Goal: Task Accomplishment & Management: Use online tool/utility

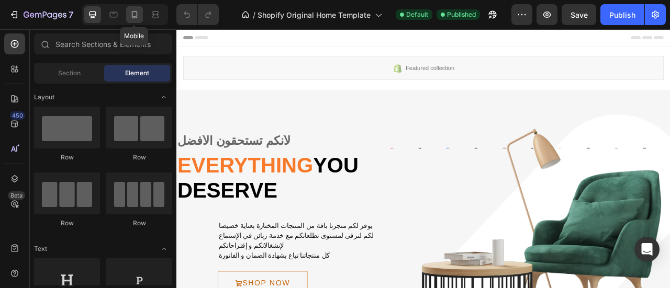
click at [133, 16] on icon at bounding box center [134, 14] width 10 height 10
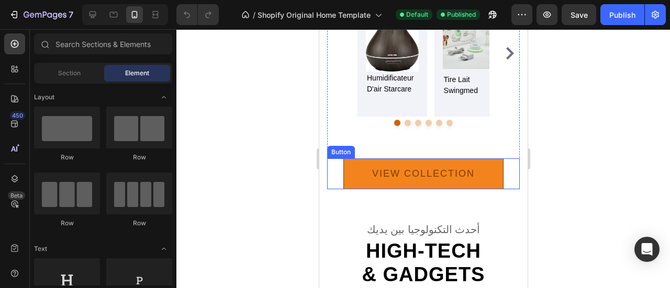
scroll to position [1779, 0]
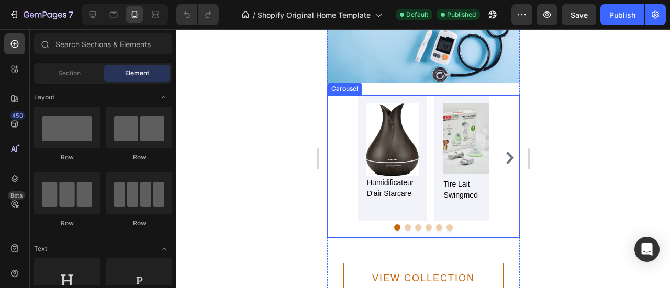
click at [505, 152] on icon "Carousel Next Arrow" at bounding box center [509, 158] width 8 height 13
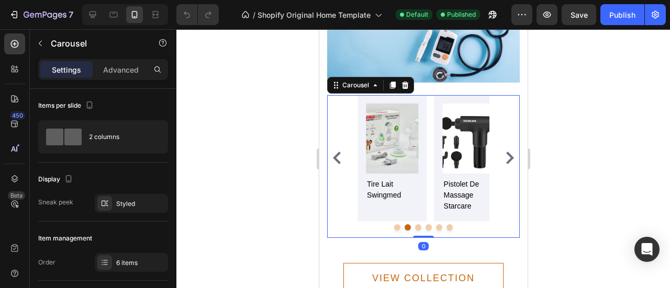
click at [414, 224] on button "Dot" at bounding box center [417, 227] width 6 height 6
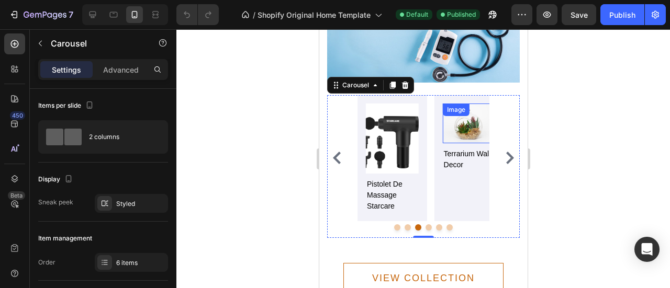
click at [466, 111] on img at bounding box center [468, 124] width 53 height 40
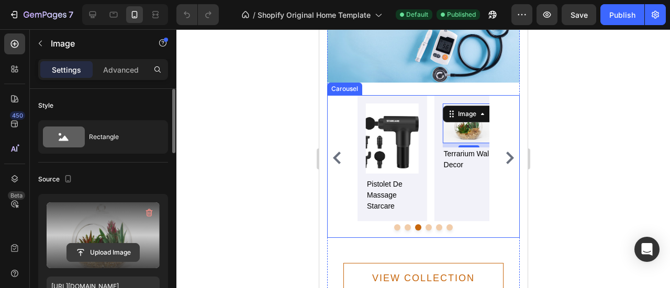
click at [107, 250] on input "file" at bounding box center [103, 253] width 72 height 18
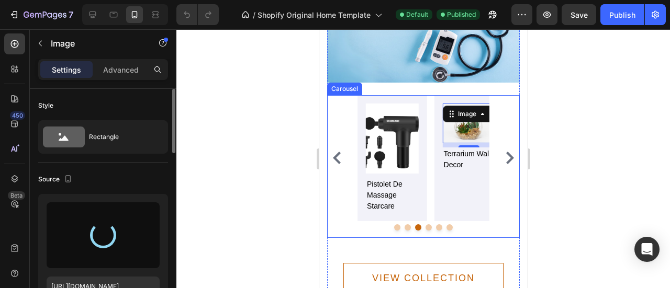
type input "https://cdn.shopify.com/s/files/1/0931/3065/3996/files/gempages_563661148633695…"
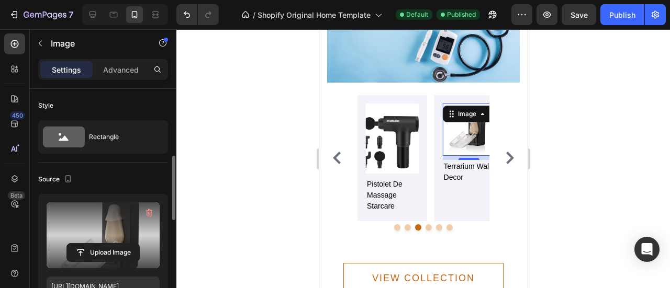
scroll to position [157, 0]
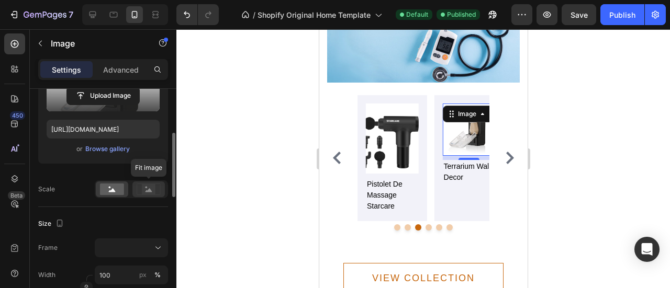
click at [144, 189] on rect at bounding box center [149, 189] width 14 height 10
click at [115, 192] on rect at bounding box center [112, 190] width 24 height 12
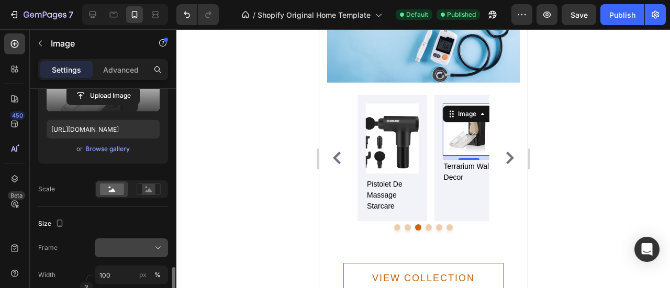
scroll to position [262, 0]
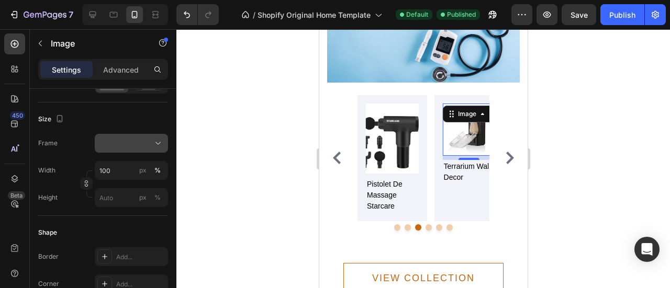
click at [159, 142] on icon at bounding box center [158, 143] width 10 height 10
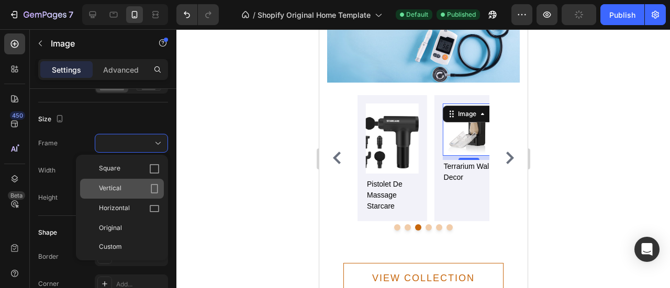
click at [143, 194] on div "Vertical" at bounding box center [122, 189] width 84 height 20
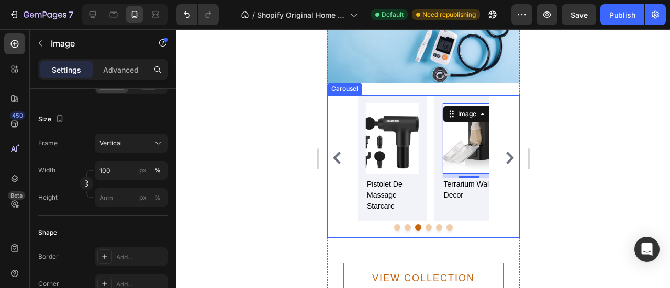
click at [505, 152] on icon "Carousel Next Arrow" at bounding box center [509, 158] width 8 height 13
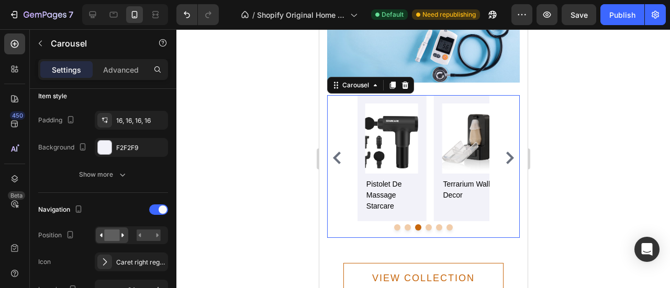
scroll to position [0, 0]
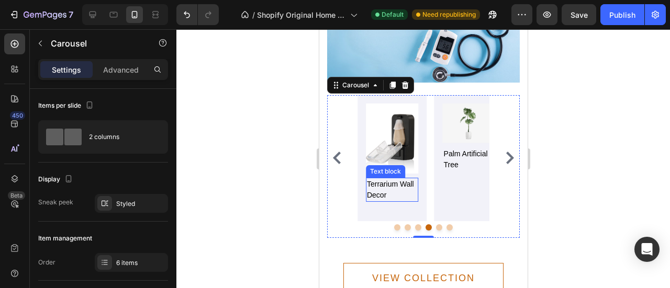
click at [383, 179] on p "terrarium wall decor" at bounding box center [391, 190] width 51 height 22
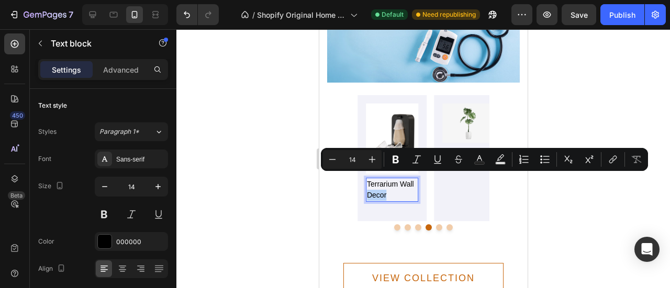
click at [381, 179] on p "terrarium wall decor" at bounding box center [391, 190] width 51 height 22
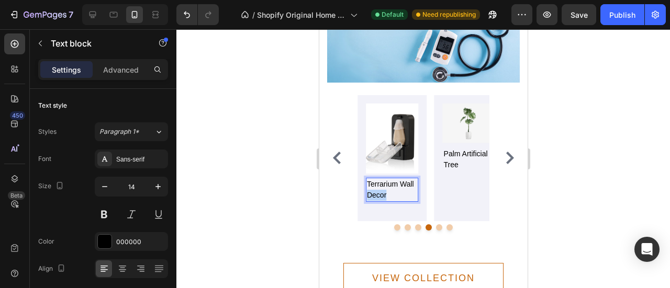
click at [381, 179] on p "terrarium wall decor" at bounding box center [391, 190] width 51 height 22
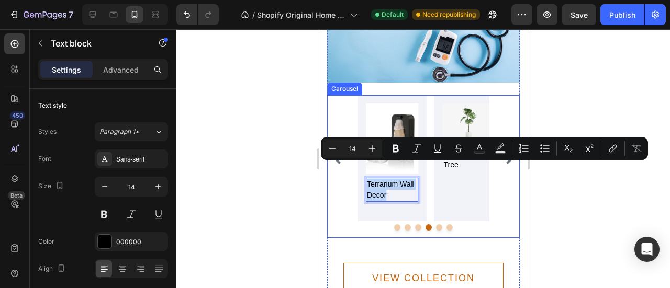
click at [414, 224] on button "Dot" at bounding box center [417, 227] width 6 height 6
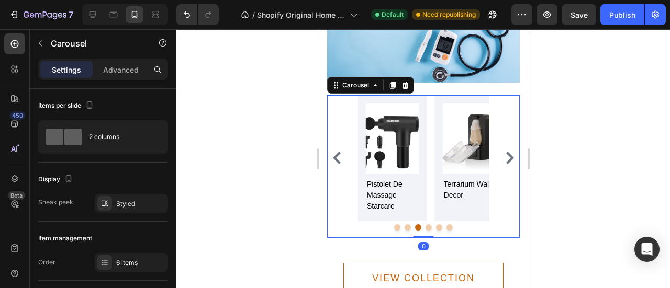
click at [404, 224] on button "Dot" at bounding box center [407, 227] width 6 height 6
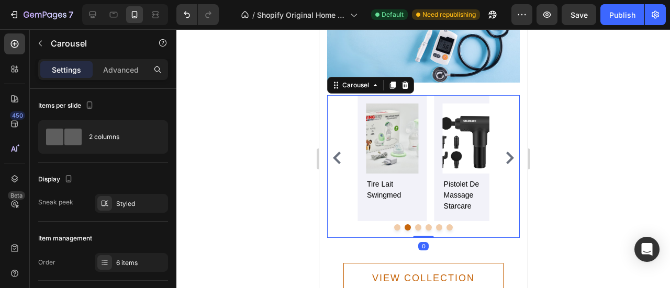
click at [394, 224] on button "Dot" at bounding box center [397, 227] width 6 height 6
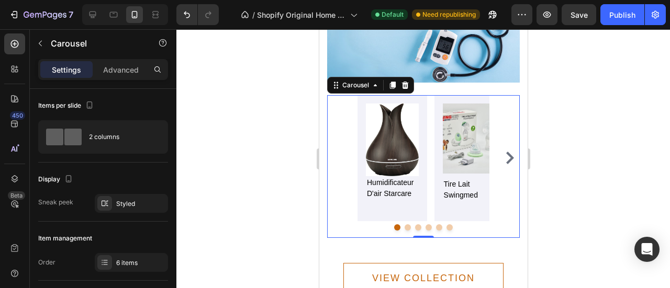
click at [404, 224] on button "Dot" at bounding box center [407, 227] width 6 height 6
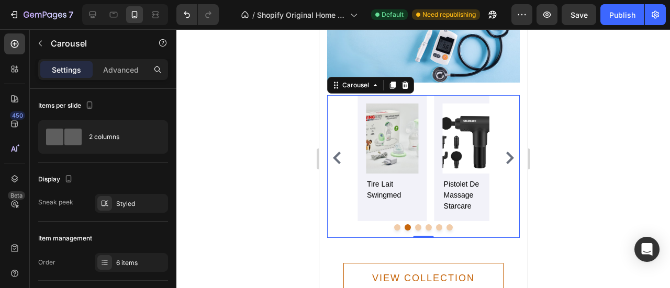
click at [414, 224] on button "Dot" at bounding box center [417, 227] width 6 height 6
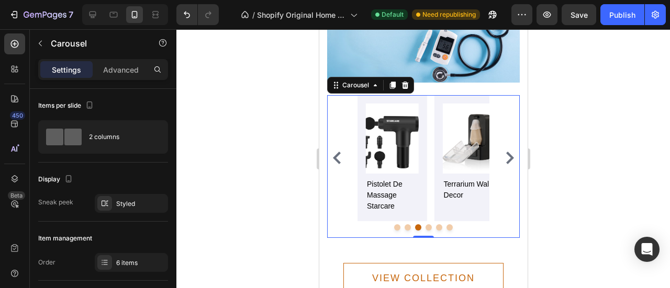
click at [425, 224] on button "Dot" at bounding box center [428, 227] width 6 height 6
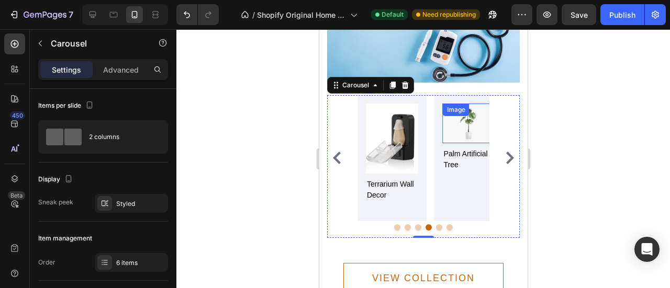
click at [470, 111] on img at bounding box center [468, 124] width 53 height 40
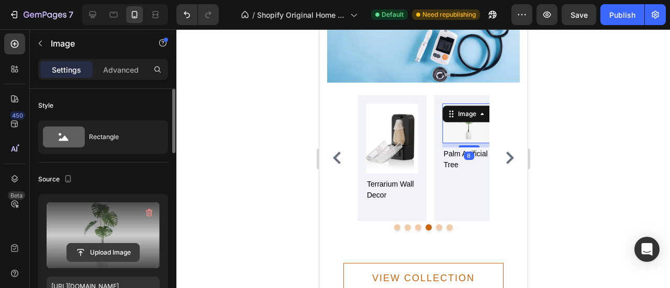
click at [128, 257] on input "file" at bounding box center [103, 253] width 72 height 18
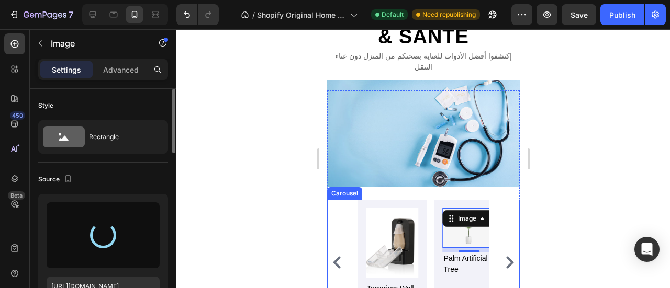
scroll to position [1666, 0]
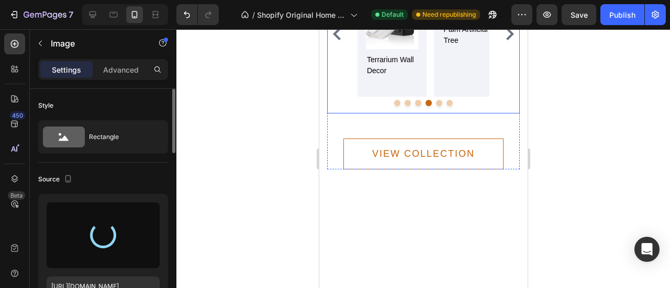
type input "https://cdn.shopify.com/s/files/1/0931/3065/3996/files/gempages_563661148633695…"
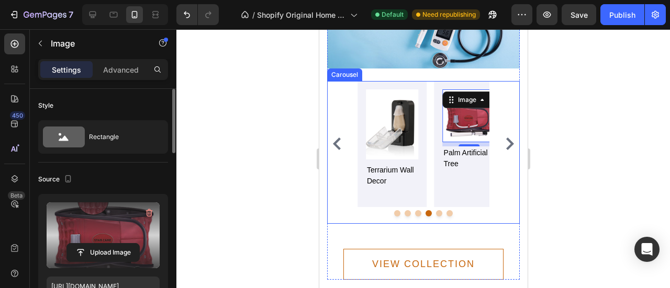
scroll to position [1578, 0]
click at [453, 148] on p "palm artificial tree" at bounding box center [468, 158] width 51 height 22
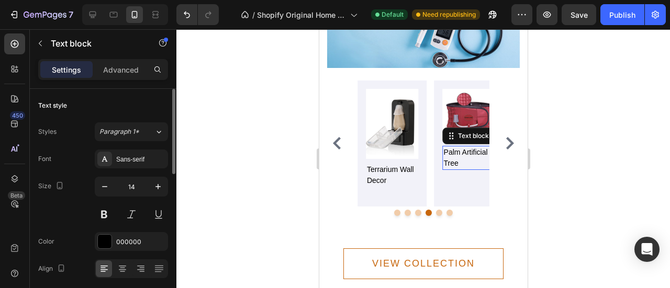
click at [453, 148] on p "palm artificial tree" at bounding box center [468, 158] width 51 height 22
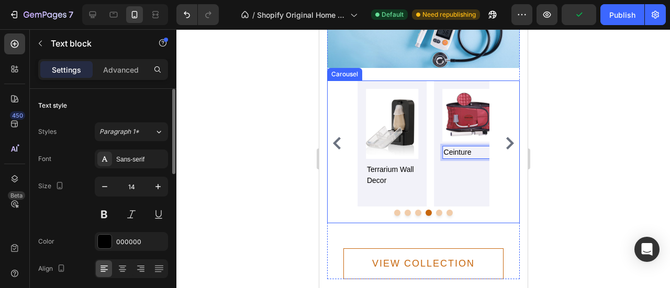
click at [334, 137] on icon "Carousel Back Arrow" at bounding box center [336, 143] width 8 height 13
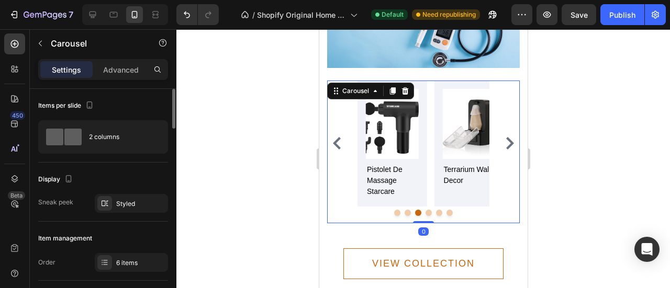
click at [505, 137] on icon "Carousel Next Arrow" at bounding box center [509, 143] width 8 height 13
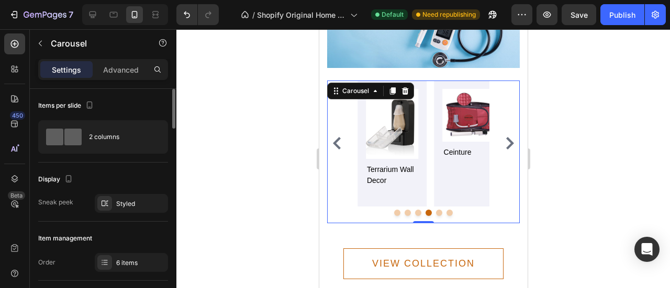
click at [503, 137] on icon "Carousel Next Arrow" at bounding box center [509, 143] width 13 height 13
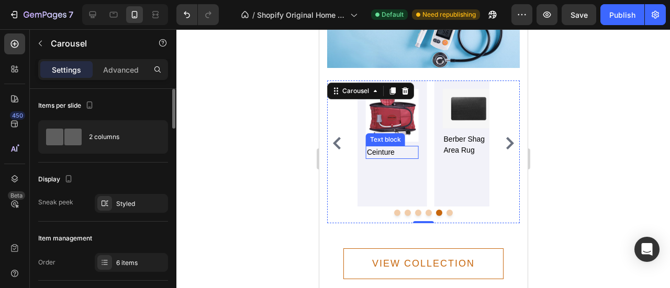
click at [390, 147] on p "Ceinture" at bounding box center [391, 152] width 51 height 11
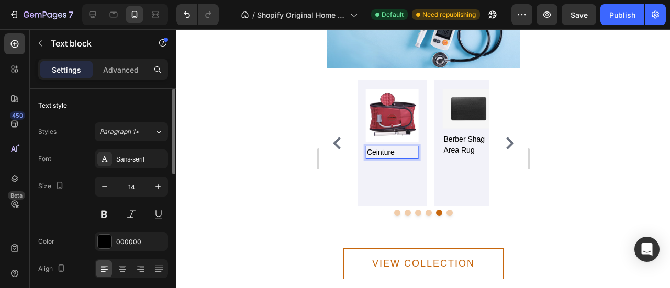
click at [396, 147] on p "Ceinture" at bounding box center [391, 152] width 51 height 11
click at [392, 160] on p "Ceinture Dorsale Hernie Discale STARCARE" at bounding box center [391, 169] width 51 height 44
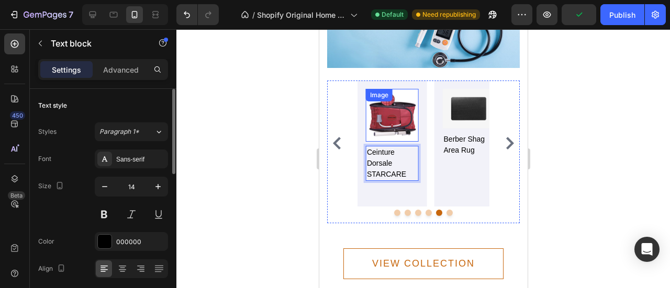
click at [415, 100] on img at bounding box center [391, 115] width 53 height 53
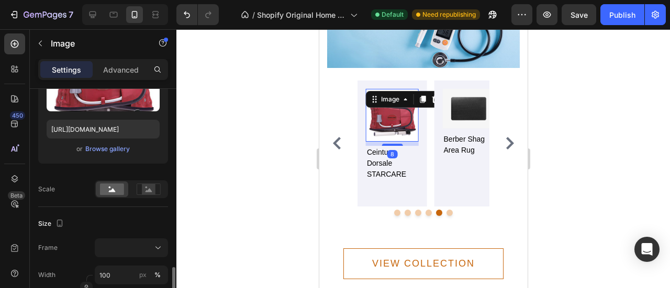
scroll to position [262, 0]
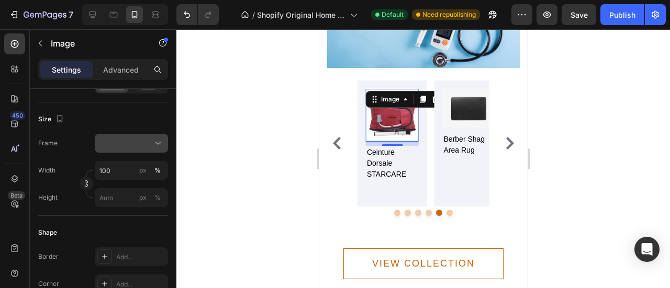
click at [156, 145] on icon at bounding box center [158, 143] width 10 height 10
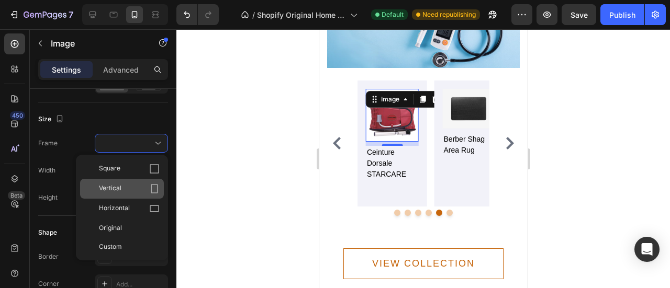
click at [145, 189] on div "Vertical" at bounding box center [129, 189] width 61 height 10
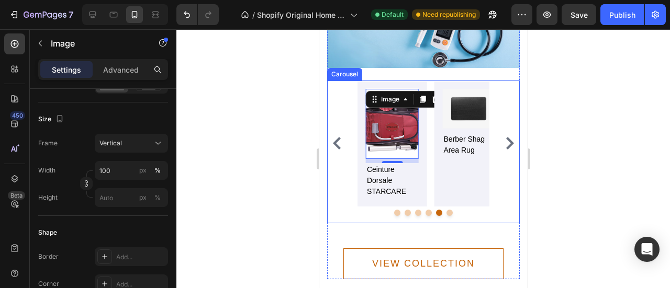
click at [341, 150] on div "Image humidificateur d'air starcare Text block Image tire lait swingmed Text bl…" at bounding box center [423, 144] width 193 height 126
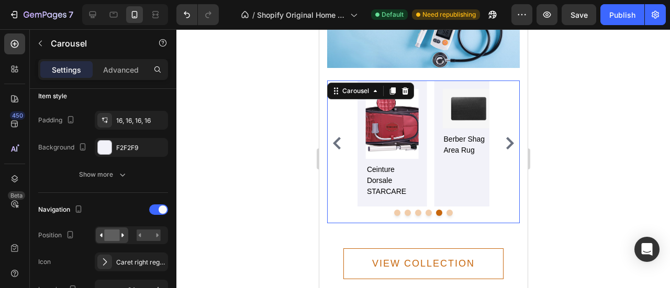
scroll to position [0, 0]
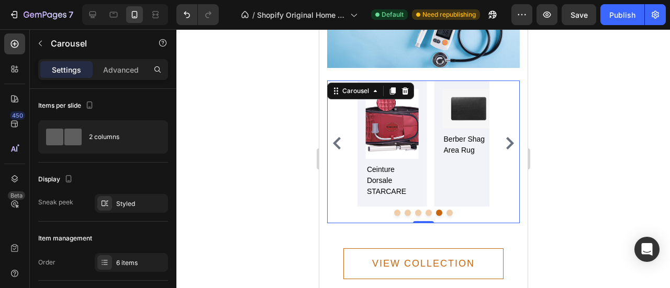
click at [335, 137] on icon "Carousel Back Arrow" at bounding box center [336, 143] width 8 height 13
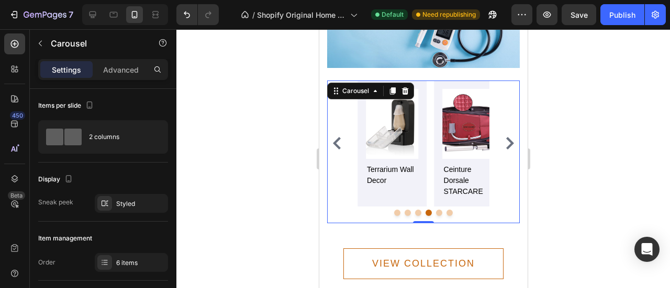
click at [335, 137] on icon "Carousel Back Arrow" at bounding box center [336, 143] width 8 height 13
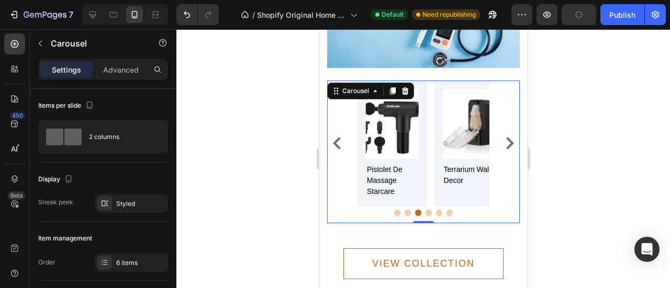
click at [504, 137] on icon "Carousel Next Arrow" at bounding box center [509, 143] width 13 height 13
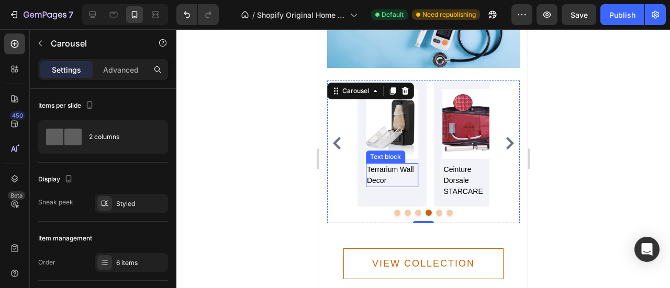
click at [378, 164] on p "terrarium wall decor" at bounding box center [391, 175] width 51 height 22
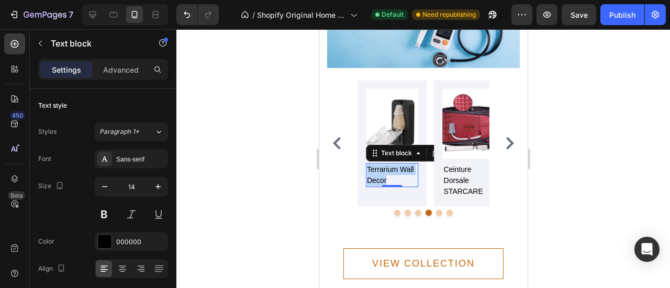
click at [378, 164] on p "terrarium wall decor" at bounding box center [391, 175] width 51 height 22
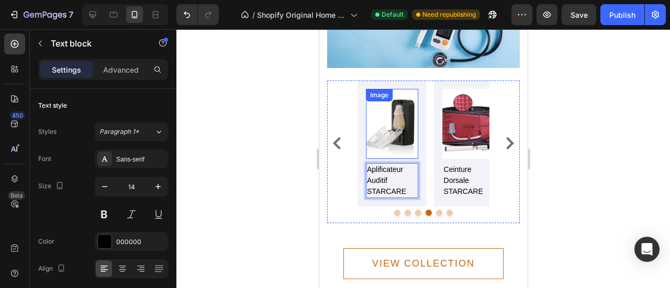
click at [406, 131] on img at bounding box center [391, 124] width 53 height 70
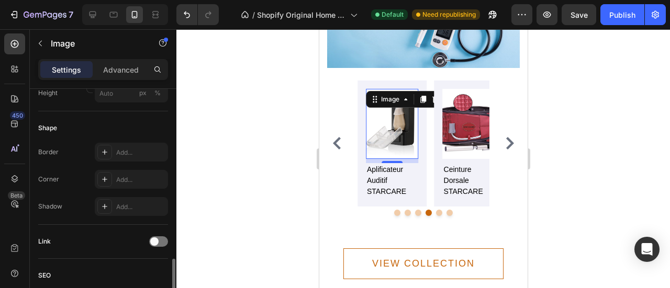
scroll to position [471, 0]
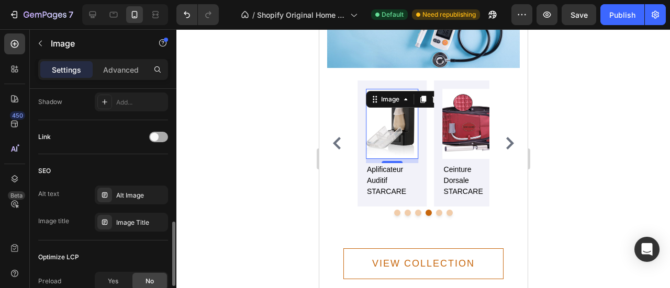
click at [162, 136] on div at bounding box center [158, 137] width 19 height 10
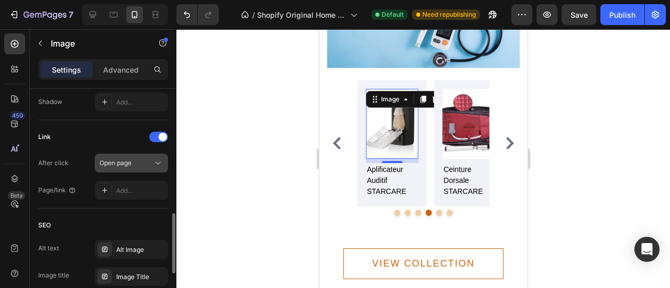
click at [159, 164] on icon at bounding box center [158, 163] width 10 height 10
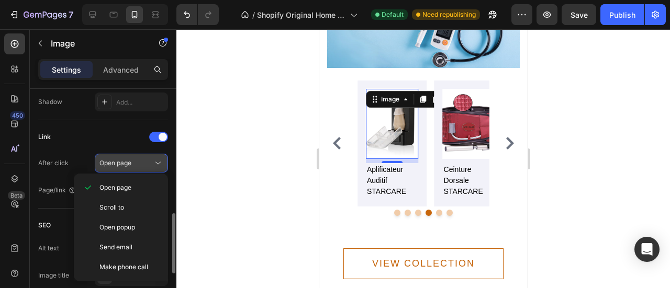
click at [156, 163] on icon at bounding box center [158, 163] width 10 height 10
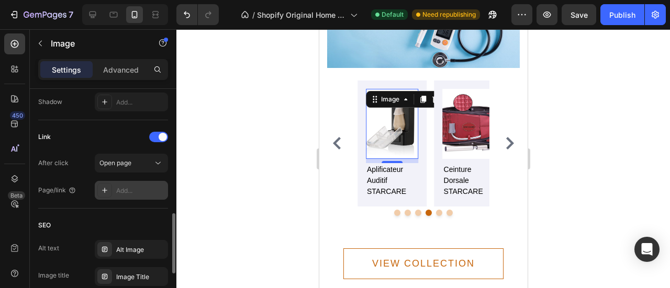
click at [142, 186] on div "Add..." at bounding box center [140, 190] width 49 height 9
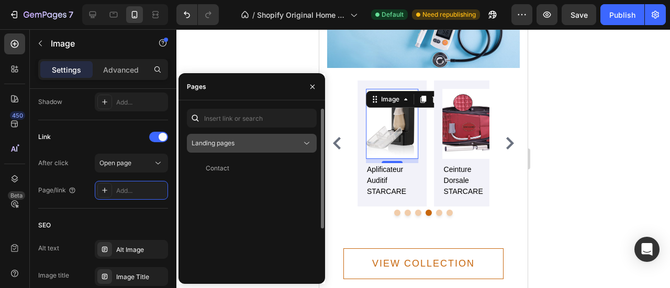
click at [298, 147] on div "Landing pages" at bounding box center [247, 143] width 110 height 9
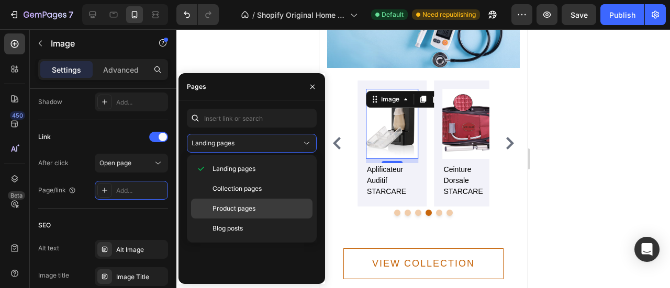
click at [249, 206] on span "Product pages" at bounding box center [233, 208] width 43 height 9
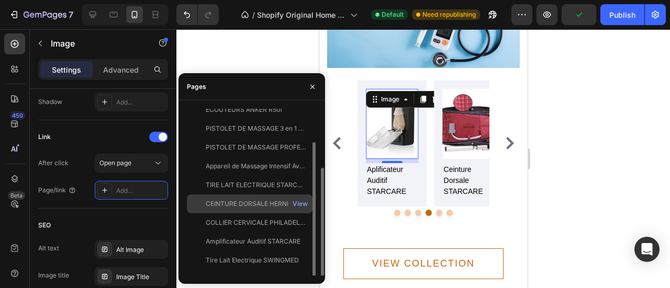
scroll to position [65, 0]
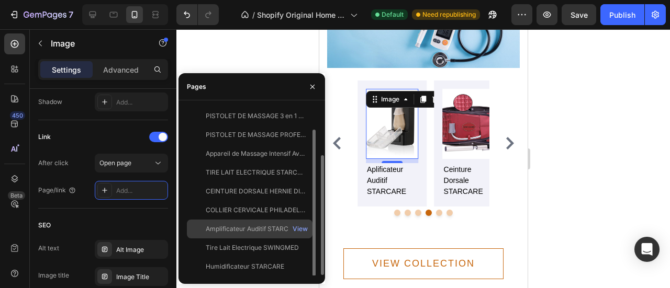
click at [254, 230] on div "Amplificateur Auditif STARCARE" at bounding box center [253, 228] width 95 height 9
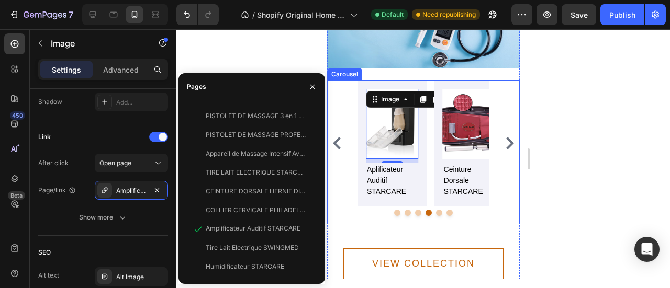
click at [331, 189] on div "Image humidificateur d'air starcare Text block Image tire lait swingmed Text bl…" at bounding box center [423, 144] width 193 height 126
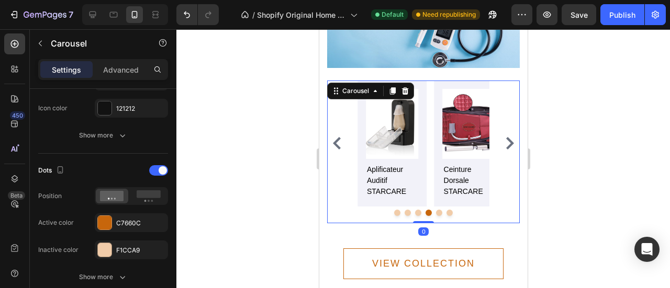
scroll to position [0, 0]
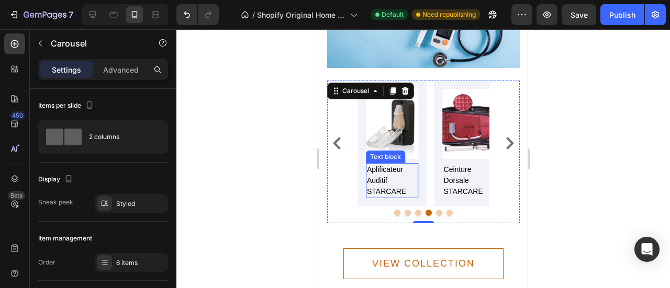
click at [380, 164] on p "Aplificateur Auditif STARCARE" at bounding box center [391, 180] width 51 height 33
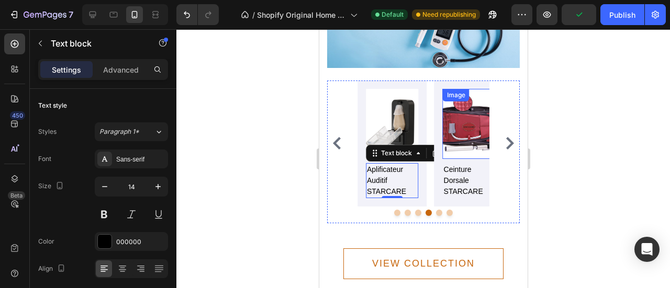
click at [463, 125] on img at bounding box center [468, 124] width 53 height 70
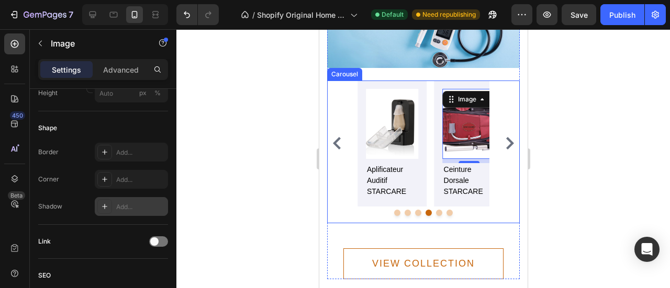
scroll to position [471, 0]
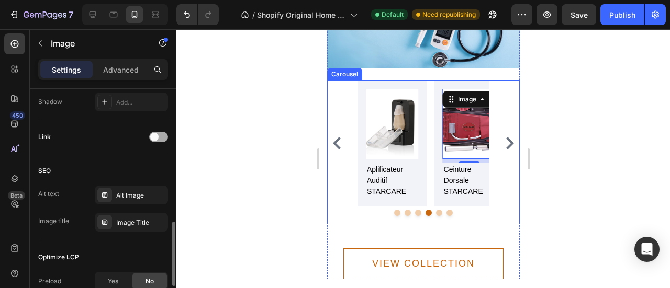
click at [155, 133] on span at bounding box center [154, 137] width 8 height 8
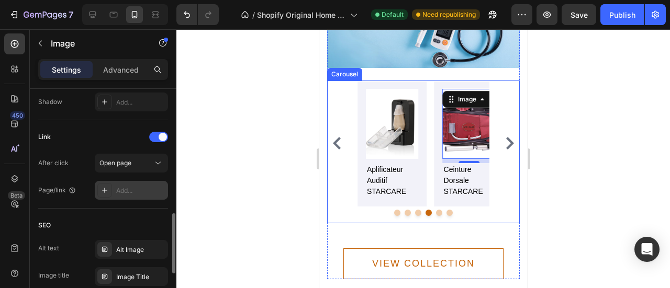
click at [143, 193] on div "Add..." at bounding box center [140, 190] width 49 height 9
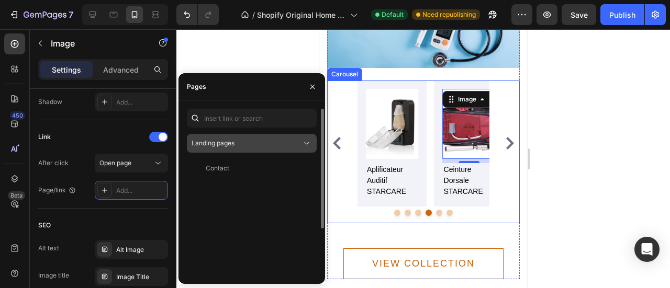
click at [299, 149] on button "Landing pages" at bounding box center [252, 143] width 130 height 19
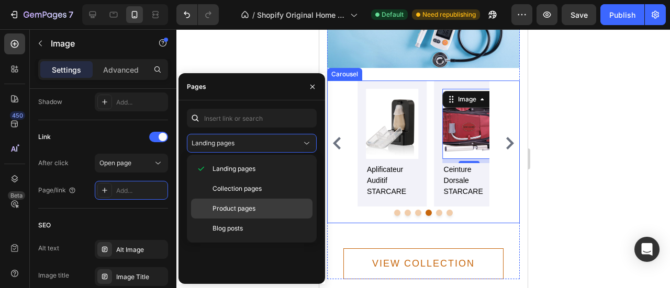
click at [246, 219] on div "Product pages" at bounding box center [251, 229] width 121 height 20
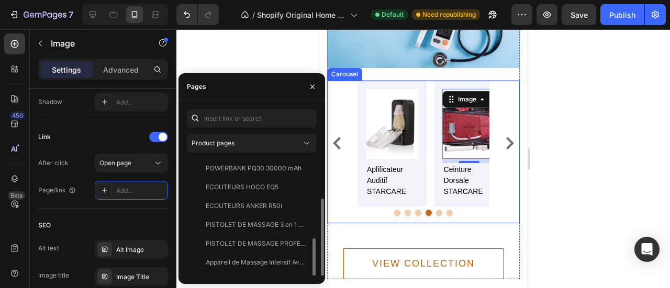
scroll to position [65, 0]
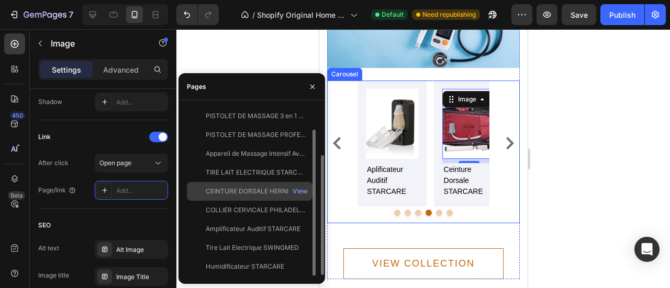
click at [253, 193] on div "CEINTURE DORSALE HERNIE DISCALE STARCARE" at bounding box center [256, 191] width 100 height 9
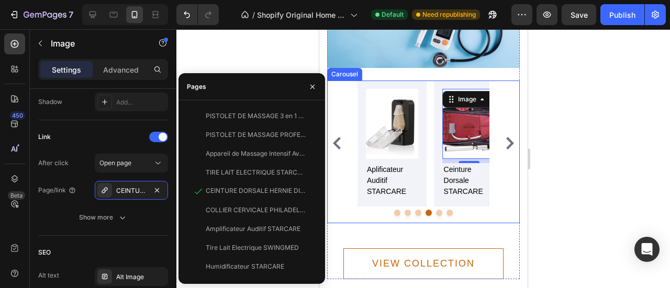
click at [258, 60] on div at bounding box center [422, 158] width 493 height 259
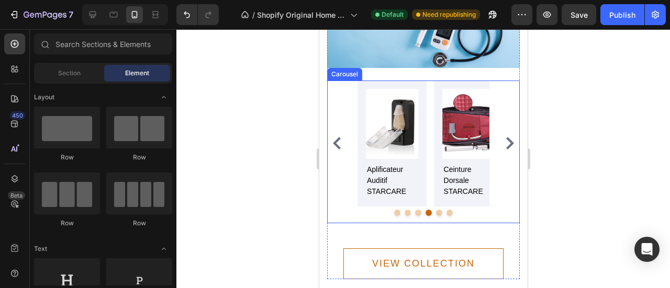
click at [435, 210] on button "Dot" at bounding box center [438, 213] width 6 height 6
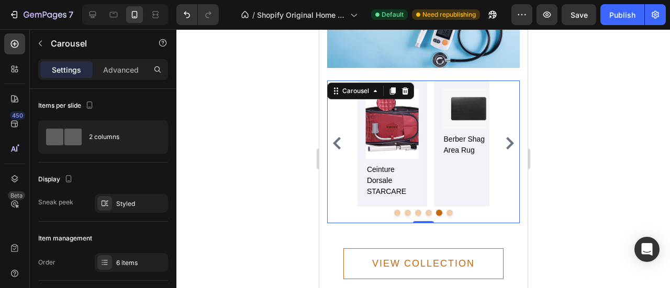
click at [503, 137] on icon "Carousel Next Arrow" at bounding box center [509, 143] width 13 height 13
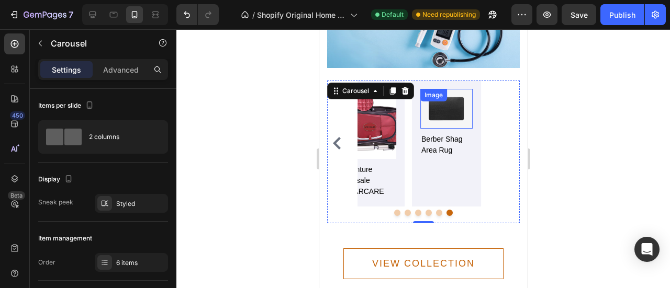
click at [439, 96] on img at bounding box center [446, 109] width 53 height 40
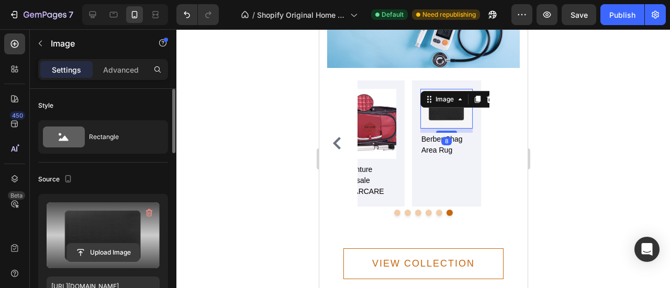
click at [117, 253] on input "file" at bounding box center [103, 253] width 72 height 18
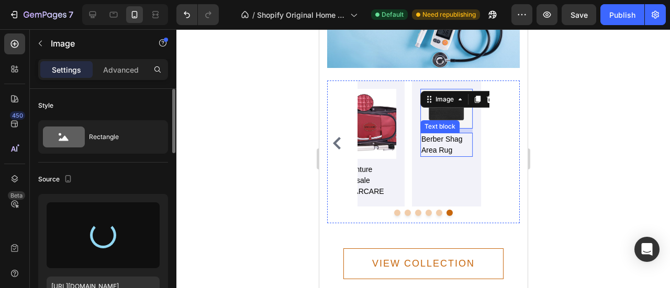
type input "https://cdn.shopify.com/s/files/1/0931/3065/3996/files/gempages_563661148633695…"
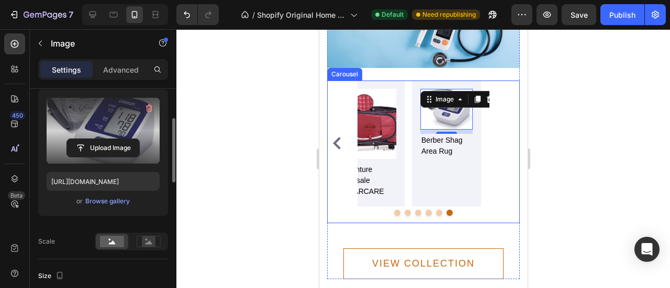
scroll to position [209, 0]
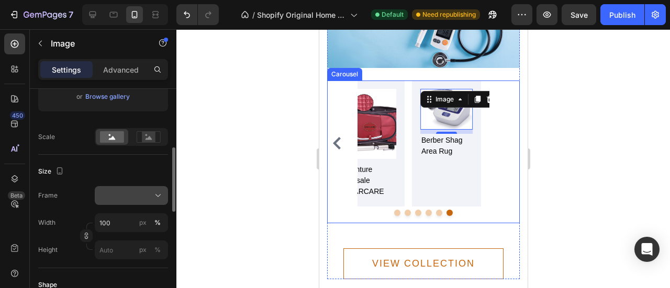
click at [154, 192] on icon at bounding box center [158, 195] width 10 height 10
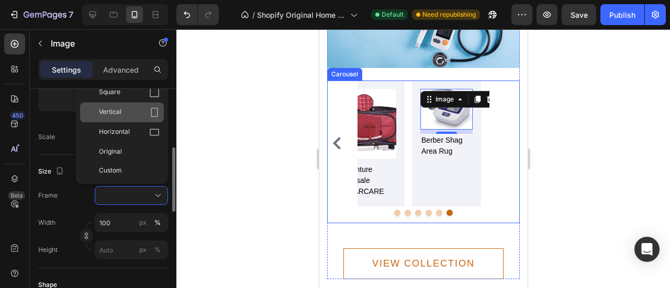
click at [155, 113] on icon at bounding box center [154, 112] width 10 height 10
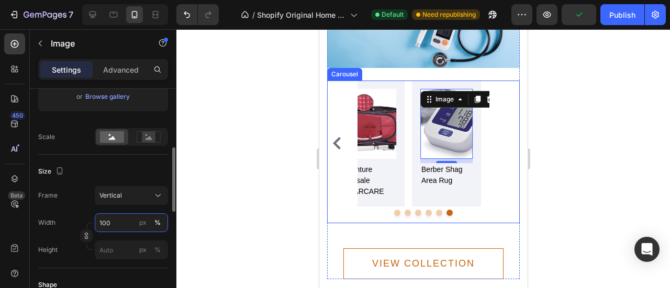
click at [119, 224] on input "100" at bounding box center [131, 222] width 73 height 19
click at [120, 226] on input "100" at bounding box center [131, 222] width 73 height 19
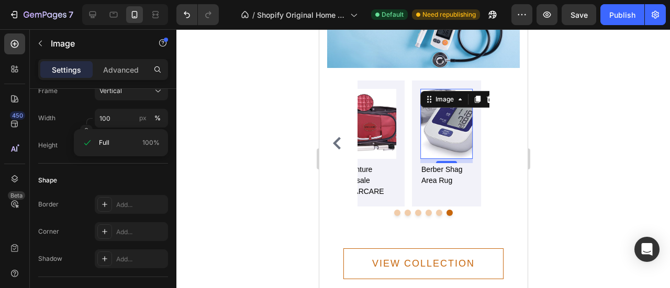
click at [597, 142] on div at bounding box center [422, 158] width 493 height 259
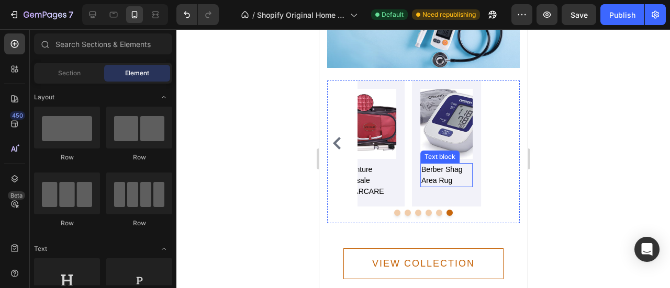
click at [439, 164] on p "berber shag area rug" at bounding box center [446, 175] width 51 height 22
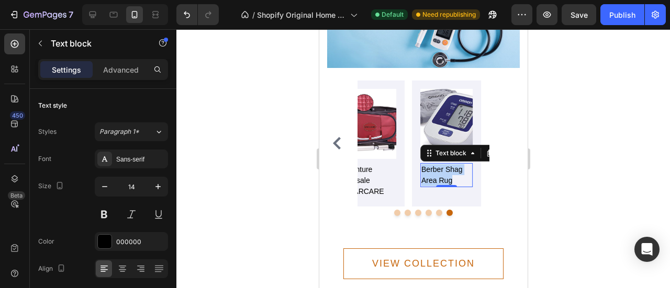
click at [439, 164] on p "berber shag area rug" at bounding box center [446, 175] width 51 height 22
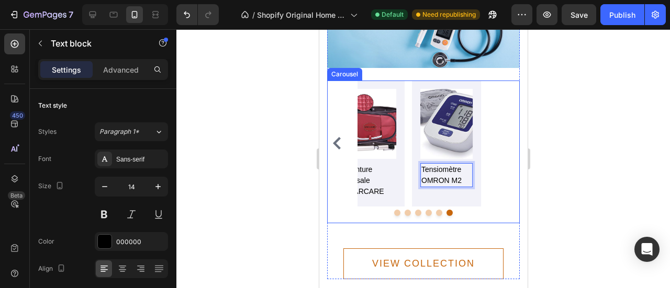
click at [493, 173] on div "Image humidificateur d'air starcare Text block Image tire lait swingmed Text bl…" at bounding box center [423, 144] width 193 height 126
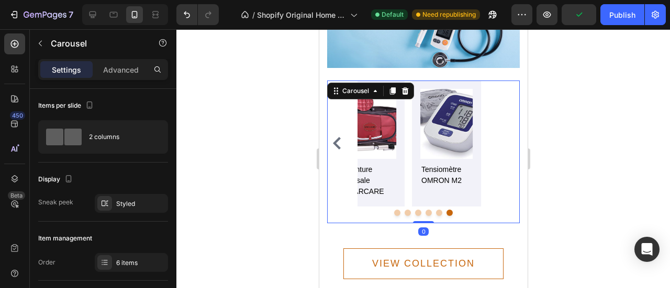
drag, startPoint x: 418, startPoint y: 206, endPoint x: 395, endPoint y: 206, distance: 22.5
click at [395, 206] on div "Image humidificateur d'air starcare Text block Image tire lait swingmed Text bl…" at bounding box center [423, 152] width 193 height 143
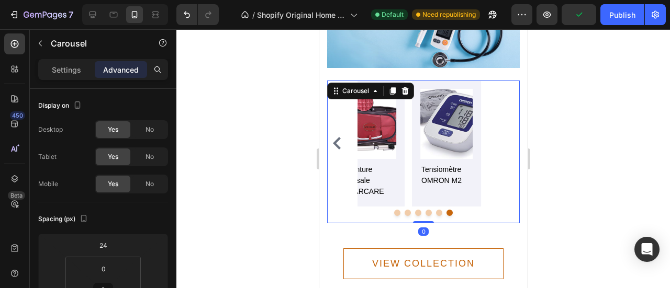
click at [394, 210] on button "Dot" at bounding box center [397, 213] width 6 height 6
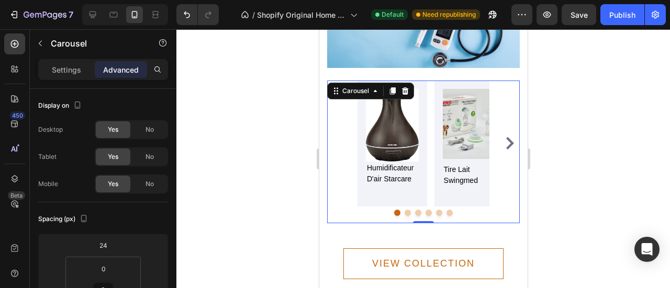
click at [405, 210] on button "Dot" at bounding box center [407, 213] width 6 height 6
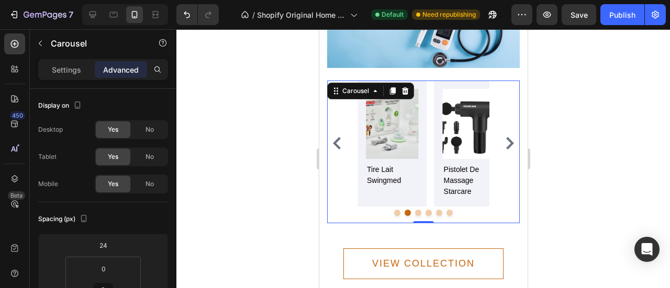
click at [395, 210] on button "Dot" at bounding box center [397, 213] width 6 height 6
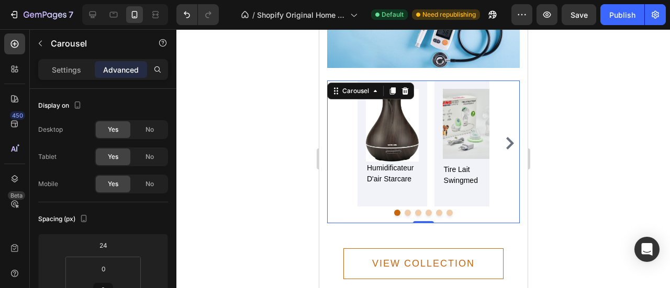
click at [402, 183] on div "Image humidificateur d'air starcare Text block" at bounding box center [392, 144] width 70 height 126
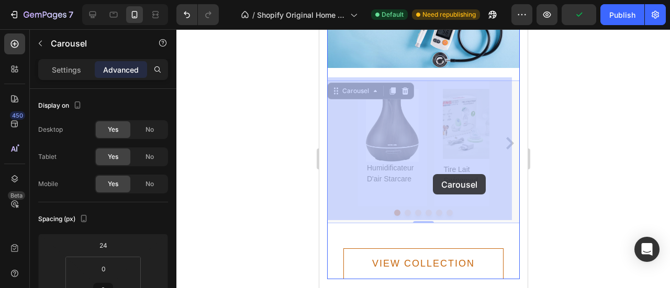
drag, startPoint x: 415, startPoint y: 174, endPoint x: 430, endPoint y: 174, distance: 14.7
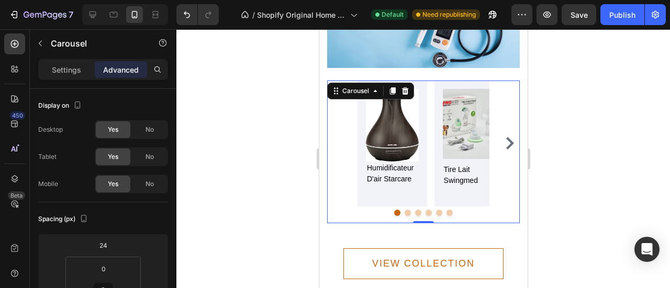
click at [505, 137] on icon "Carousel Next Arrow" at bounding box center [509, 143] width 8 height 13
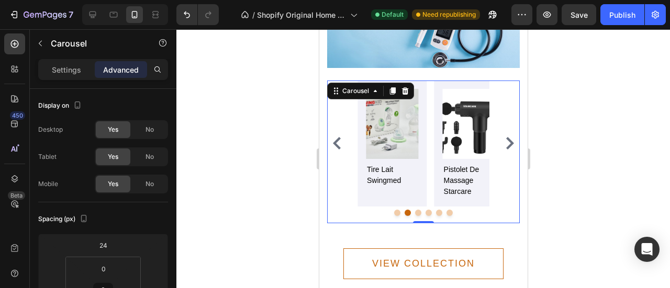
click at [505, 137] on icon "Carousel Next Arrow" at bounding box center [509, 143] width 8 height 13
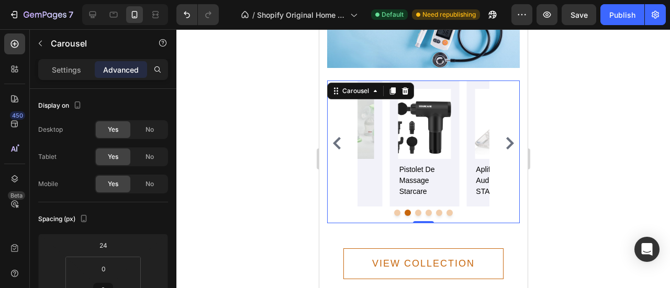
click at [505, 137] on icon "Carousel Next Arrow" at bounding box center [509, 143] width 8 height 13
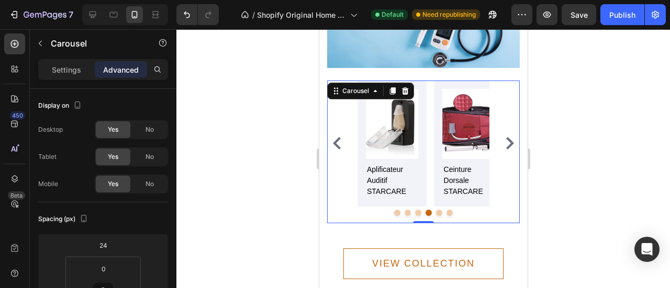
click at [505, 137] on icon "Carousel Next Arrow" at bounding box center [509, 143] width 8 height 13
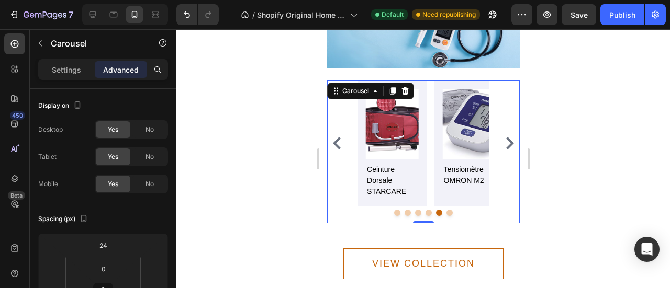
click at [505, 137] on icon "Carousel Next Arrow" at bounding box center [509, 143] width 8 height 13
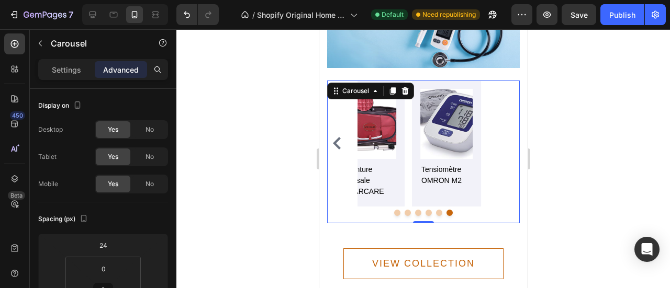
click at [501, 126] on div "Image humidificateur d'air starcare Text block Image tire lait swingmed Text bl…" at bounding box center [423, 144] width 193 height 126
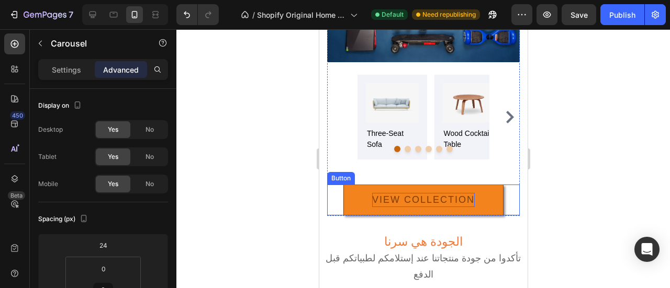
scroll to position [1944, 0]
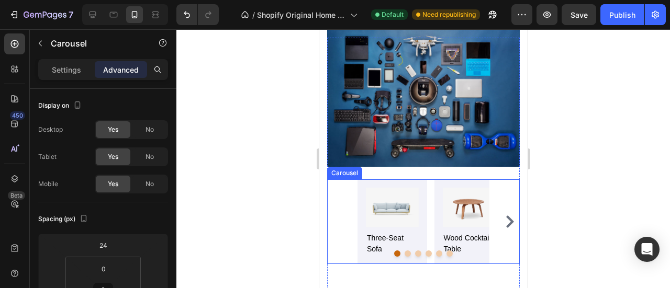
click at [505, 216] on icon "Carousel Next Arrow" at bounding box center [509, 222] width 8 height 13
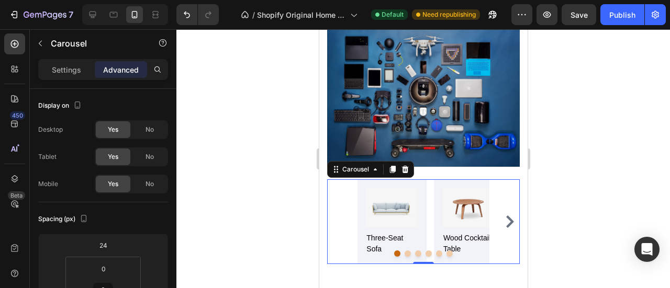
scroll to position [314, 0]
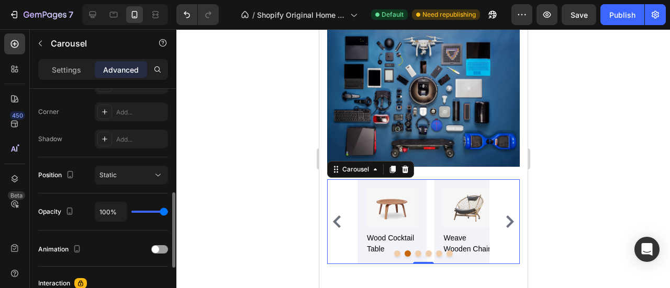
click at [505, 216] on icon "Carousel Next Arrow" at bounding box center [509, 222] width 8 height 13
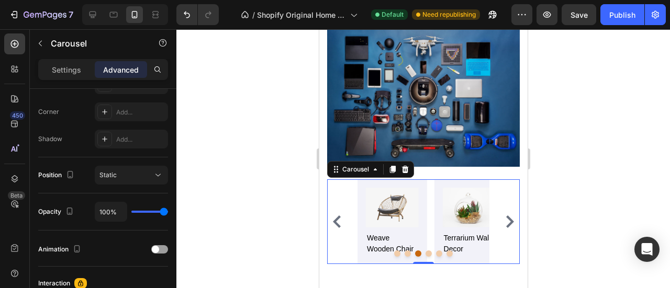
click at [336, 216] on icon "Carousel Back Arrow" at bounding box center [336, 222] width 13 height 13
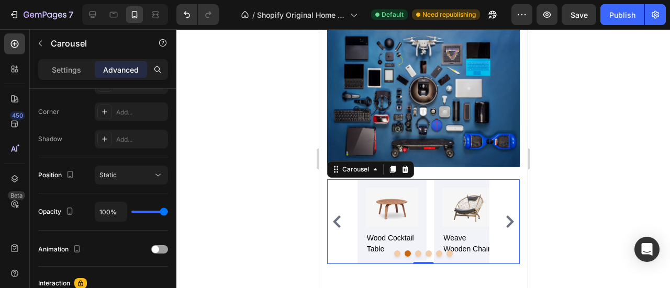
click at [336, 216] on icon "Carousel Back Arrow" at bounding box center [336, 222] width 13 height 13
click at [336, 204] on div "Image three-seat sofa Text block Image wood cocktail table Text block Image wea…" at bounding box center [423, 221] width 193 height 85
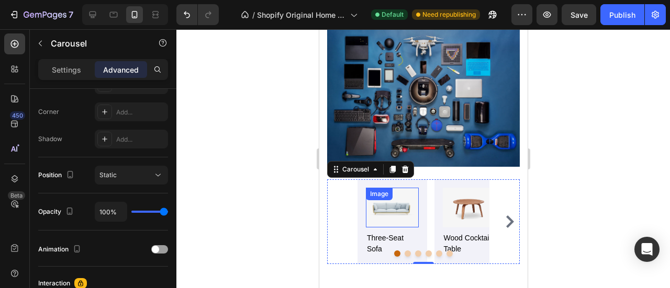
click at [388, 197] on img at bounding box center [391, 208] width 53 height 40
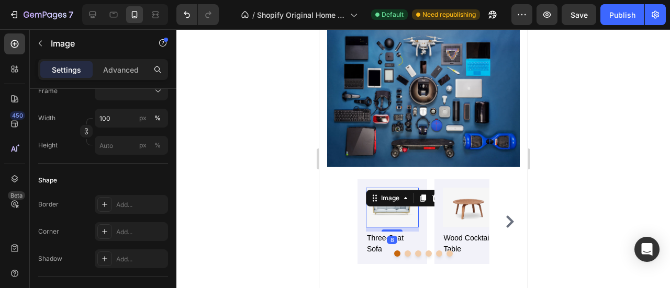
scroll to position [0, 0]
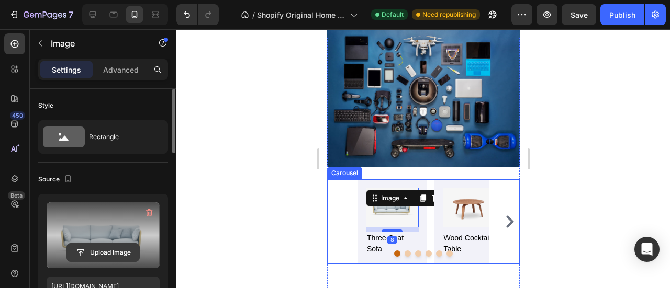
click at [118, 254] on input "file" at bounding box center [103, 253] width 72 height 18
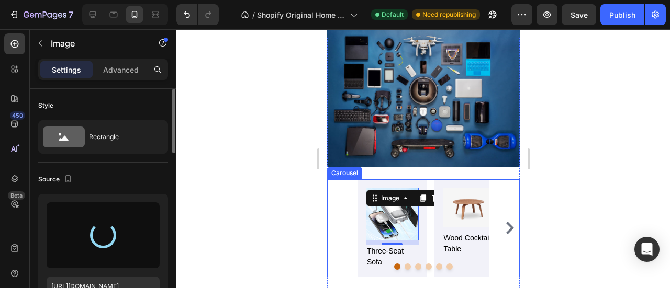
type input "https://cdn.shopify.com/s/files/1/0931/3065/3996/files/gempages_563661148633695…"
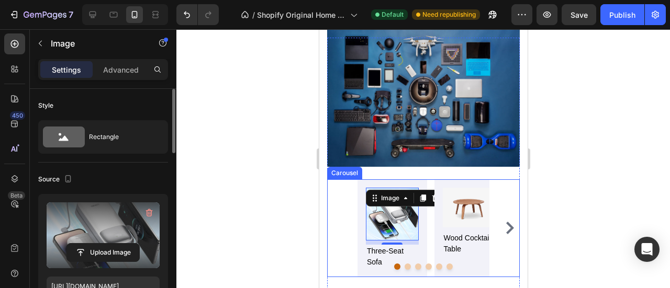
click at [343, 207] on div "Image 8 three-seat sofa Text block Image wood cocktail table Text block Image w…" at bounding box center [423, 228] width 193 height 98
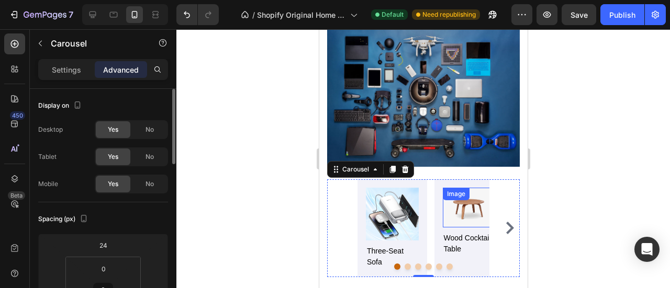
click at [449, 200] on img at bounding box center [468, 208] width 53 height 40
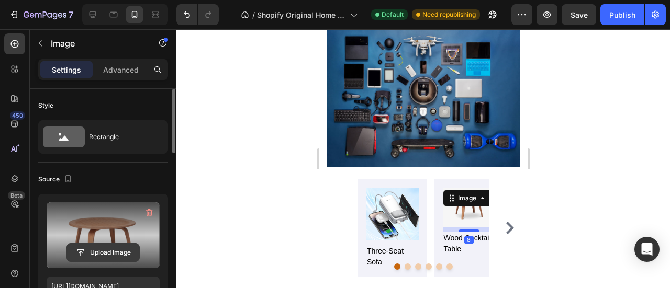
click at [110, 251] on input "file" at bounding box center [103, 253] width 72 height 18
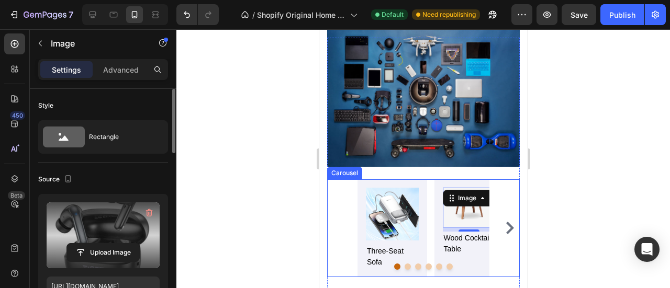
type input "https://cdn.shopify.com/s/files/1/0931/3065/3996/files/gempages_563661148633695…"
click at [505, 222] on icon "Carousel Next Arrow" at bounding box center [509, 228] width 8 height 13
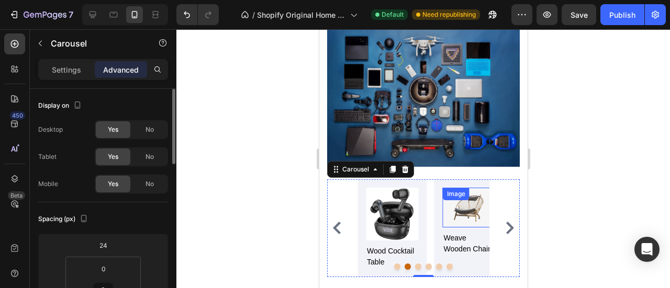
click at [462, 197] on img at bounding box center [468, 208] width 53 height 40
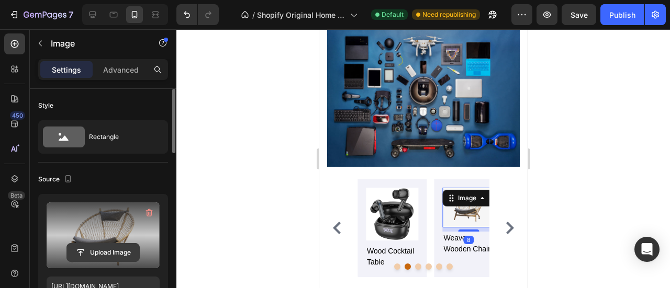
click at [107, 251] on input "file" at bounding box center [103, 253] width 72 height 18
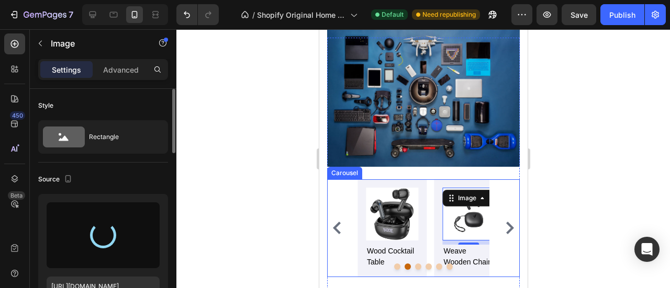
type input "https://cdn.shopify.com/s/files/1/0931/3065/3996/files/gempages_563661148633695…"
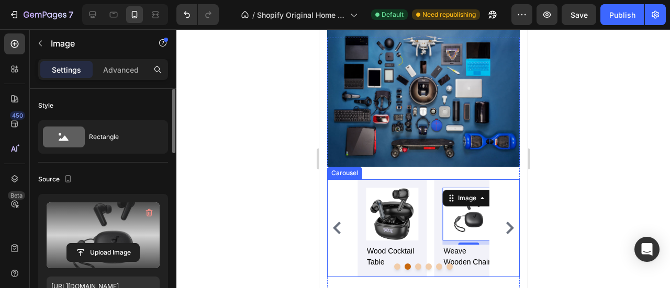
click at [503, 222] on icon "Carousel Next Arrow" at bounding box center [509, 228] width 13 height 13
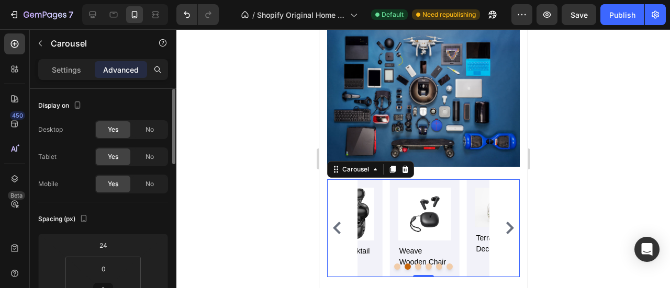
click at [505, 222] on icon "Carousel Next Arrow" at bounding box center [509, 228] width 8 height 13
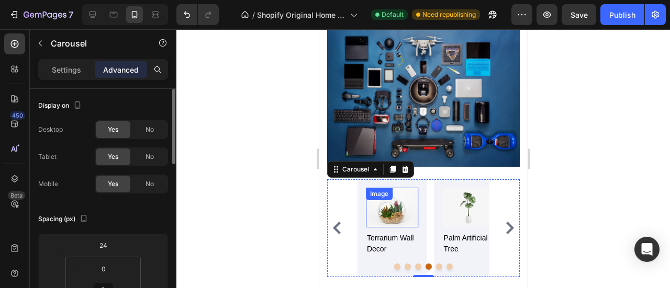
click at [389, 204] on img at bounding box center [391, 208] width 53 height 40
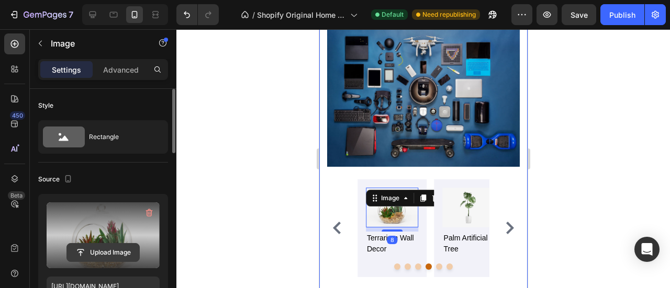
click at [117, 252] on input "file" at bounding box center [103, 253] width 72 height 18
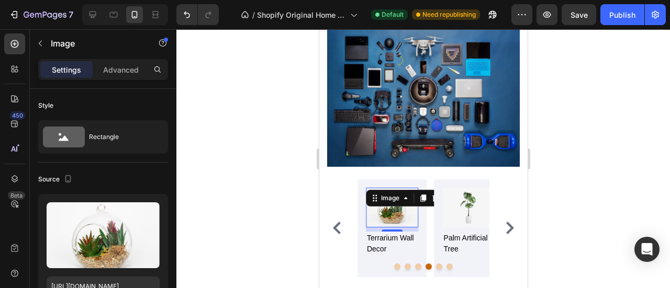
click at [434, 182] on div "Image palm artificial tree Text block" at bounding box center [469, 228] width 70 height 98
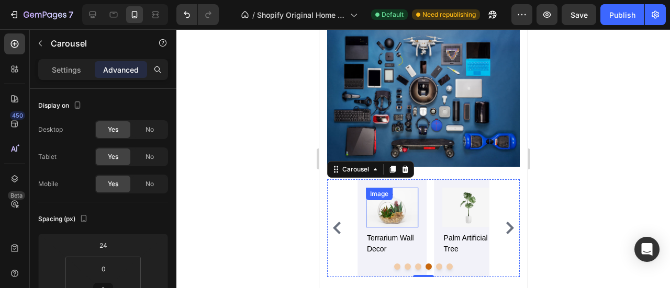
click at [407, 197] on img at bounding box center [391, 208] width 53 height 40
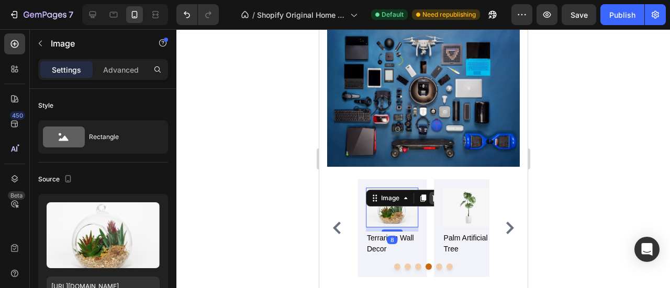
click at [431, 194] on icon at bounding box center [435, 198] width 8 height 8
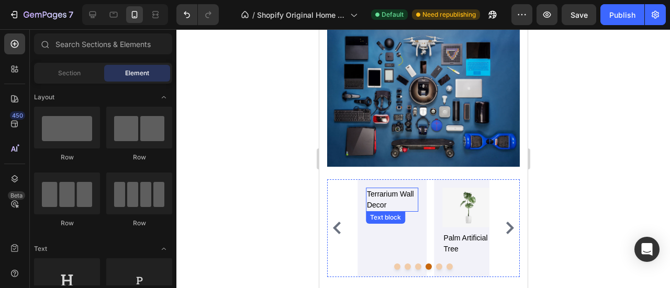
click at [408, 189] on p "terrarium wall decor" at bounding box center [391, 200] width 51 height 22
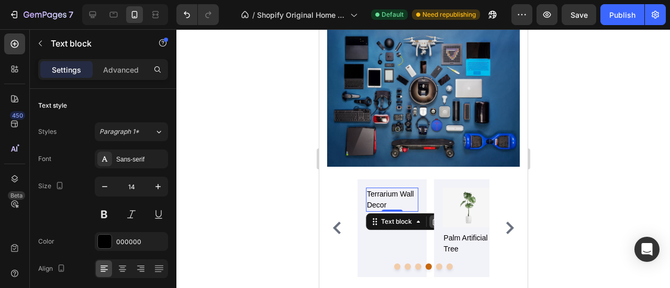
click at [432, 218] on icon at bounding box center [435, 222] width 8 height 8
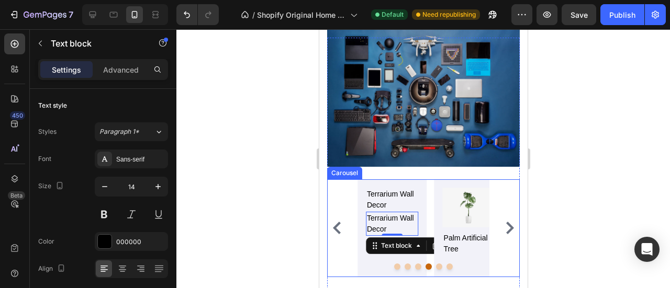
click at [359, 179] on div "terrarium wall decor Text block terrarium wall decor Text block 0" at bounding box center [392, 228] width 70 height 98
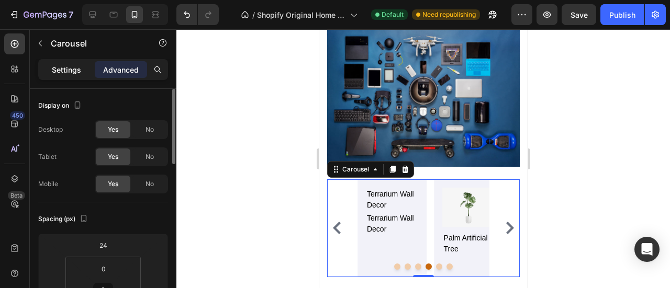
click at [73, 74] on p "Settings" at bounding box center [66, 69] width 29 height 11
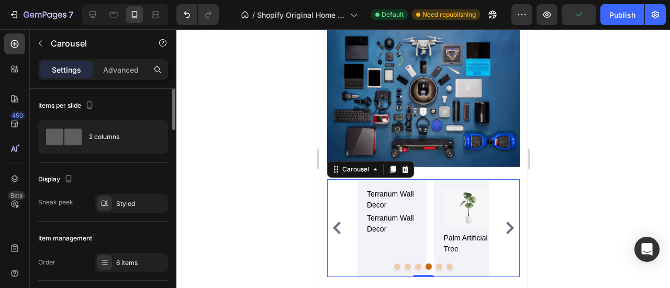
scroll to position [52, 0]
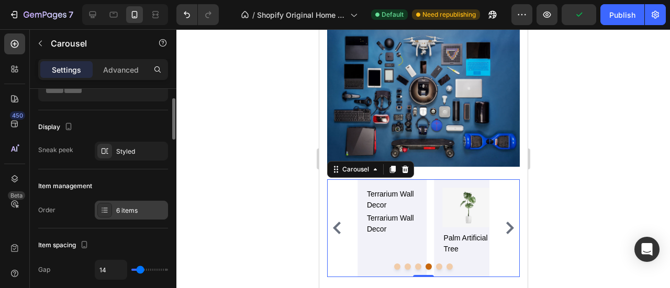
click at [136, 211] on div "6 items" at bounding box center [140, 210] width 49 height 9
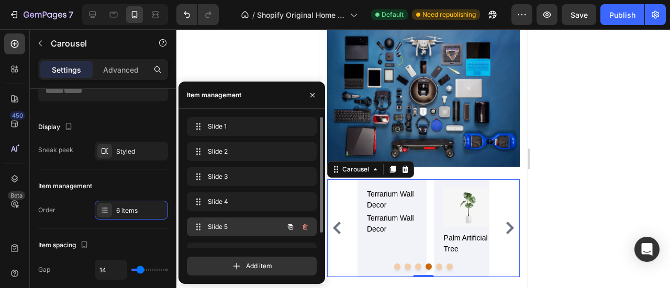
scroll to position [17, 0]
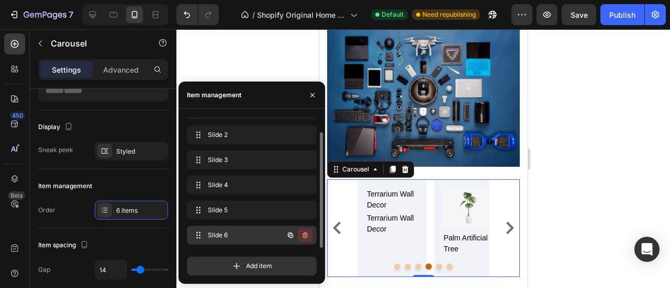
click at [305, 235] on icon "button" at bounding box center [304, 236] width 1 height 3
click at [298, 236] on div "Delete" at bounding box center [297, 235] width 19 height 9
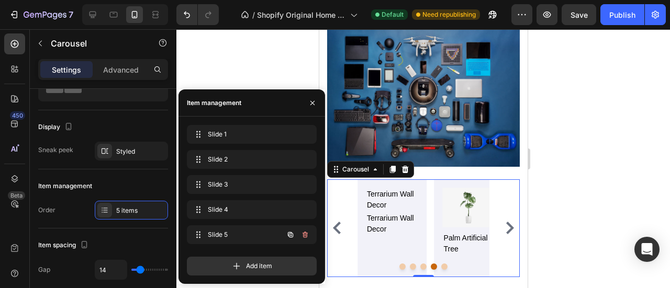
scroll to position [0, 0]
click at [304, 235] on icon "button" at bounding box center [304, 235] width 1 height 3
click at [304, 235] on div "Delete" at bounding box center [297, 234] width 19 height 9
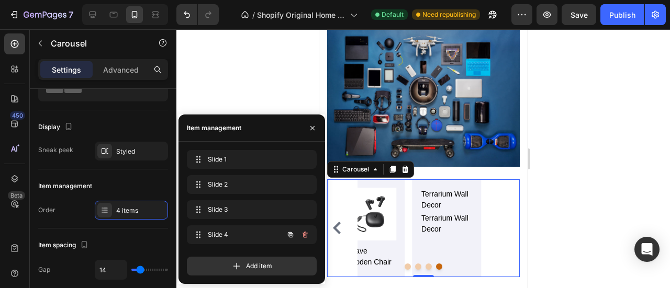
click at [304, 235] on icon "button" at bounding box center [304, 235] width 1 height 3
click at [304, 235] on div "Delete" at bounding box center [297, 234] width 19 height 9
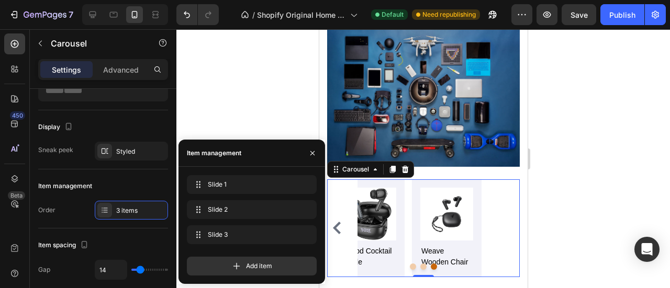
click at [624, 194] on div at bounding box center [422, 158] width 493 height 259
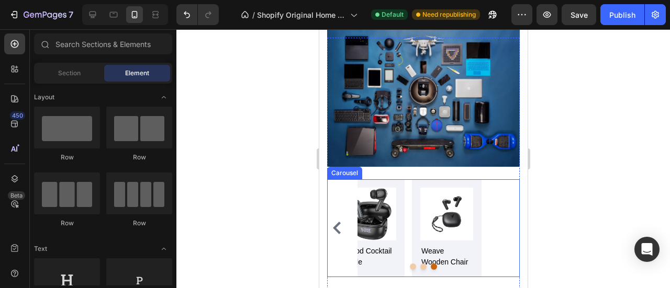
click at [420, 264] on button "Dot" at bounding box center [423, 267] width 6 height 6
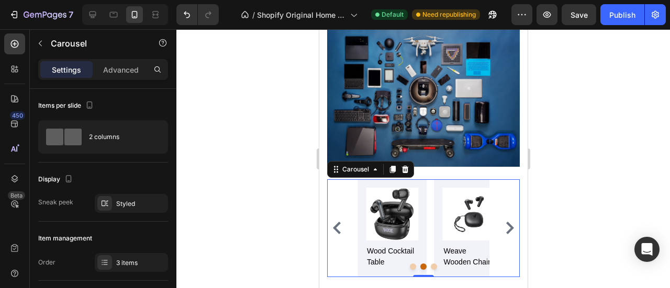
click at [409, 264] on button "Dot" at bounding box center [412, 267] width 6 height 6
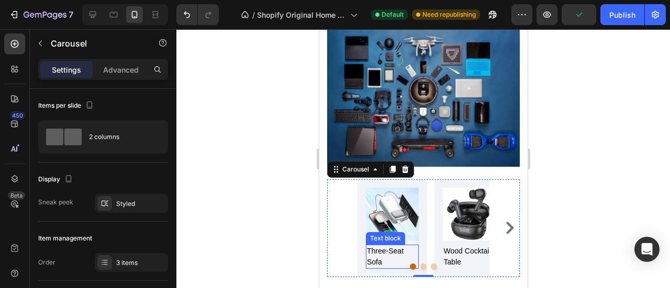
click at [381, 246] on p "three-seat sofa" at bounding box center [391, 257] width 51 height 22
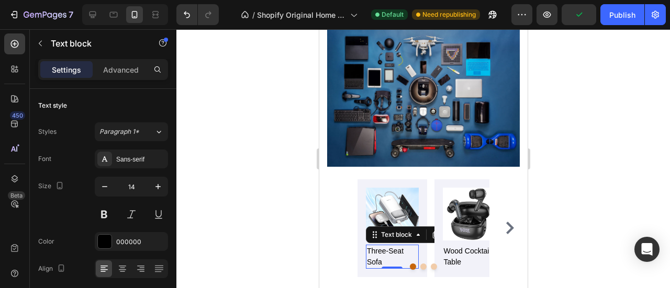
click at [381, 246] on p "three-seat sofa" at bounding box center [391, 257] width 51 height 22
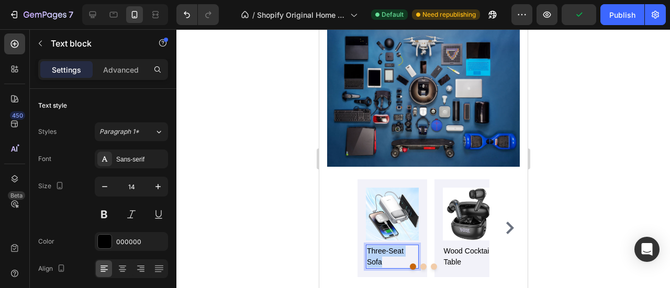
click at [381, 246] on p "three-seat sofa" at bounding box center [391, 257] width 51 height 22
click at [395, 246] on p "PowerBank 30000 mAh" at bounding box center [391, 257] width 51 height 22
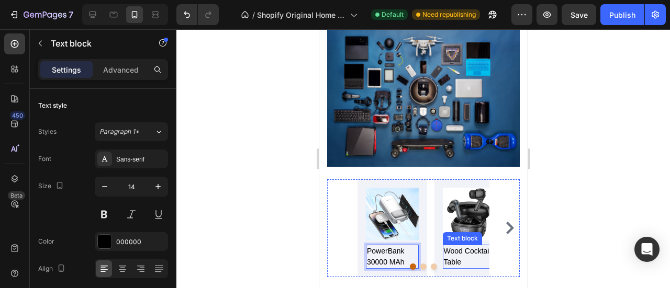
click at [458, 246] on p "wood cocktail table" at bounding box center [468, 257] width 51 height 22
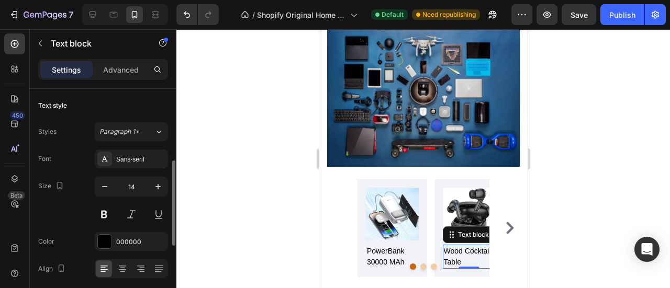
scroll to position [52, 0]
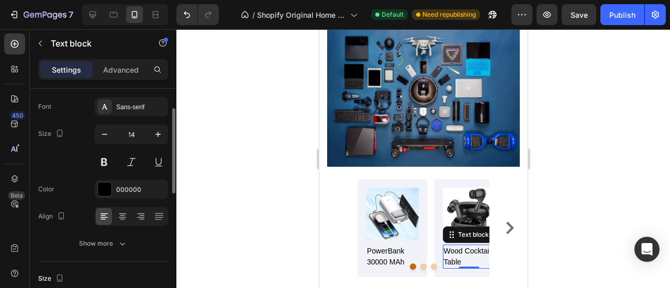
click at [458, 246] on p "wood cocktail table" at bounding box center [468, 257] width 51 height 22
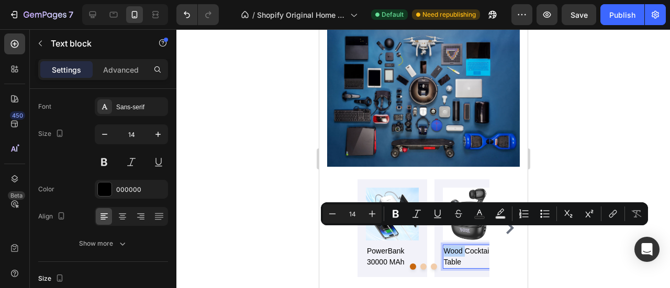
click at [457, 246] on p "wood cocktail table" at bounding box center [468, 257] width 51 height 22
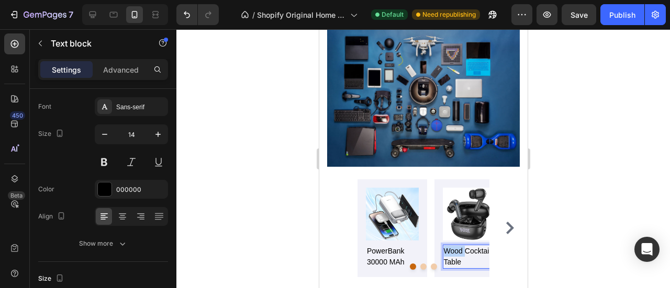
click at [457, 246] on p "wood cocktail table" at bounding box center [468, 257] width 51 height 22
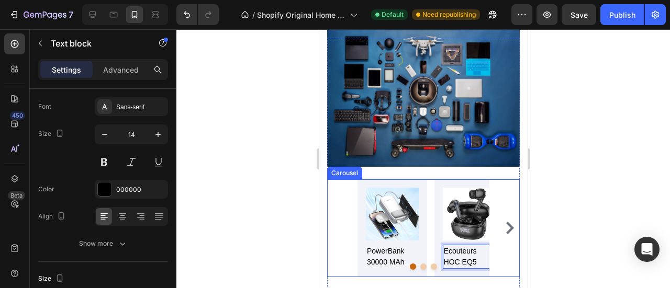
click at [505, 222] on icon "Carousel Next Arrow" at bounding box center [509, 228] width 8 height 13
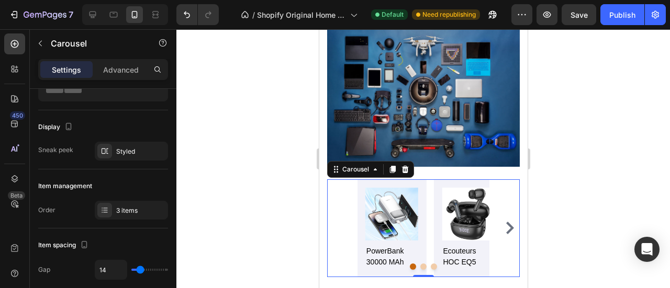
scroll to position [0, 0]
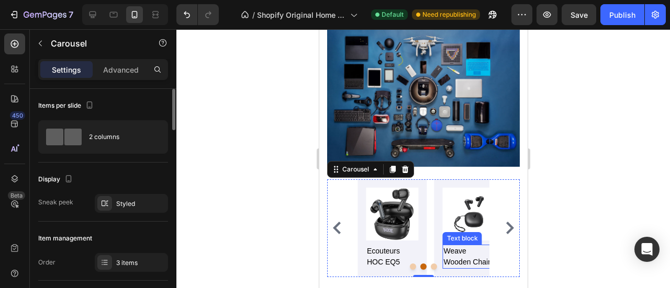
click at [447, 246] on p "weave wooden chair" at bounding box center [468, 257] width 51 height 22
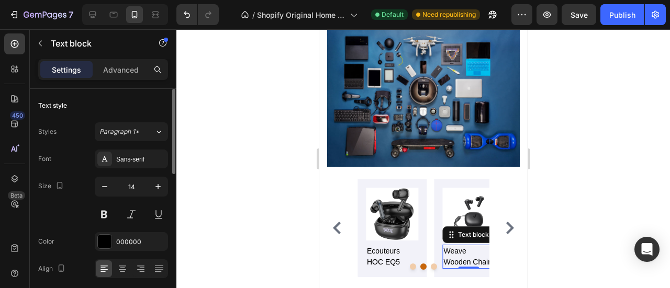
click at [447, 246] on p "weave wooden chair" at bounding box center [468, 257] width 51 height 22
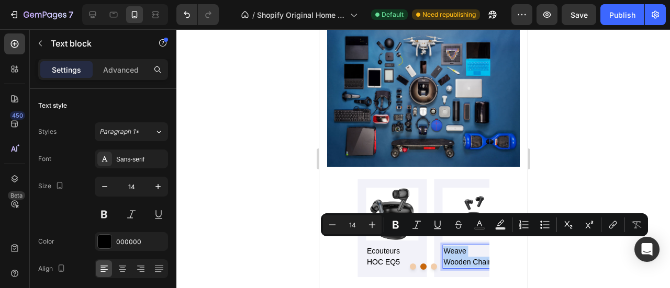
click at [447, 246] on p "weave wooden chair" at bounding box center [468, 257] width 51 height 22
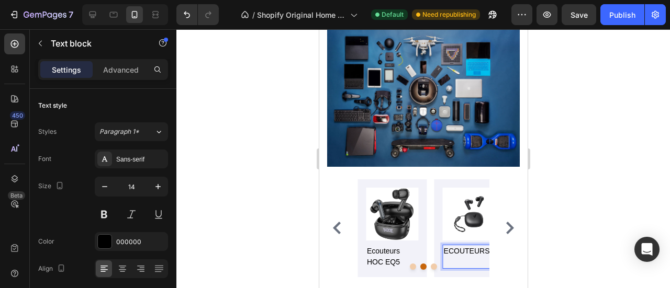
scroll to position [0, 21]
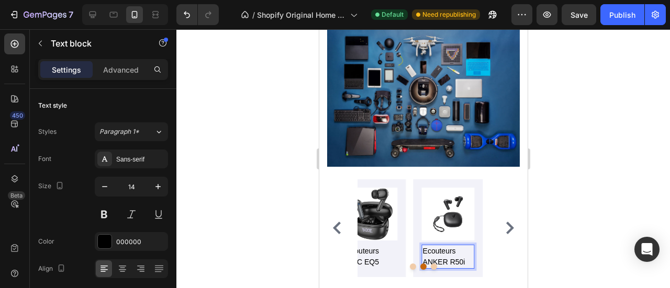
click at [624, 203] on div at bounding box center [422, 158] width 493 height 259
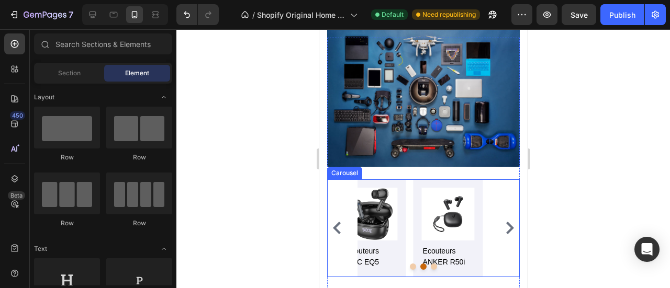
click at [335, 222] on icon "Carousel Back Arrow" at bounding box center [336, 228] width 8 height 13
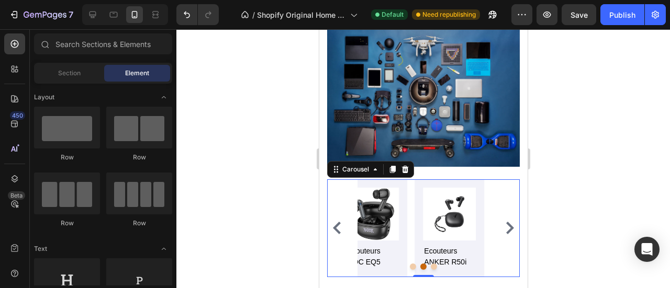
click at [335, 222] on icon "Carousel Back Arrow" at bounding box center [336, 228] width 8 height 13
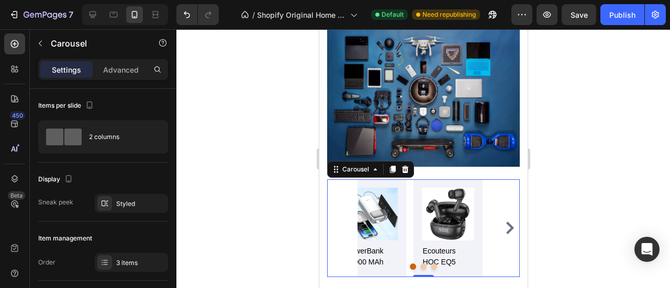
click at [335, 213] on div "Image PowerBank 30000 mAh Text block Image ecouteurs HOC EQ5 Text block Image E…" at bounding box center [423, 228] width 193 height 98
click at [372, 206] on img at bounding box center [370, 214] width 53 height 53
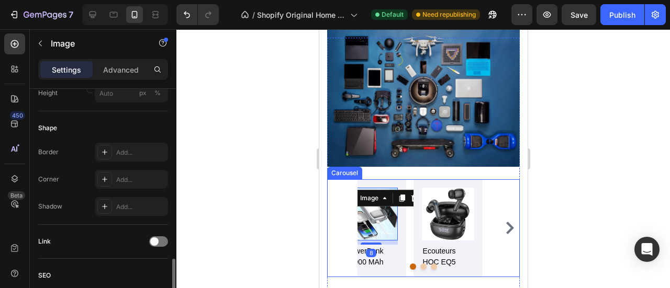
scroll to position [419, 0]
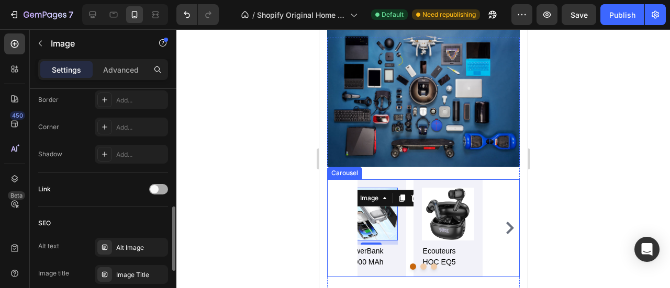
click at [159, 190] on div at bounding box center [158, 189] width 19 height 10
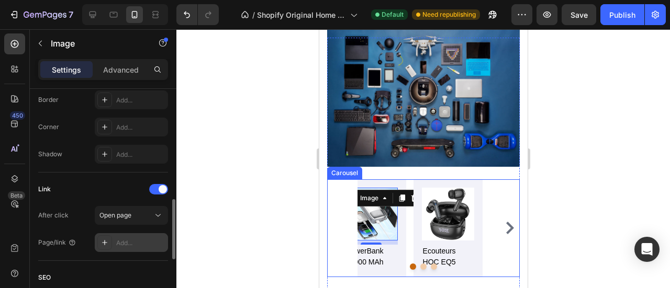
click at [139, 239] on div "Add..." at bounding box center [140, 243] width 49 height 9
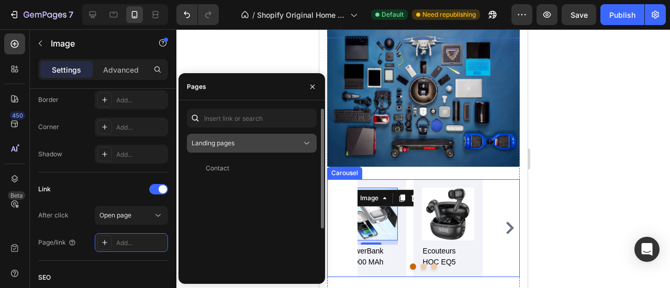
click at [264, 145] on div "Landing pages" at bounding box center [247, 143] width 110 height 9
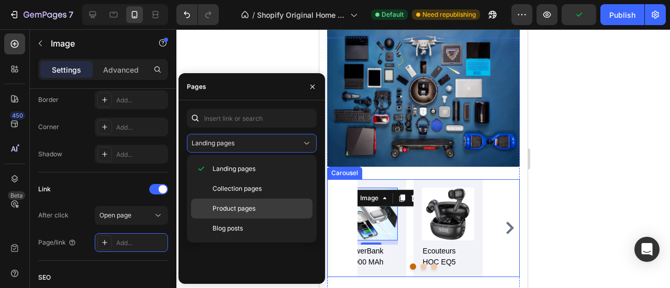
click at [248, 206] on span "Product pages" at bounding box center [233, 208] width 43 height 9
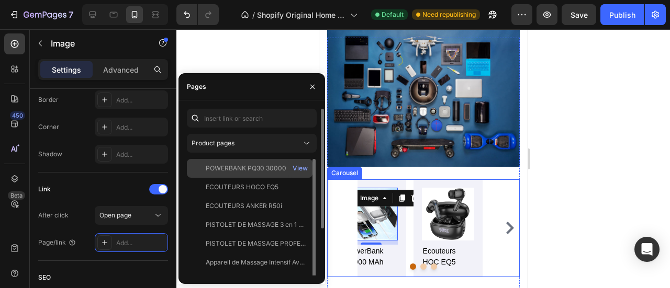
click at [254, 170] on div "POWERBANK PQ30 30000 mAh" at bounding box center [254, 168] width 96 height 9
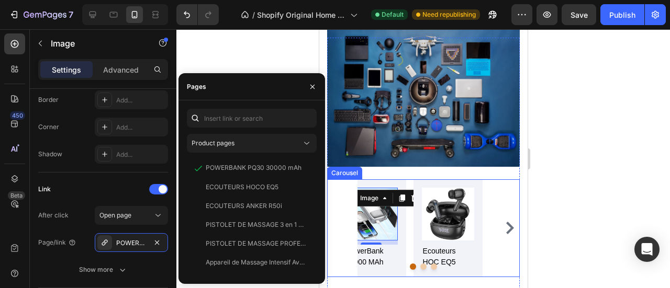
click at [283, 68] on div at bounding box center [422, 158] width 493 height 259
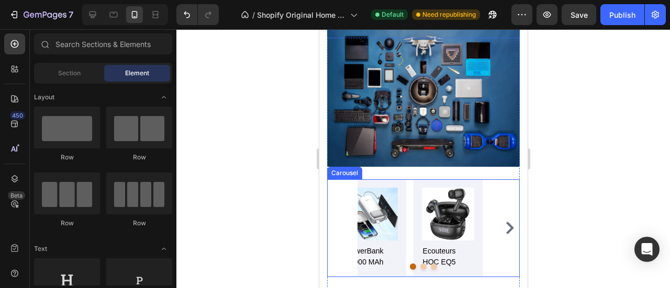
click at [442, 203] on img at bounding box center [447, 214] width 53 height 53
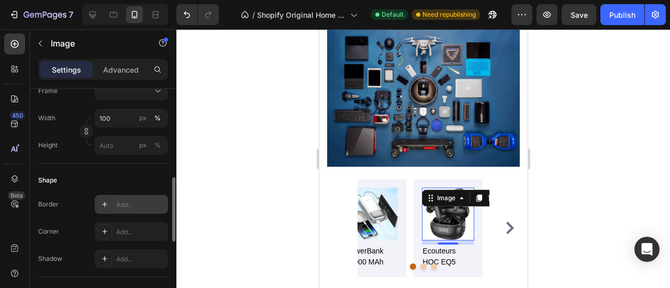
scroll to position [471, 0]
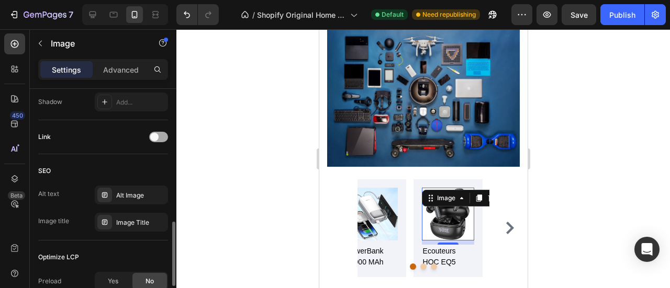
click at [157, 140] on div at bounding box center [158, 137] width 19 height 10
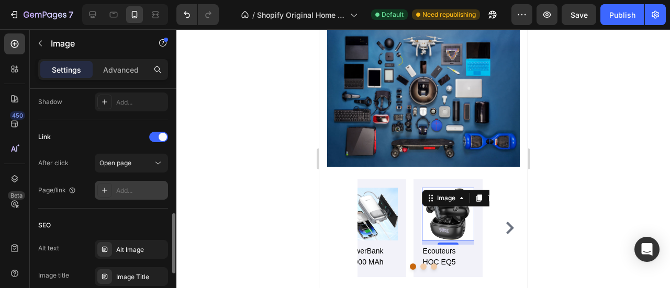
click at [138, 190] on div "Add..." at bounding box center [140, 190] width 49 height 9
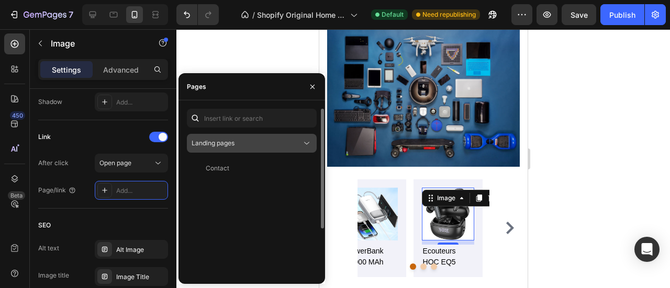
click at [237, 149] on button "Landing pages" at bounding box center [252, 143] width 130 height 19
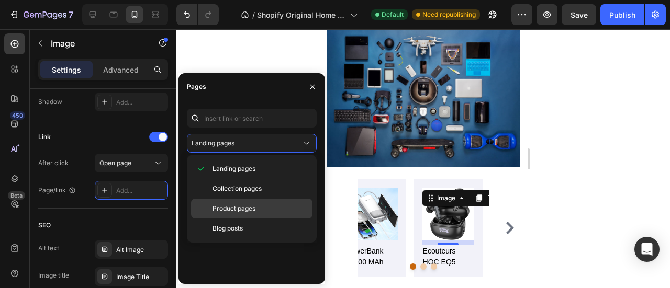
click at [249, 204] on span "Product pages" at bounding box center [233, 208] width 43 height 9
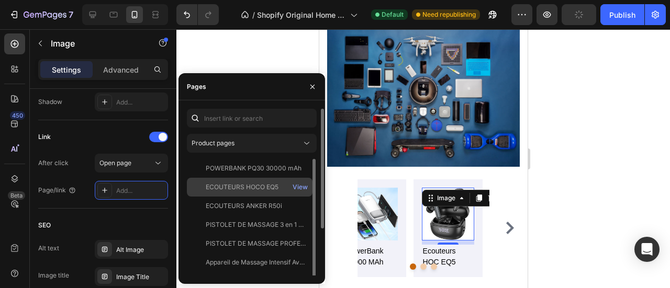
click at [248, 186] on div "ECOUTEURS HOCO EQ5" at bounding box center [242, 187] width 73 height 9
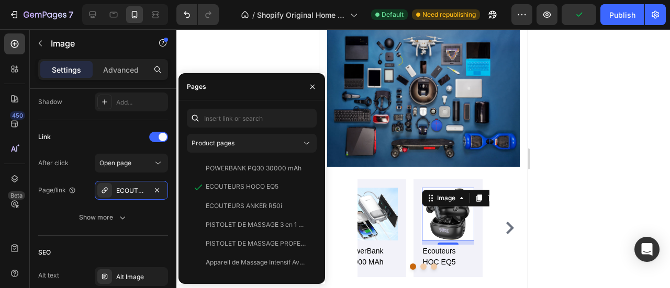
click at [264, 65] on div at bounding box center [422, 158] width 493 height 259
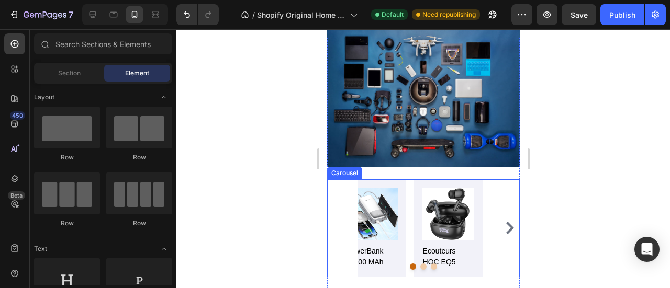
click at [504, 222] on icon "Carousel Next Arrow" at bounding box center [509, 228] width 13 height 13
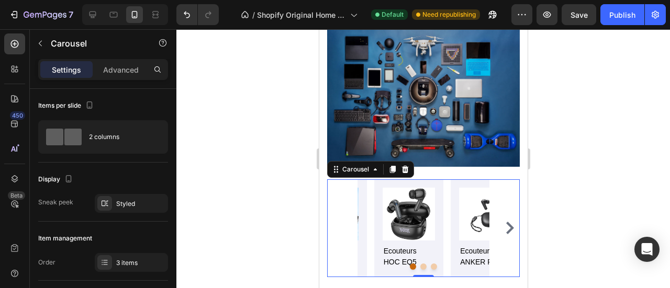
click at [505, 222] on icon "Carousel Next Arrow" at bounding box center [509, 228] width 8 height 13
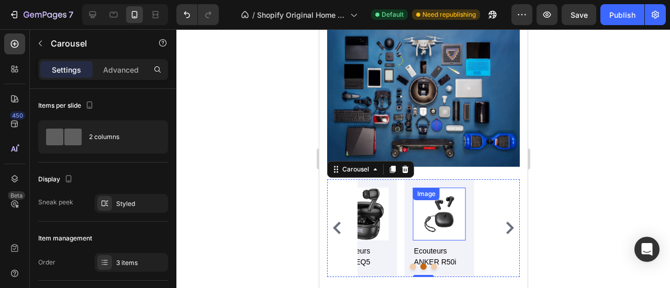
click at [444, 210] on img at bounding box center [438, 214] width 53 height 53
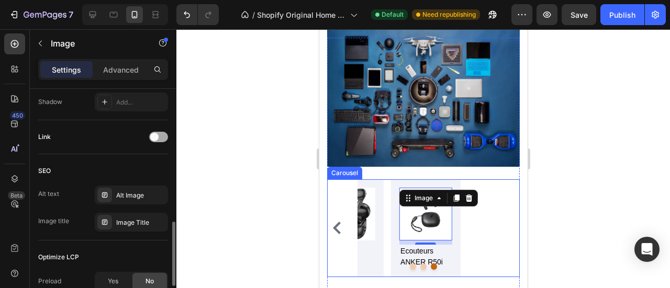
click at [157, 136] on span at bounding box center [154, 137] width 8 height 8
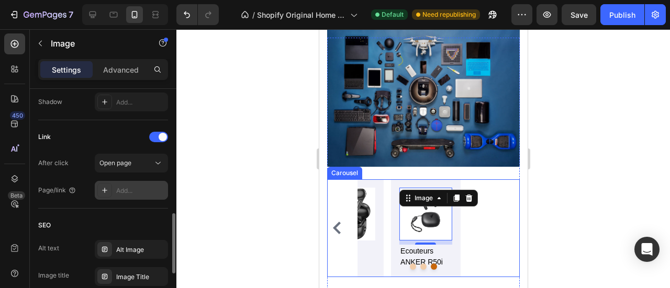
click at [138, 188] on div "Add..." at bounding box center [140, 190] width 49 height 9
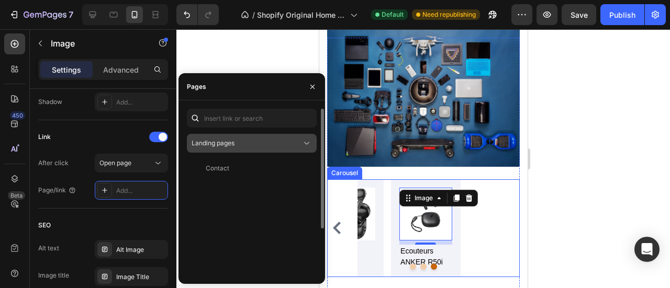
click at [238, 146] on div "Landing pages" at bounding box center [247, 143] width 110 height 9
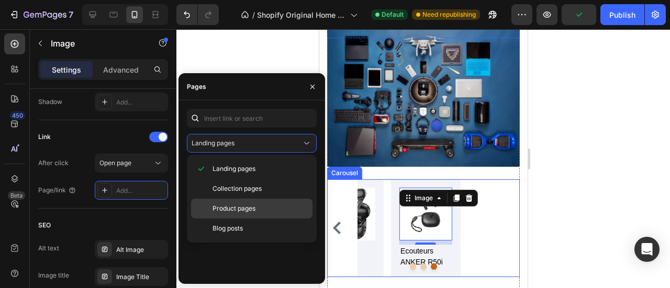
click at [248, 212] on span "Product pages" at bounding box center [233, 208] width 43 height 9
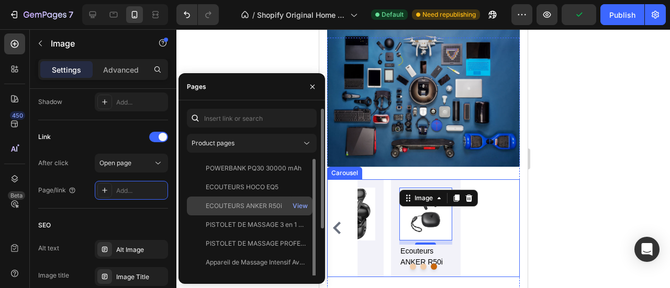
click at [245, 206] on div "ECOUTEURS ANKER R50i" at bounding box center [244, 205] width 76 height 9
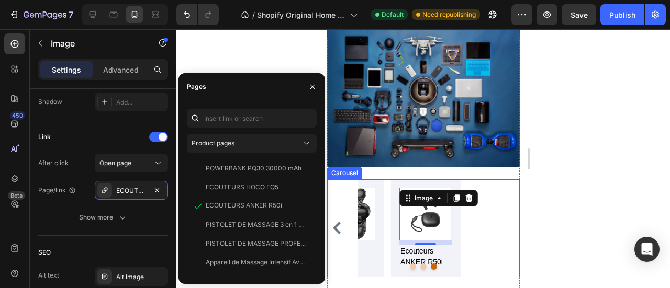
click at [271, 63] on div at bounding box center [422, 158] width 493 height 259
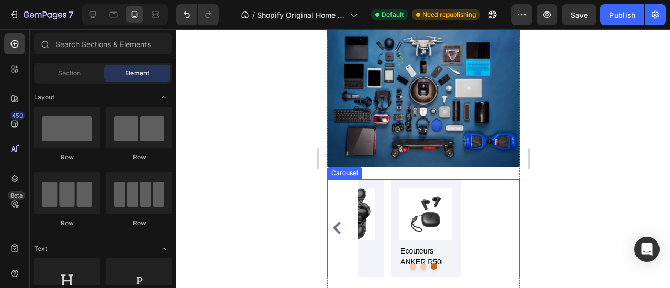
click at [496, 179] on div "Image PowerBank 30000 mAh Text block Image ecouteurs HOC EQ5 Text block Image E…" at bounding box center [423, 228] width 193 height 98
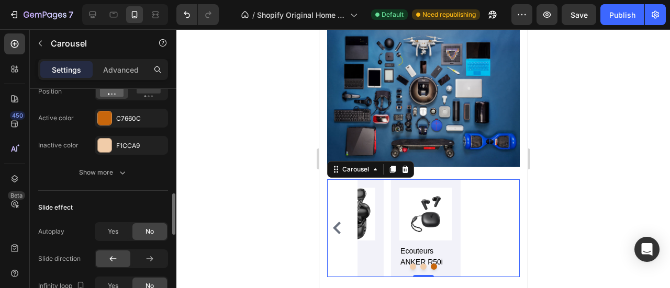
scroll to position [680, 0]
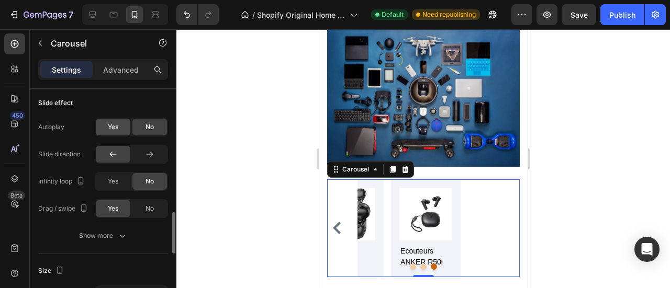
click at [112, 127] on span "Yes" at bounding box center [113, 126] width 10 height 9
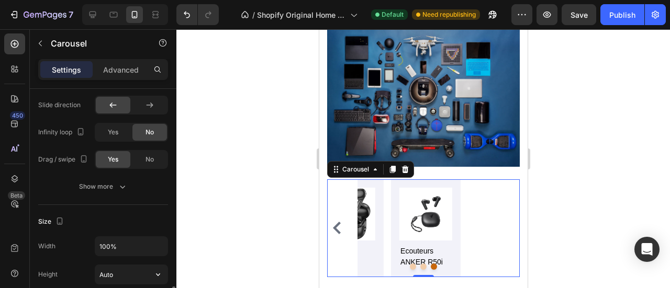
scroll to position [837, 0]
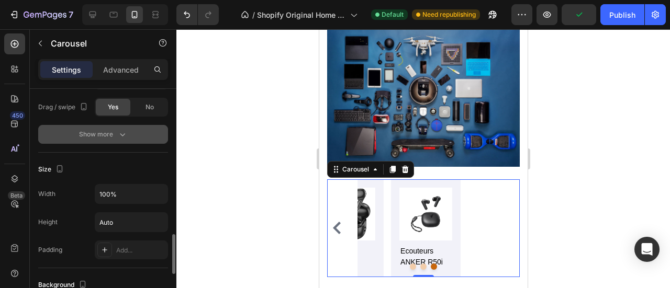
click at [120, 129] on icon "button" at bounding box center [122, 134] width 10 height 10
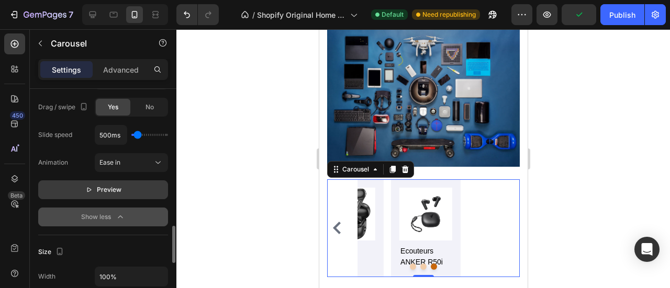
click at [113, 192] on span "Preview" at bounding box center [109, 190] width 25 height 10
click at [409, 264] on button "Dot" at bounding box center [412, 267] width 6 height 6
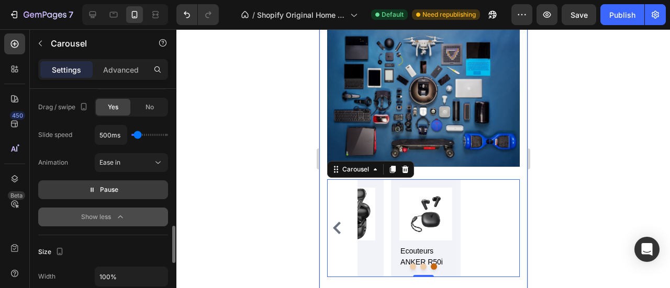
scroll to position [733, 0]
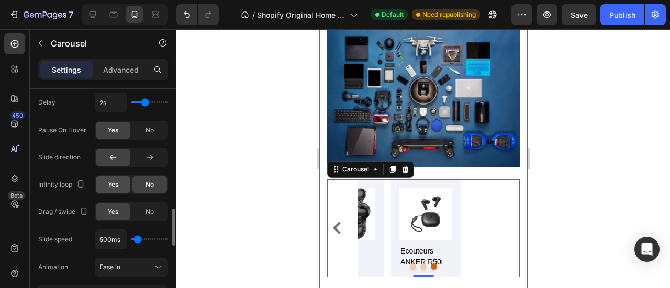
click at [126, 181] on div "Yes" at bounding box center [113, 184] width 35 height 17
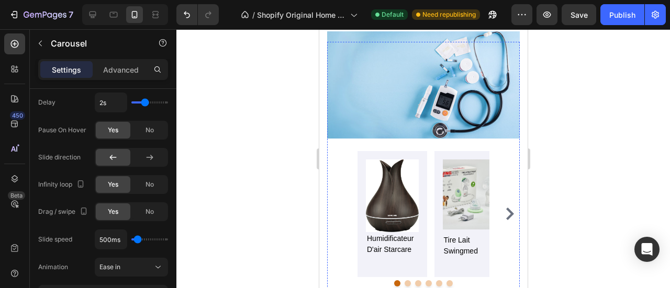
scroll to position [1473, 0]
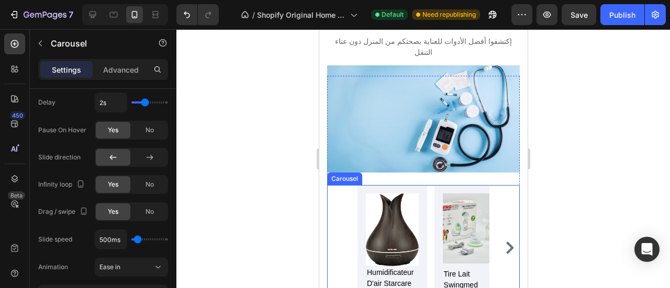
click at [347, 185] on div "Image humidificateur d'air starcare Text block Image tire lait swingmed Text bl…" at bounding box center [423, 248] width 193 height 126
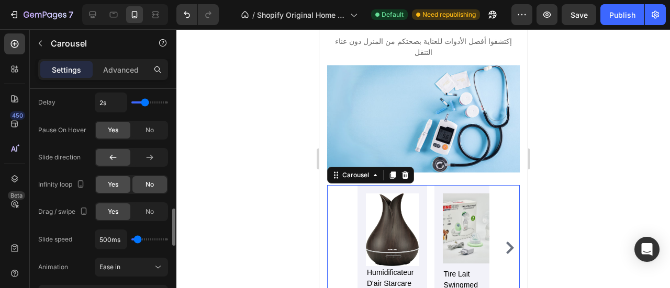
click at [114, 183] on span "Yes" at bounding box center [113, 184] width 10 height 9
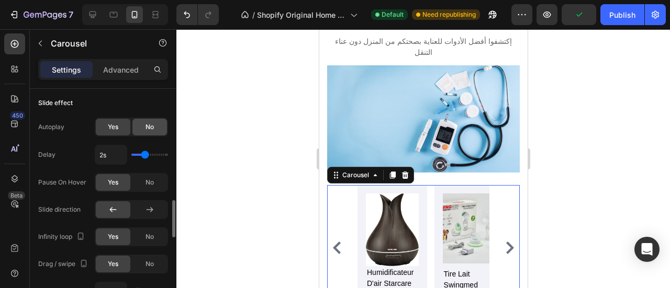
click at [148, 127] on span "No" at bounding box center [149, 126] width 8 height 9
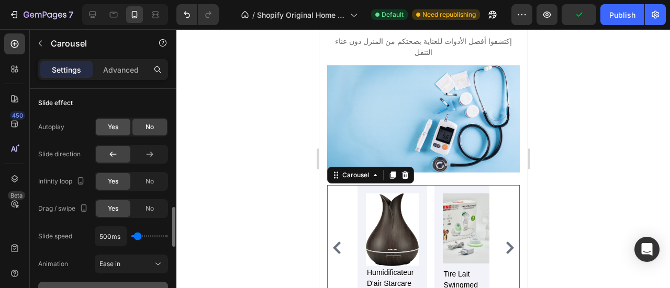
click at [122, 126] on div "Yes" at bounding box center [113, 127] width 35 height 17
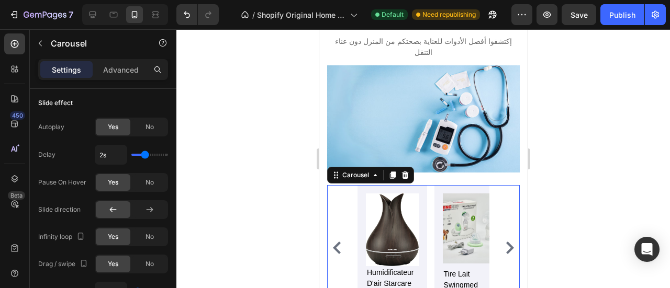
scroll to position [785, 0]
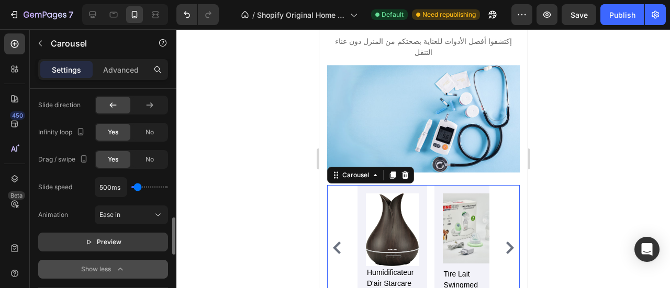
click at [110, 237] on span "Preview" at bounding box center [109, 242] width 25 height 10
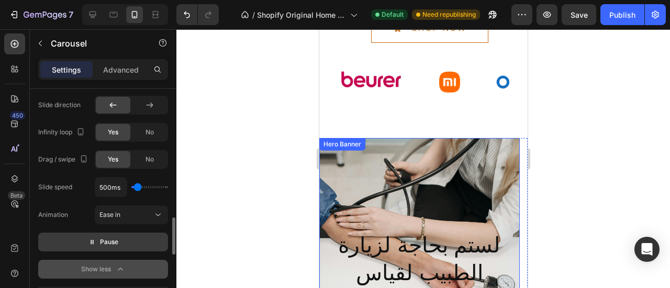
scroll to position [269, 0]
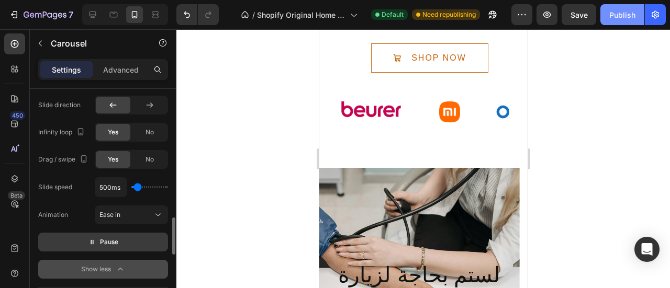
click at [614, 14] on div "Publish" at bounding box center [622, 14] width 26 height 11
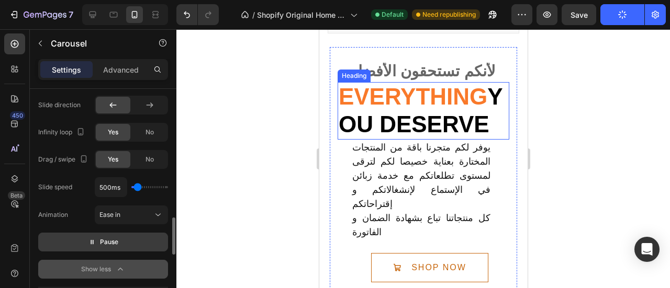
scroll to position [0, 0]
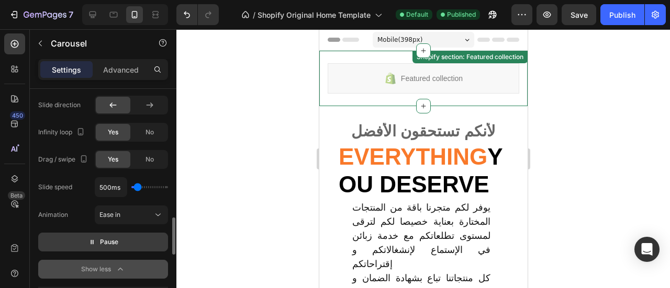
click at [445, 105] on div "Featured collection Shopify section: Featured collection" at bounding box center [423, 78] width 208 height 55
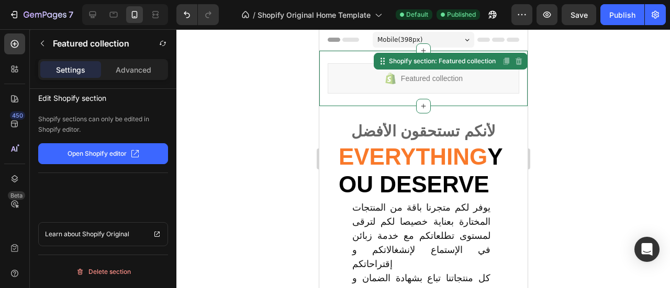
click at [298, 137] on div at bounding box center [422, 158] width 493 height 259
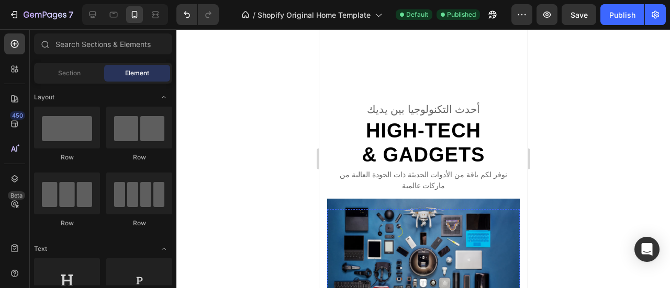
scroll to position [2198, 0]
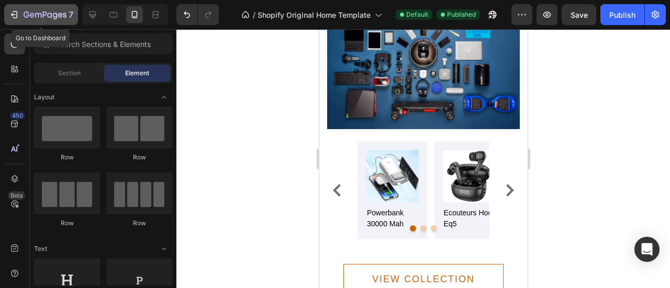
click at [25, 14] on icon "button" at bounding box center [45, 15] width 43 height 9
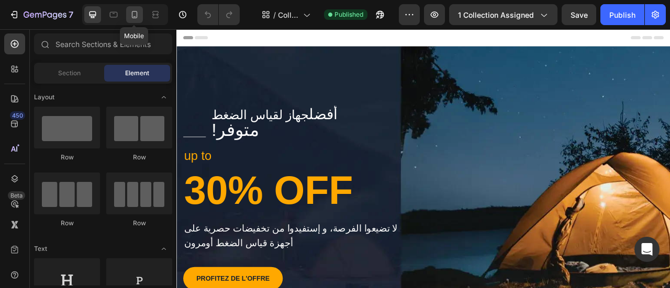
click at [138, 19] on icon at bounding box center [134, 14] width 10 height 10
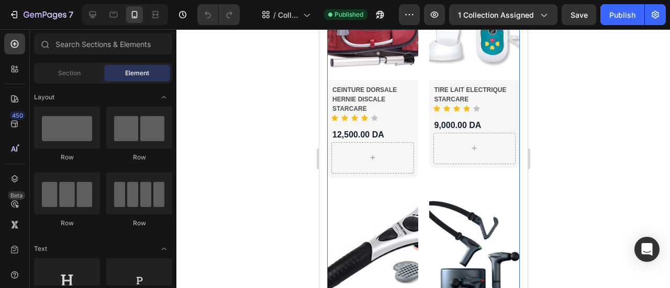
scroll to position [1151, 0]
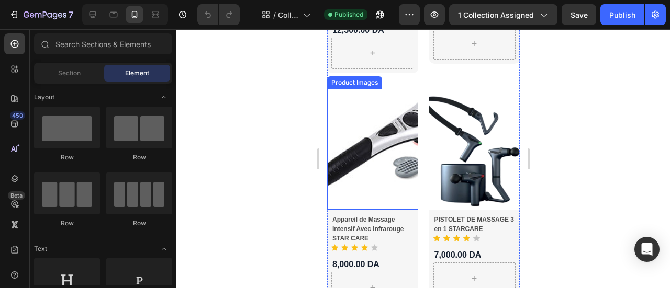
click at [400, 136] on img at bounding box center [372, 149] width 91 height 121
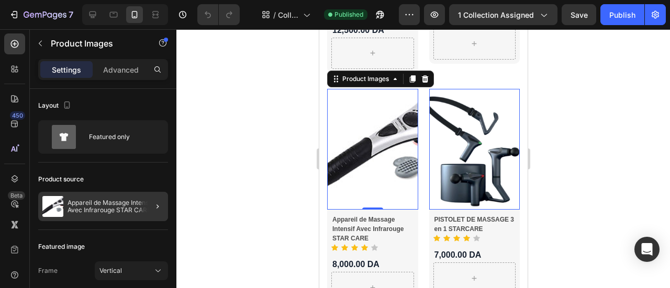
scroll to position [157, 0]
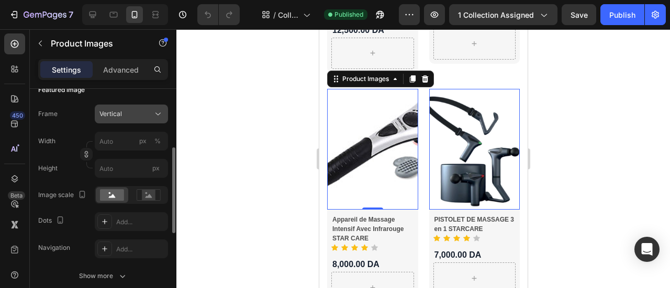
click at [155, 118] on icon at bounding box center [158, 114] width 10 height 10
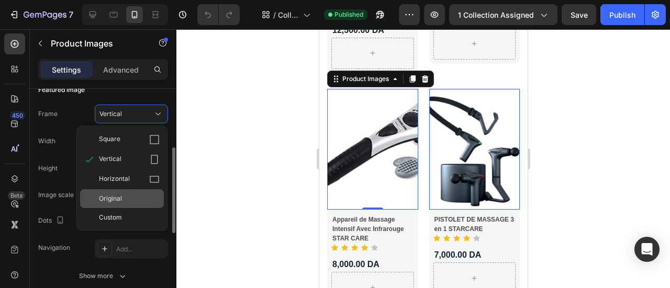
click at [134, 195] on div "Original" at bounding box center [129, 198] width 61 height 9
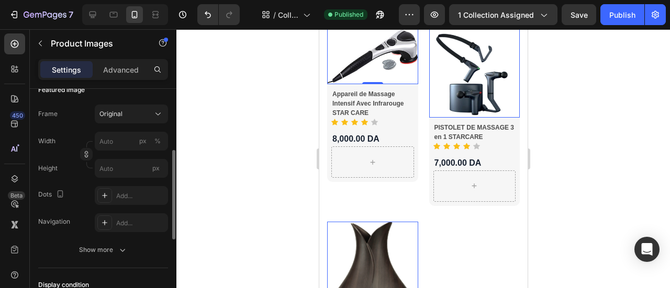
scroll to position [1094, 0]
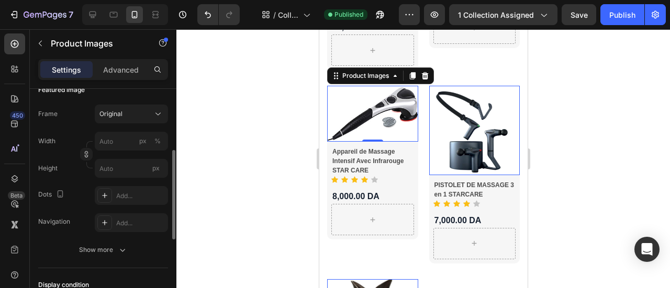
drag, startPoint x: 207, startPoint y: 113, endPoint x: 557, endPoint y: 142, distance: 351.8
click at [574, 142] on div at bounding box center [422, 158] width 493 height 259
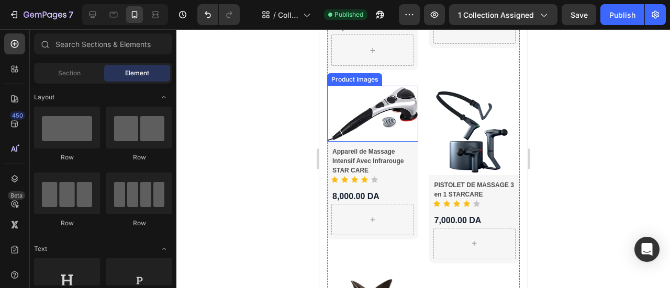
click at [389, 128] on img at bounding box center [372, 114] width 91 height 56
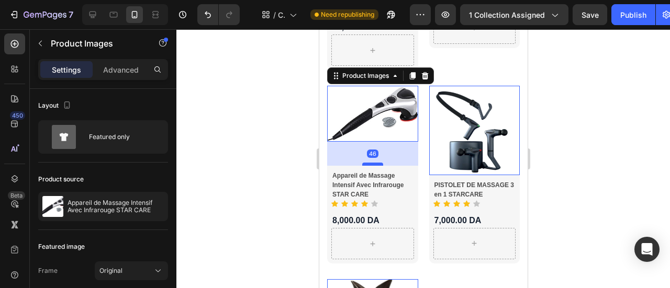
drag, startPoint x: 368, startPoint y: 130, endPoint x: 894, endPoint y: 180, distance: 528.8
click at [370, 163] on div at bounding box center [372, 164] width 21 height 3
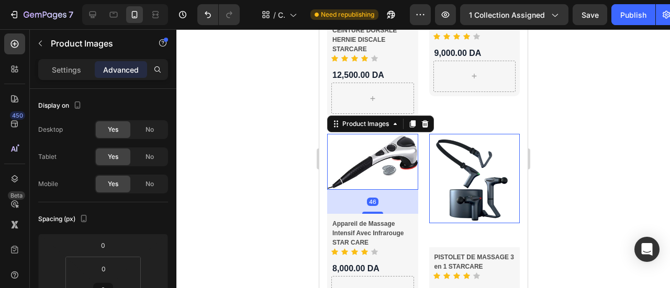
scroll to position [1142, 0]
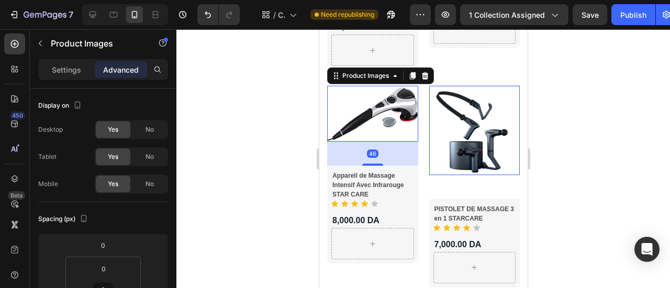
click at [577, 150] on div at bounding box center [422, 158] width 493 height 259
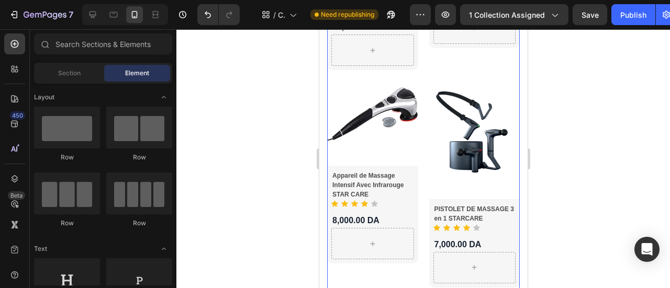
click at [378, 145] on div "Product Images Appareil de Massage Intensif Avec Infrarouge STAR CARE Product T…" at bounding box center [372, 187] width 91 height 202
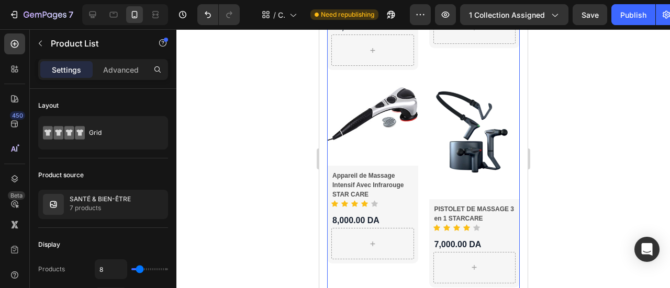
click at [372, 132] on div "Product Images Appareil de Massage Intensif Avec Infrarouge STAR CARE Product T…" at bounding box center [372, 187] width 91 height 202
click at [372, 121] on img at bounding box center [372, 114] width 91 height 56
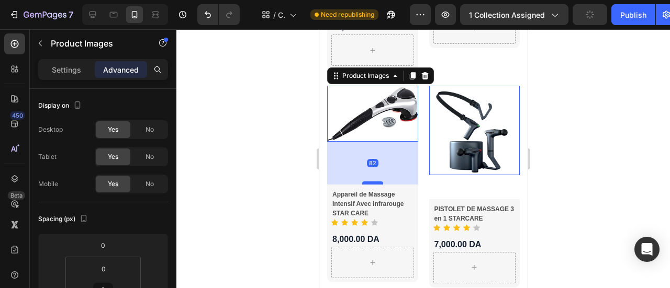
drag, startPoint x: 370, startPoint y: 154, endPoint x: 369, endPoint y: 173, distance: 18.8
click at [369, 182] on div at bounding box center [372, 183] width 21 height 3
type input "82"
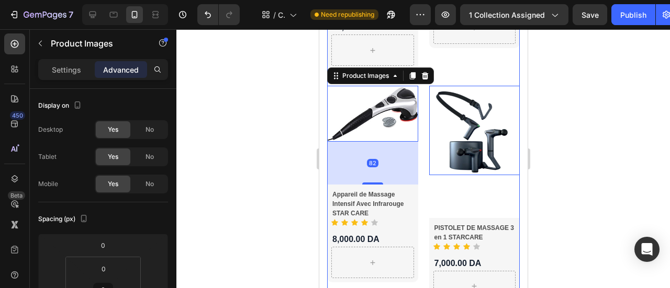
click at [478, 173] on div "Product Images 0 PISTOLET DE MASSAGE 3 en 1 STARCARE Product Title Icon Icon Ic…" at bounding box center [474, 196] width 91 height 221
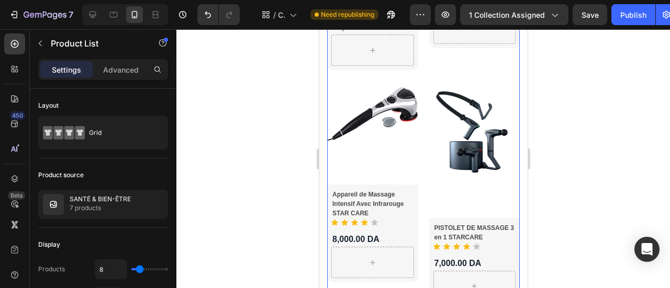
click at [474, 195] on div "Product Images PISTOLET DE MASSAGE 3 en 1 STARCARE Product Title Icon Icon Icon…" at bounding box center [474, 196] width 91 height 221
click at [471, 152] on img at bounding box center [474, 130] width 91 height 89
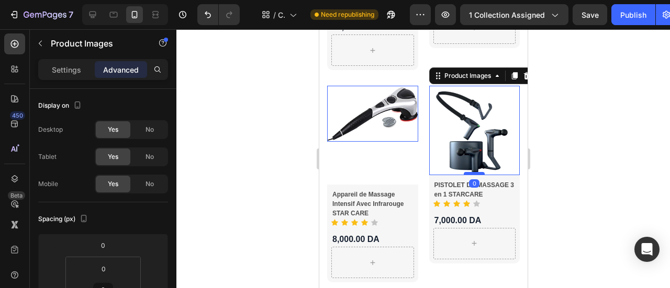
drag, startPoint x: 466, startPoint y: 205, endPoint x: 468, endPoint y: 161, distance: 44.0
click at [468, 172] on div at bounding box center [473, 173] width 21 height 3
type input "0"
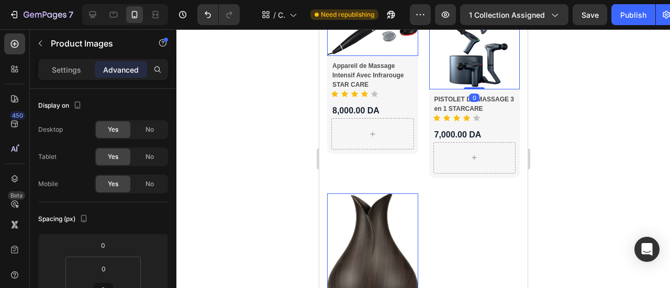
scroll to position [1094, 0]
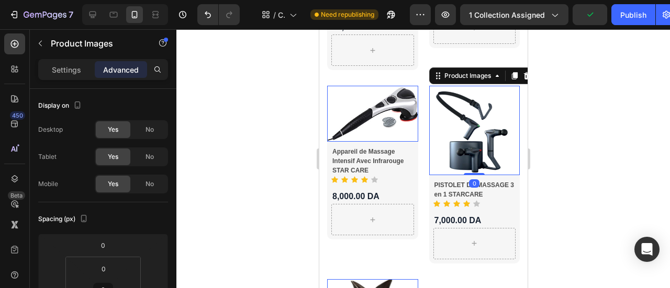
click at [563, 130] on div at bounding box center [422, 158] width 493 height 259
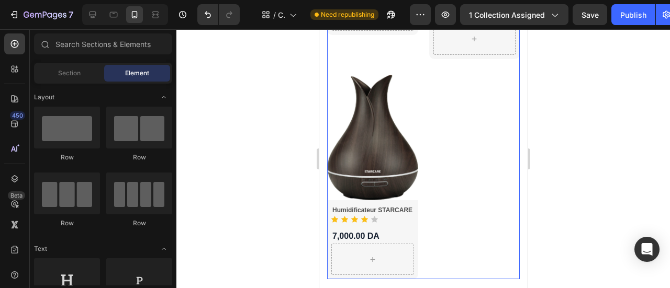
scroll to position [1309, 0]
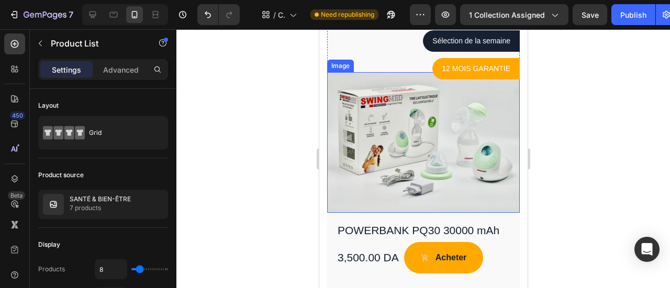
scroll to position [472, 0]
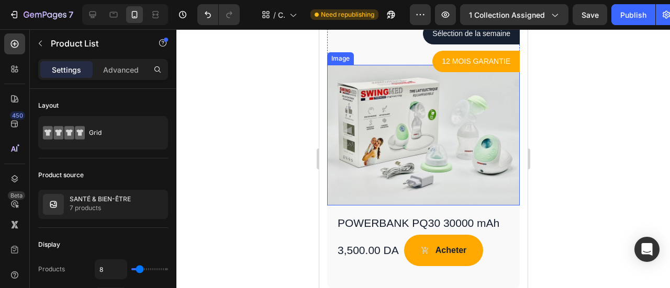
click at [456, 165] on img at bounding box center [423, 135] width 193 height 141
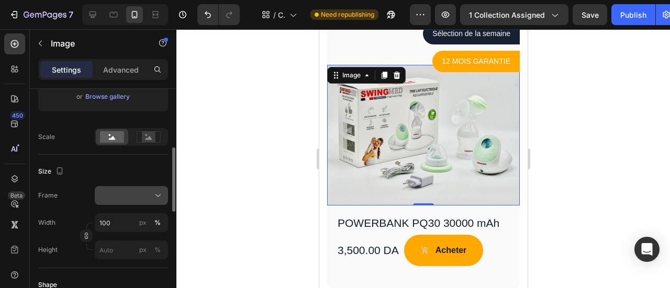
scroll to position [262, 0]
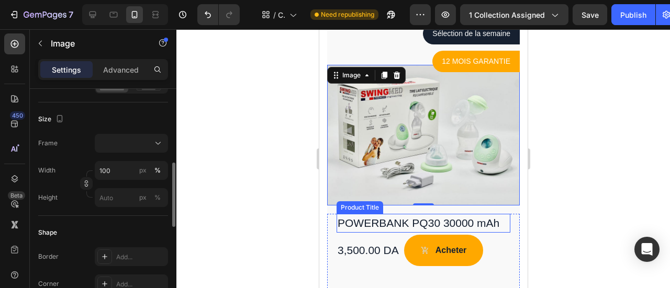
click at [379, 217] on h1 "POWERBANK PQ30 30000 mAh" at bounding box center [423, 223] width 174 height 19
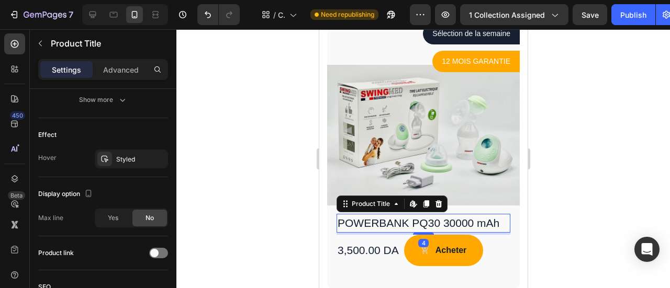
scroll to position [0, 0]
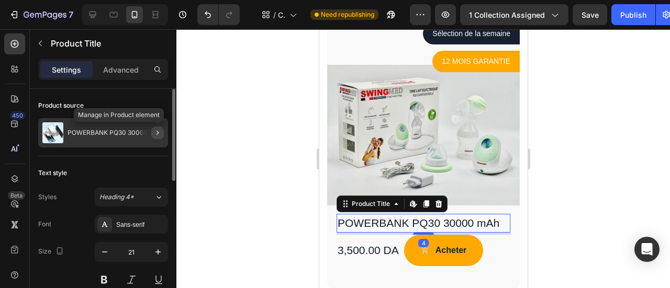
click at [160, 132] on icon "button" at bounding box center [157, 133] width 8 height 8
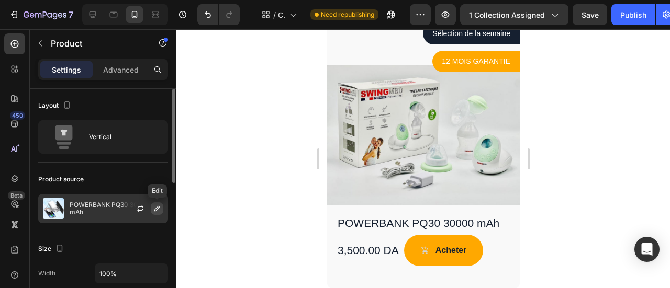
click at [156, 206] on icon "button" at bounding box center [157, 209] width 8 height 8
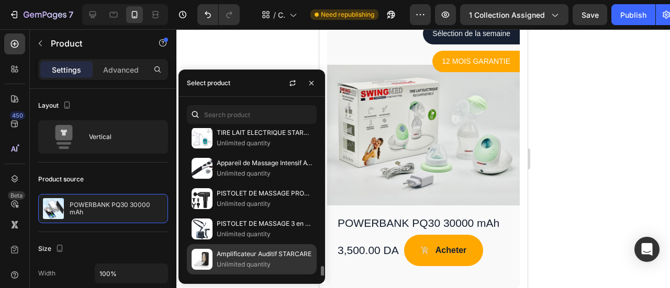
scroll to position [209, 0]
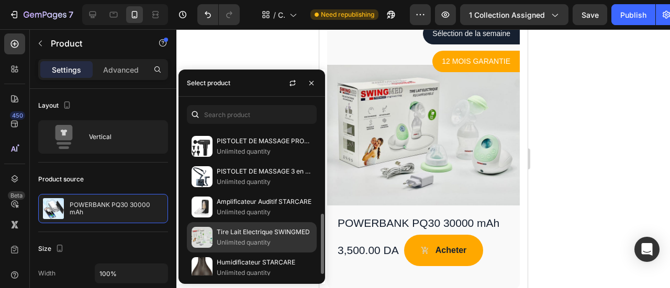
click at [242, 232] on p "Tire Lait Electrique SWINGMED" at bounding box center [264, 232] width 95 height 10
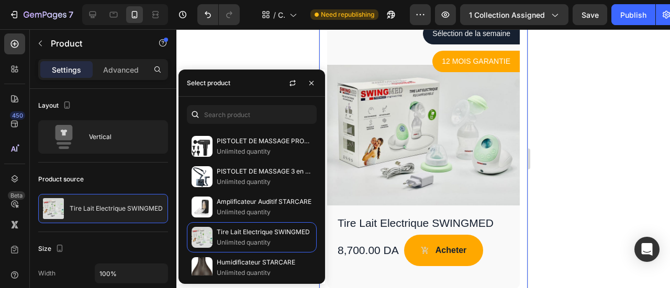
click at [560, 196] on div at bounding box center [422, 158] width 493 height 259
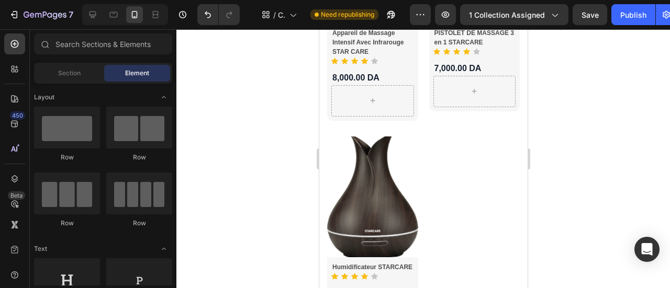
scroll to position [1376, 0]
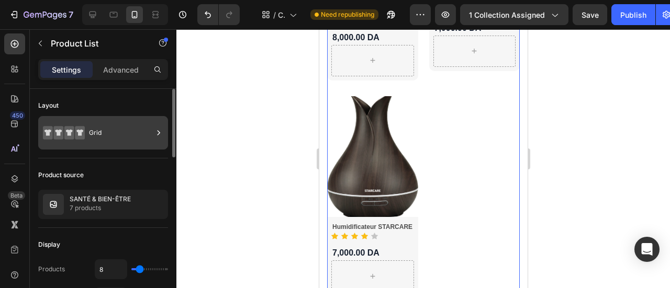
click at [164, 130] on div "Grid" at bounding box center [103, 132] width 130 height 33
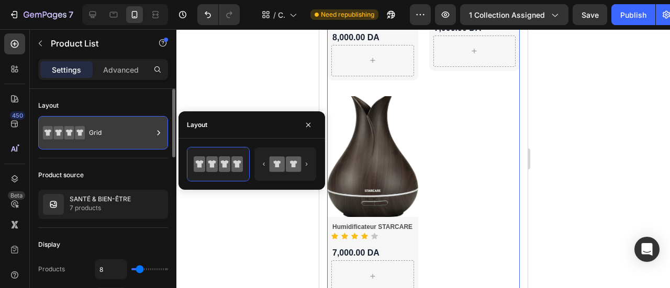
click at [158, 129] on icon at bounding box center [158, 133] width 10 height 10
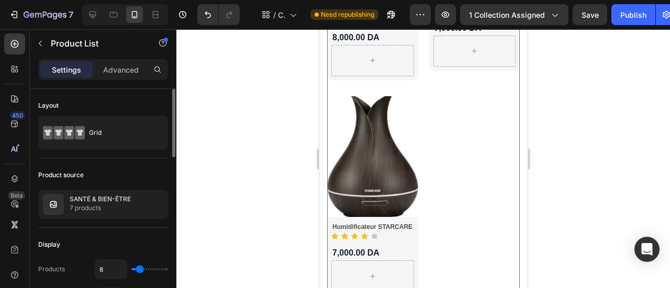
scroll to position [52, 0]
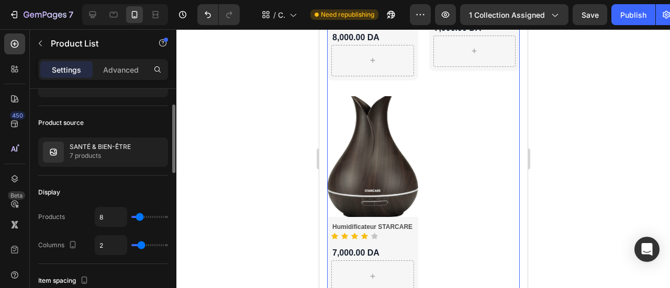
type input "18"
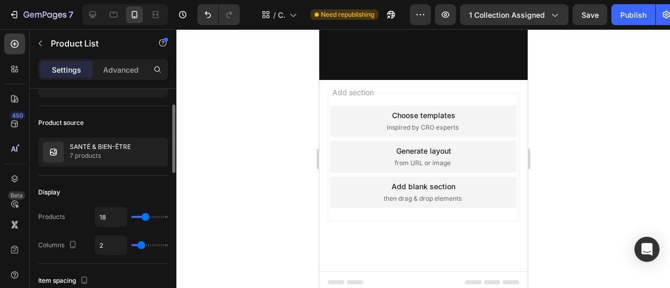
type input "23"
type input "22"
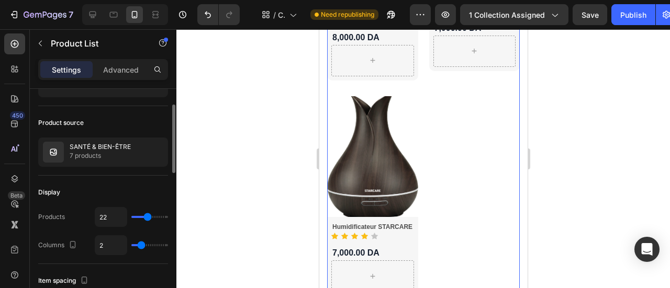
drag, startPoint x: 140, startPoint y: 215, endPoint x: 148, endPoint y: 215, distance: 7.3
type input "22"
click at [148, 216] on input "range" at bounding box center [149, 217] width 37 height 2
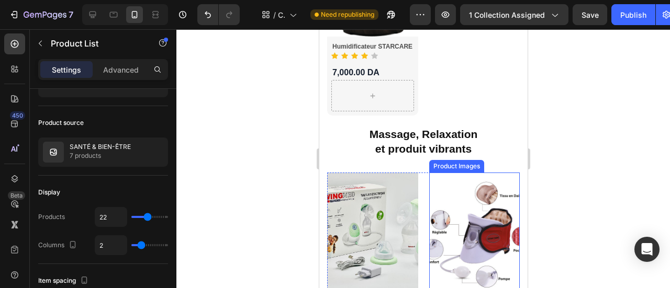
scroll to position [1428, 0]
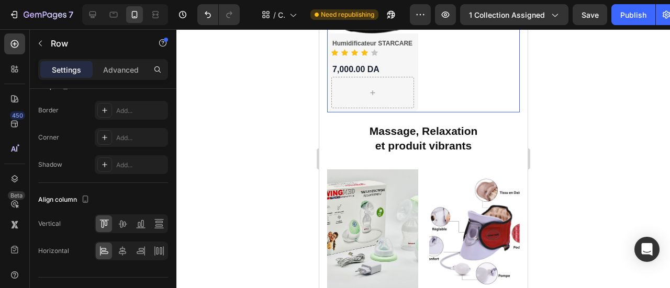
scroll to position [1406, 0]
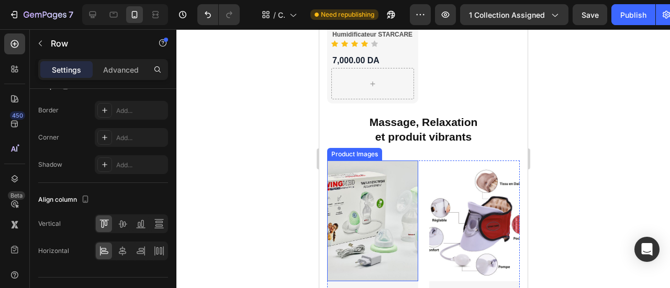
click at [401, 175] on img at bounding box center [372, 221] width 91 height 121
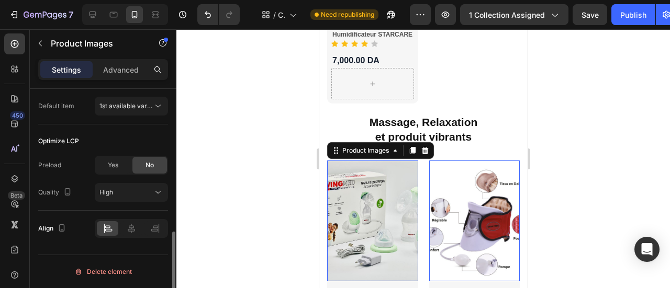
scroll to position [0, 0]
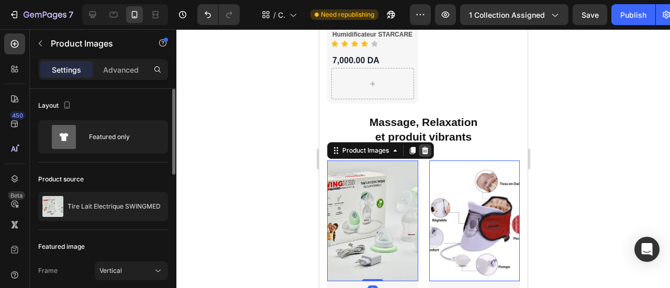
click at [426, 147] on icon at bounding box center [424, 150] width 7 height 7
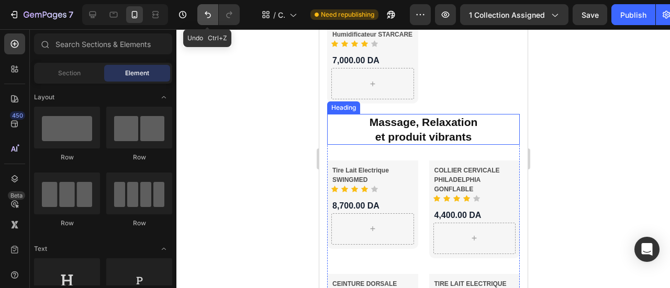
click at [209, 17] on icon "Undo/Redo" at bounding box center [208, 15] width 6 height 7
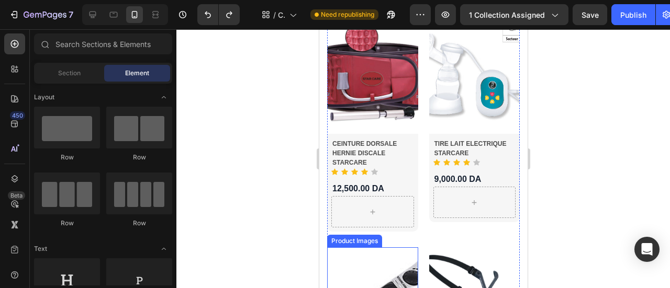
scroll to position [1825, 0]
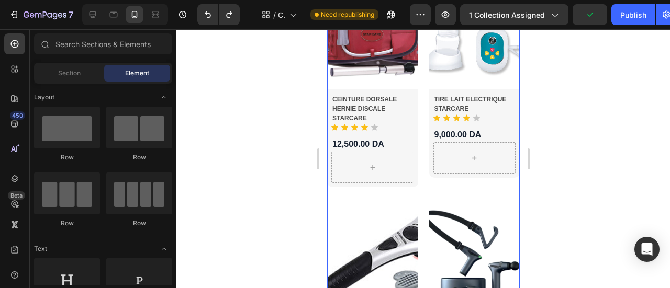
click at [375, 191] on div "Product Images Tire Lait Electrique SWINGMED Product Title Icon Icon Icon Icon …" at bounding box center [423, 186] width 193 height 904
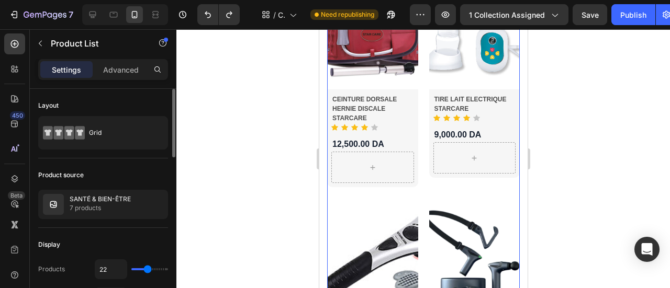
scroll to position [105, 0]
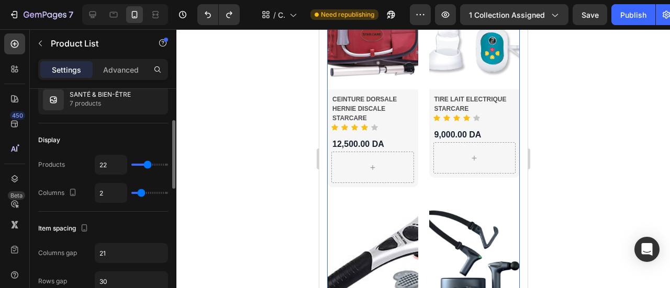
type input "11"
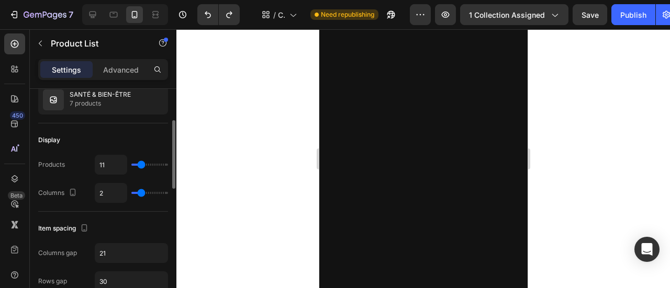
type input "7"
drag, startPoint x: 145, startPoint y: 165, endPoint x: 139, endPoint y: 166, distance: 6.3
type input "7"
click at [139, 166] on input "range" at bounding box center [149, 165] width 37 height 2
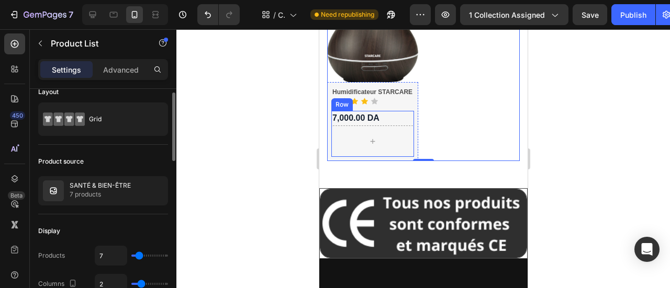
scroll to position [0, 0]
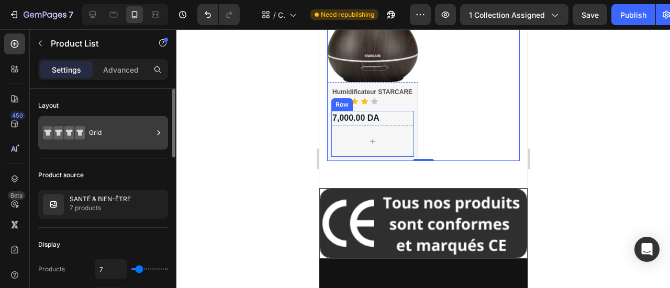
click at [157, 131] on icon at bounding box center [158, 133] width 10 height 10
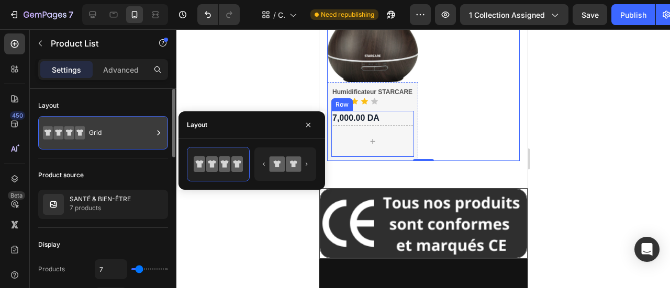
click at [157, 131] on icon at bounding box center [158, 133] width 10 height 10
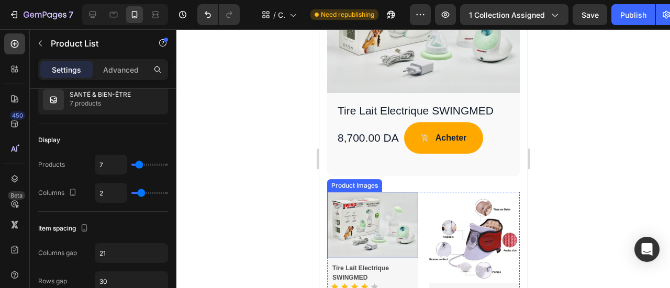
scroll to position [621, 0]
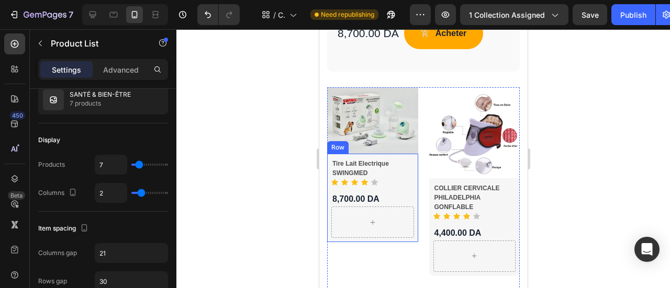
click at [400, 154] on div "Tire Lait Electrique SWINGMED Product Title Icon Icon Icon Icon Icon Icon List …" at bounding box center [372, 198] width 91 height 88
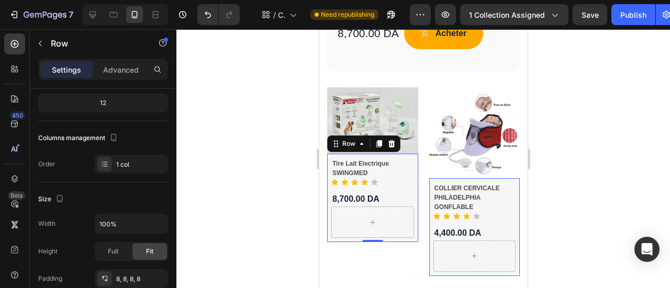
scroll to position [0, 0]
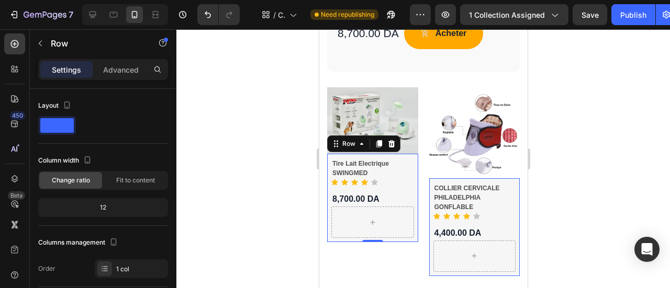
click at [603, 141] on div at bounding box center [422, 158] width 493 height 259
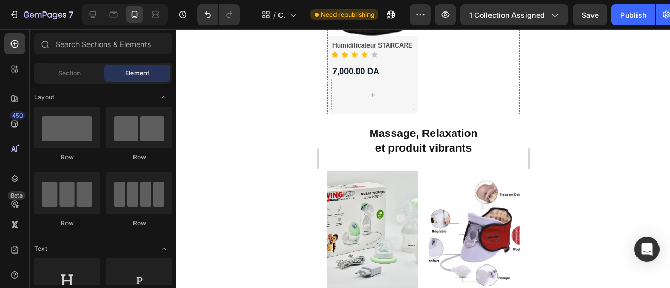
scroll to position [1458, 0]
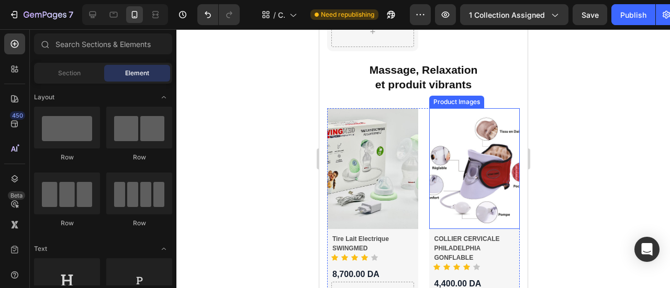
click at [507, 108] on img at bounding box center [474, 168] width 91 height 121
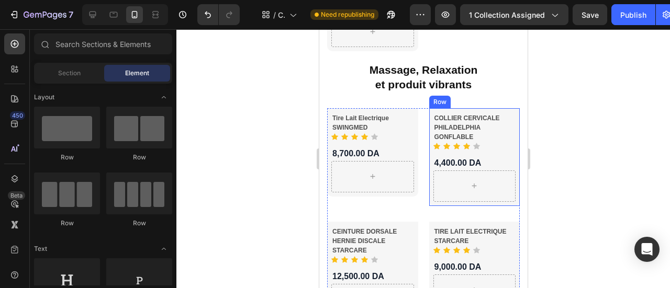
click at [418, 108] on div "[PERSON_NAME] CERVICALE PHILADELPHIA GONFLABLE Product Title Icon Icon Icon Ico…" at bounding box center [372, 152] width 91 height 88
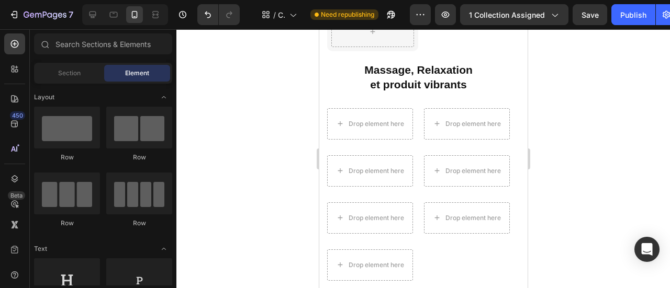
click at [569, 112] on div at bounding box center [422, 158] width 493 height 259
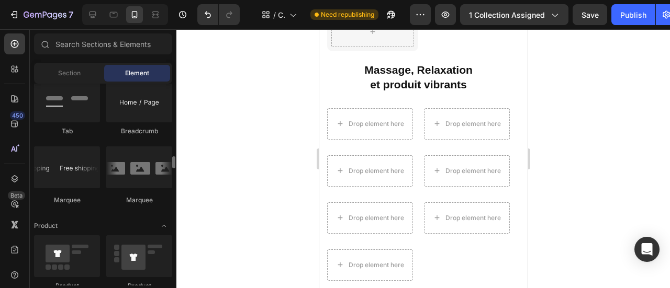
scroll to position [1361, 0]
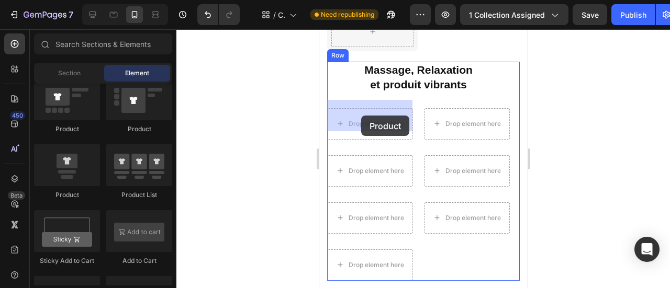
drag, startPoint x: 387, startPoint y: 204, endPoint x: 361, endPoint y: 116, distance: 91.7
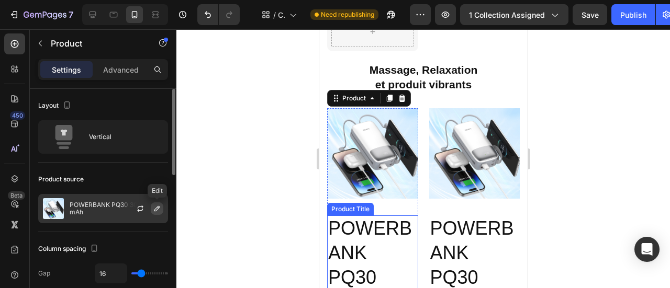
click at [157, 208] on icon "button" at bounding box center [157, 209] width 8 height 8
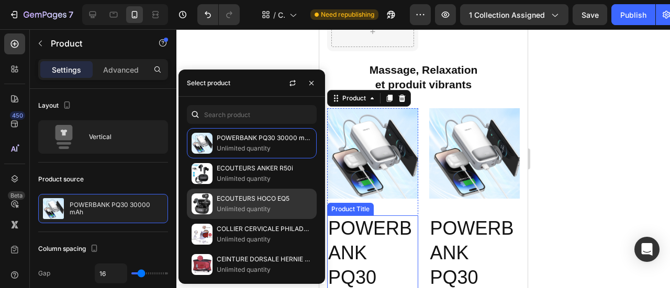
scroll to position [157, 0]
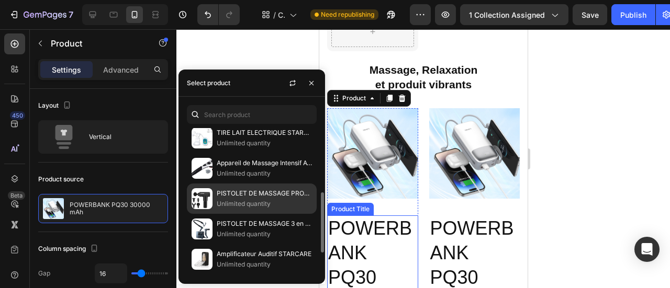
click at [234, 192] on p "PISTOLET DE MASSAGE PROFESSIONEL STARCARE" at bounding box center [264, 193] width 95 height 10
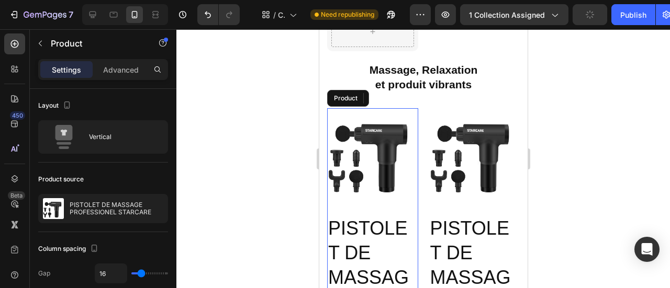
click at [379, 190] on div "Product Images" at bounding box center [372, 157] width 91 height 99
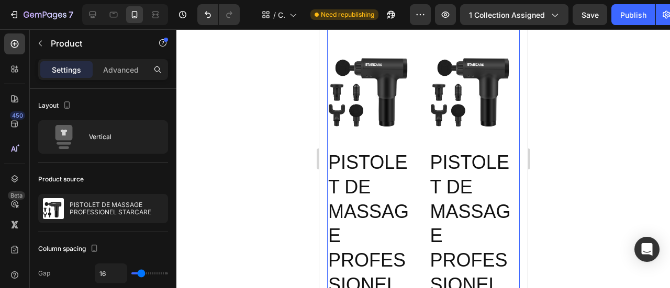
scroll to position [1354, 0]
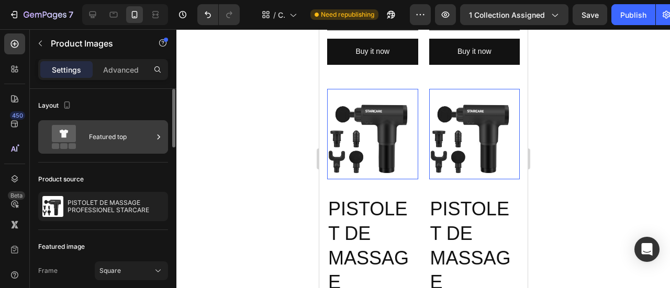
click at [157, 137] on icon at bounding box center [158, 137] width 10 height 10
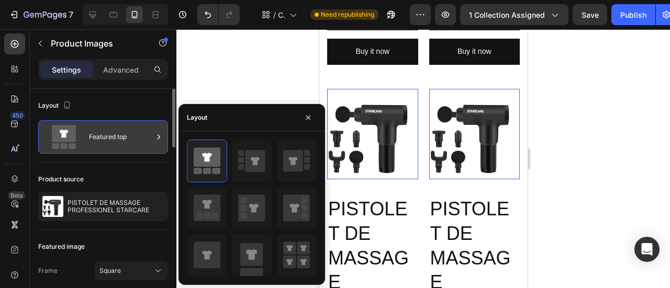
click at [157, 137] on icon at bounding box center [158, 137] width 10 height 10
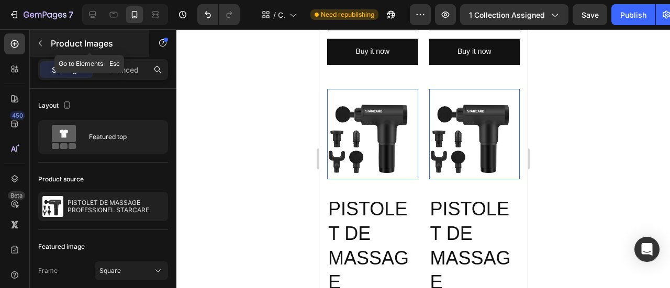
click at [45, 43] on button "button" at bounding box center [40, 43] width 17 height 17
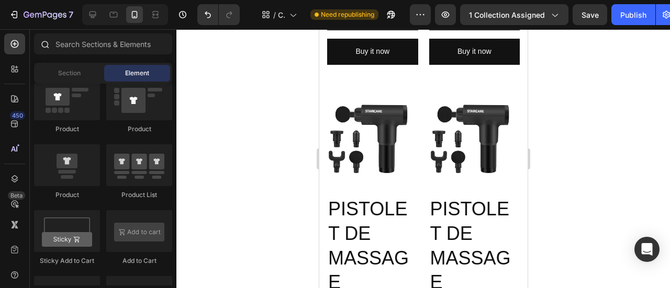
click at [41, 43] on icon at bounding box center [44, 44] width 8 height 8
click at [207, 16] on icon "Undo/Redo" at bounding box center [208, 14] width 10 height 10
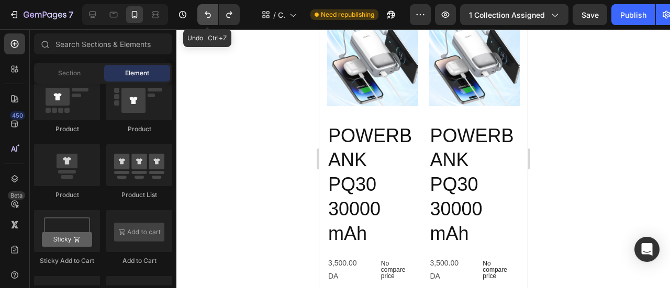
click at [207, 16] on icon "Undo/Redo" at bounding box center [208, 14] width 10 height 10
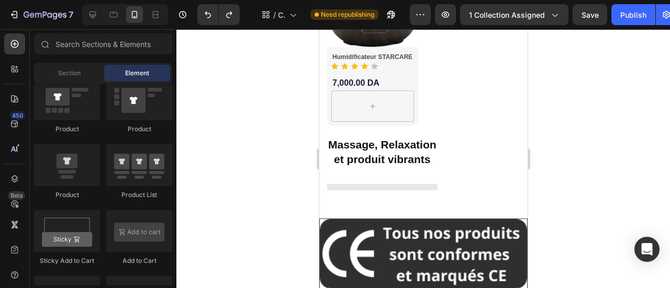
scroll to position [1475, 0]
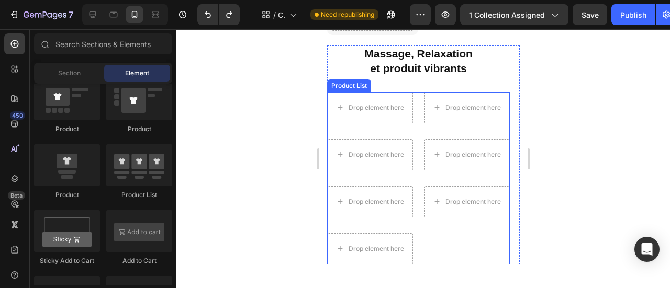
click at [416, 92] on div "Drop element here Drop element here Drop element here Drop element here Drop el…" at bounding box center [418, 178] width 183 height 173
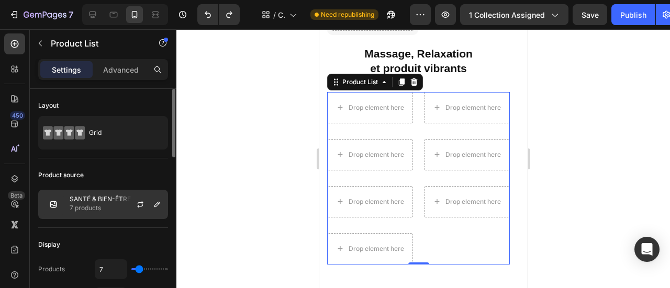
click at [103, 200] on p "SANTÉ & BIEN-ÊTRE" at bounding box center [100, 199] width 61 height 7
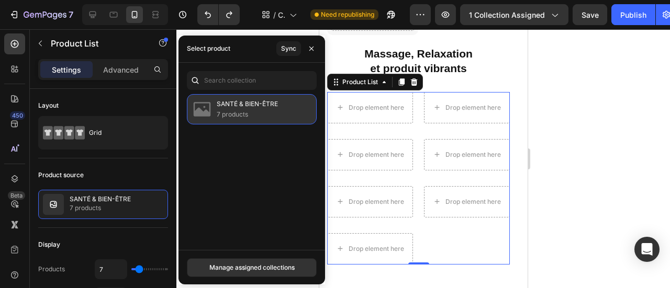
click at [248, 103] on p "SANTÉ & BIEN-ÊTRE" at bounding box center [247, 104] width 61 height 10
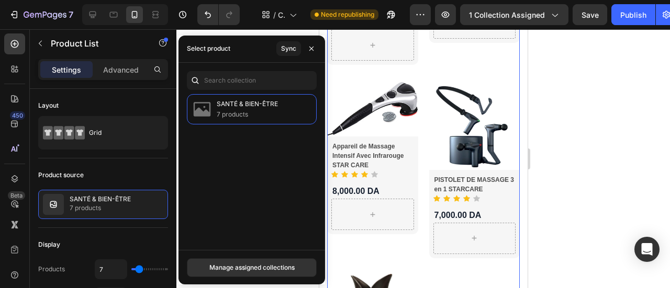
scroll to position [1047, 0]
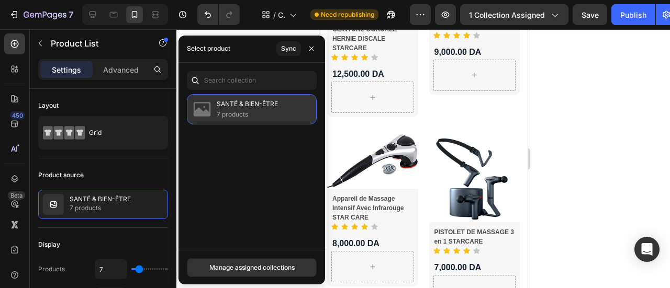
click at [268, 109] on p "7 products" at bounding box center [247, 114] width 61 height 10
click at [266, 105] on p "SANTÉ & BIEN-ÊTRE" at bounding box center [247, 104] width 61 height 10
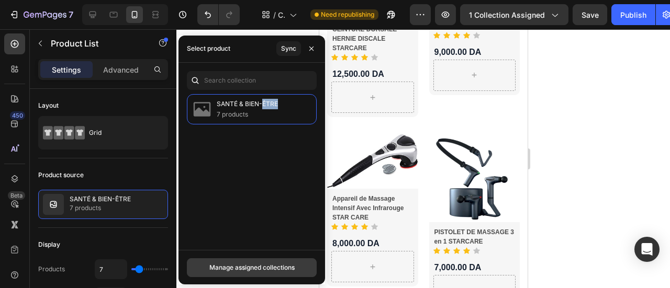
click at [261, 271] on div "Manage assigned collections" at bounding box center [251, 267] width 85 height 9
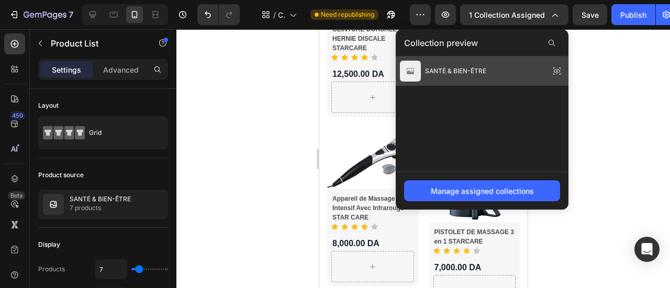
click at [488, 73] on div "SANTÉ & BIEN-ÊTRE" at bounding box center [482, 71] width 173 height 29
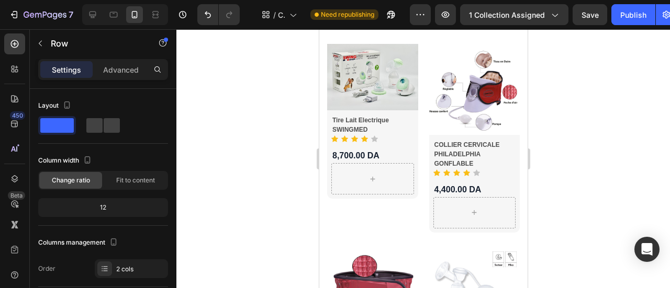
scroll to position [628, 0]
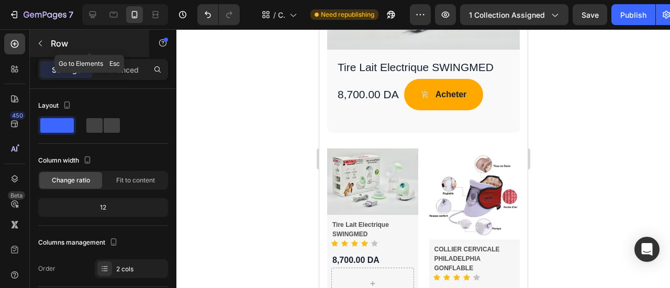
click at [42, 43] on icon "button" at bounding box center [40, 43] width 8 height 8
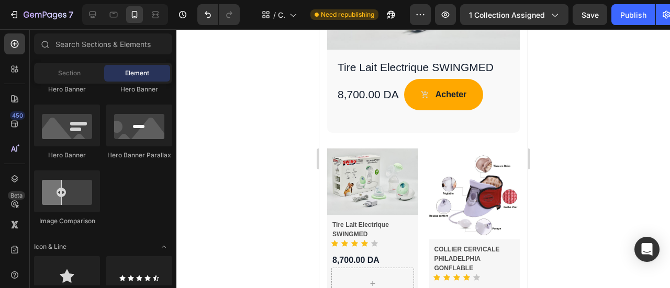
scroll to position [733, 0]
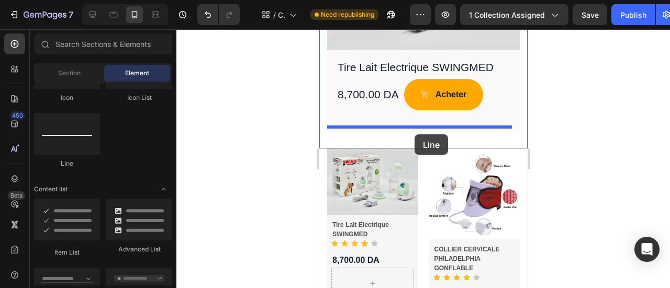
drag, startPoint x: 388, startPoint y: 170, endPoint x: 414, endPoint y: 134, distance: 44.2
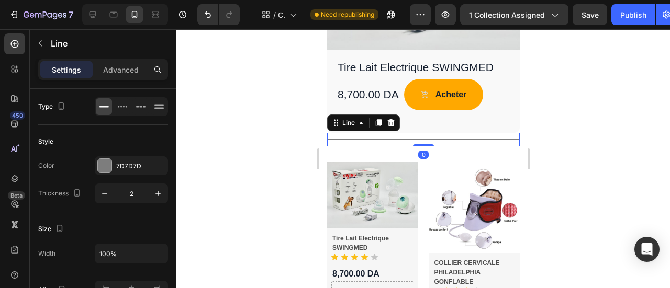
click at [574, 126] on div at bounding box center [422, 158] width 493 height 259
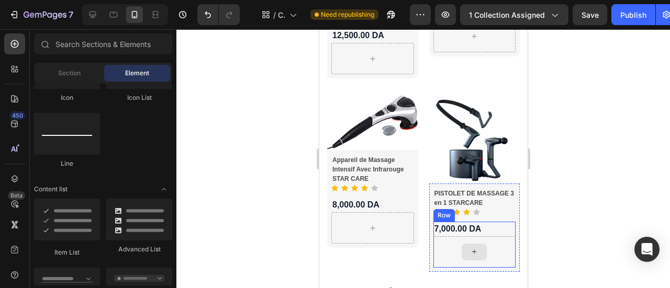
scroll to position [1204, 0]
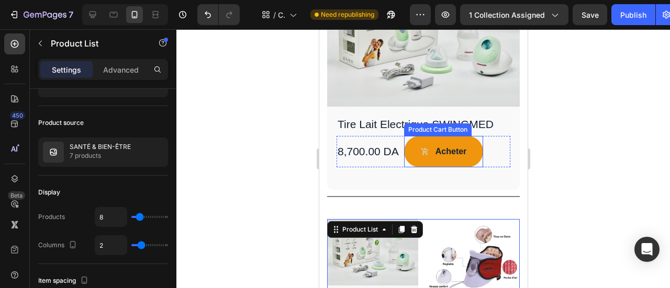
scroll to position [576, 0]
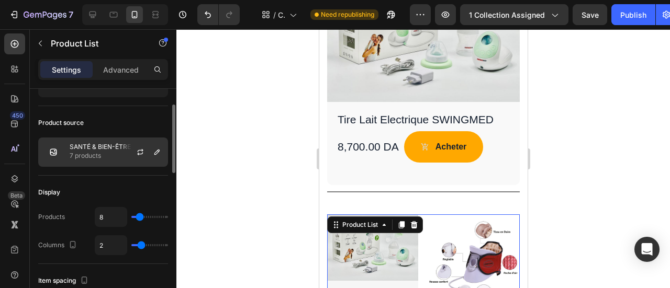
click at [111, 152] on p "7 products" at bounding box center [100, 156] width 61 height 10
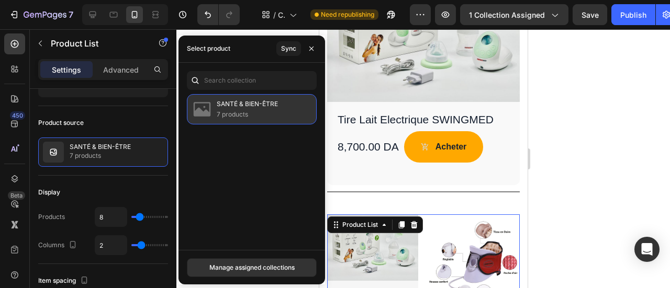
click at [263, 110] on p "7 products" at bounding box center [247, 114] width 61 height 10
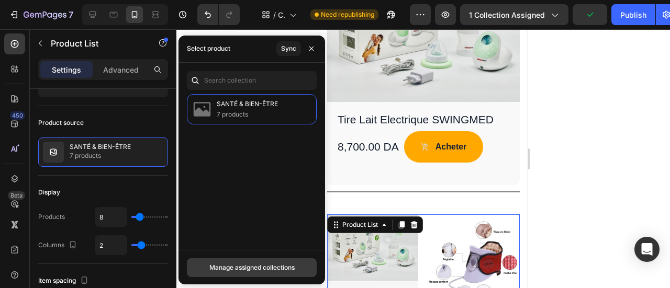
click at [255, 267] on div "Manage assigned collections" at bounding box center [251, 267] width 85 height 9
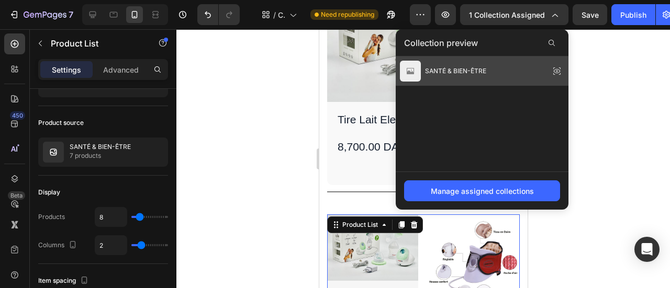
click at [522, 75] on div "SANTÉ & BIEN-ÊTRE" at bounding box center [482, 71] width 173 height 29
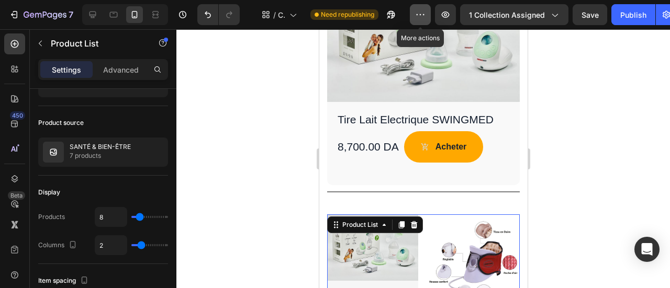
click at [423, 18] on icon "button" at bounding box center [420, 14] width 10 height 10
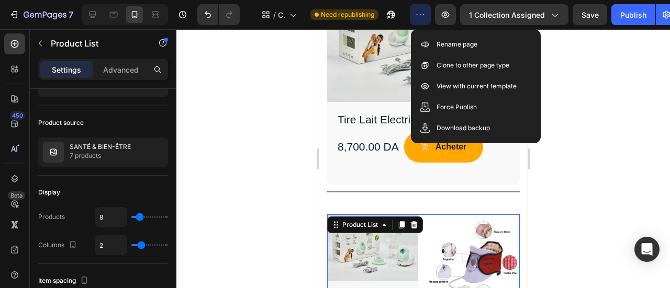
click at [422, 20] on button "button" at bounding box center [420, 14] width 21 height 21
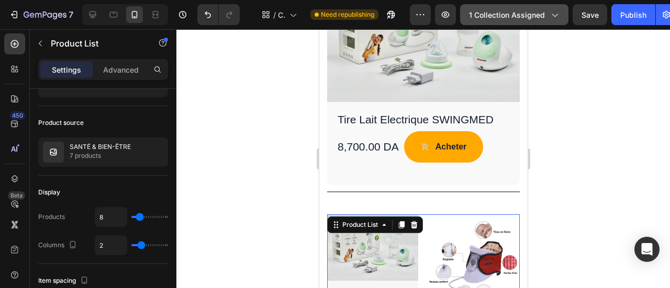
click at [554, 16] on icon "button" at bounding box center [554, 14] width 10 height 10
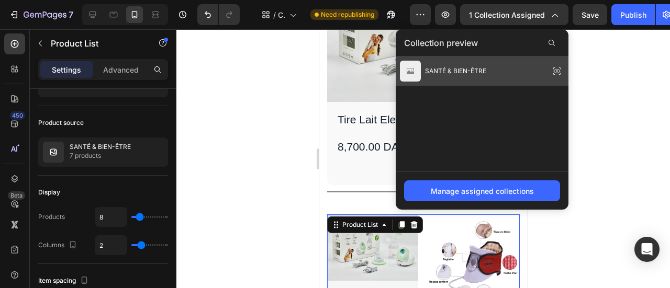
click at [526, 73] on div "SANTÉ & BIEN-ÊTRE" at bounding box center [482, 71] width 173 height 29
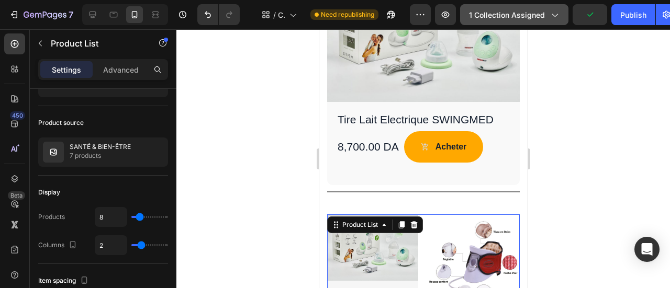
click at [538, 18] on span "1 collection assigned" at bounding box center [507, 14] width 76 height 11
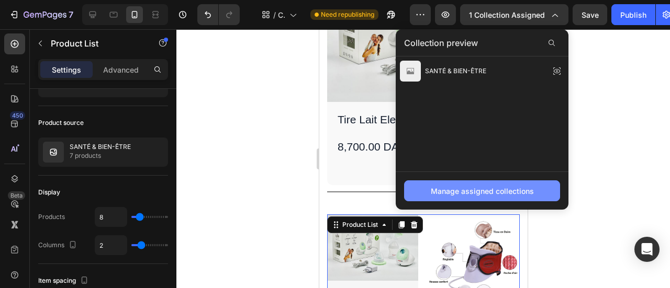
click at [498, 190] on div "Manage assigned collections" at bounding box center [482, 191] width 103 height 11
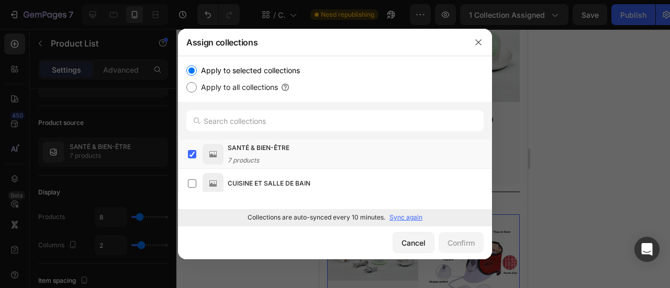
click at [404, 219] on p "Sync again" at bounding box center [405, 217] width 33 height 9
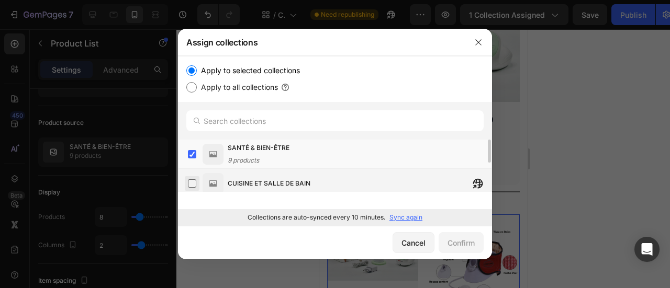
click at [195, 184] on label at bounding box center [192, 183] width 8 height 8
click at [192, 186] on label at bounding box center [192, 183] width 8 height 8
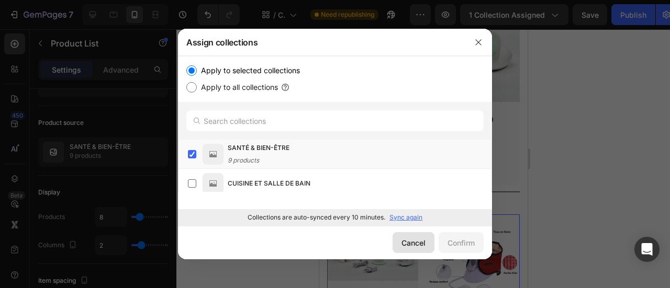
click at [417, 245] on div "Cancel" at bounding box center [413, 243] width 24 height 11
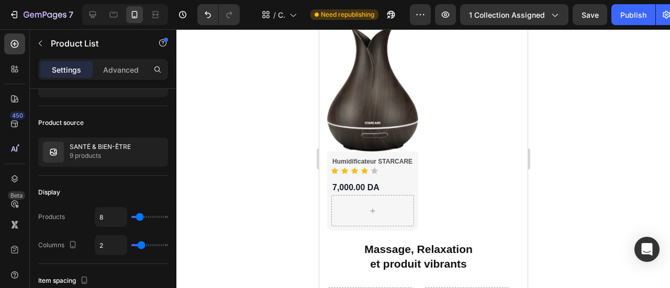
scroll to position [1151, 0]
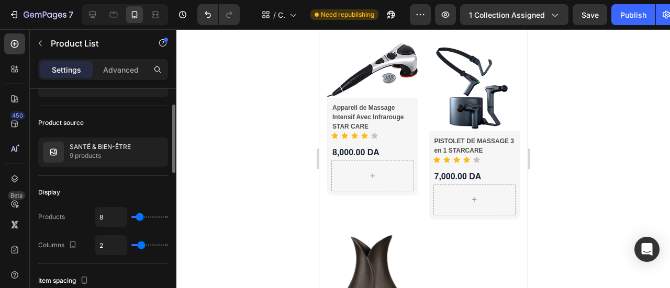
type input "14"
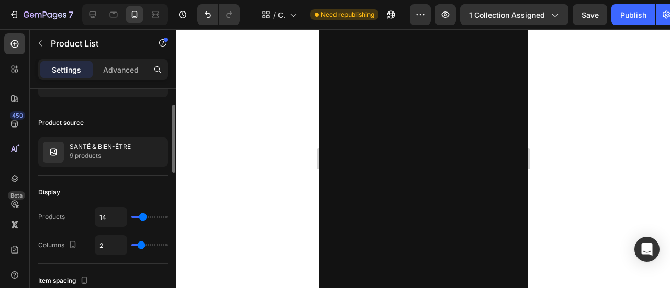
type input "14"
click at [143, 216] on input "range" at bounding box center [149, 217] width 37 height 2
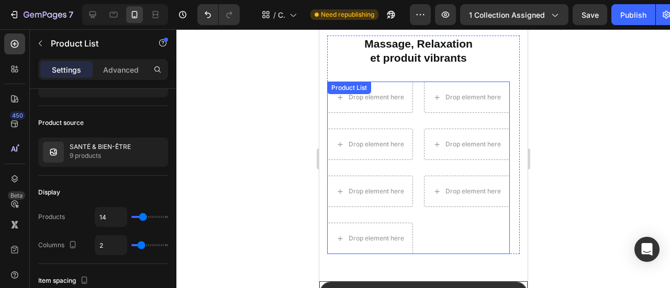
scroll to position [1674, 0]
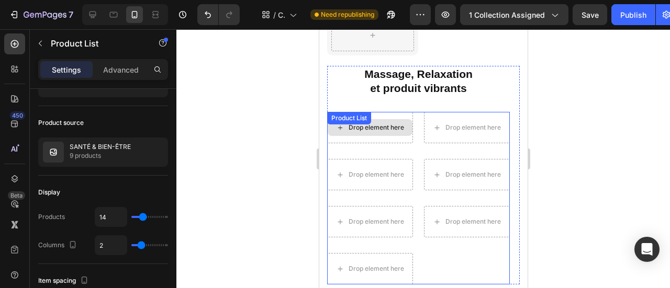
click at [379, 123] on div "Drop element here" at bounding box center [375, 127] width 55 height 8
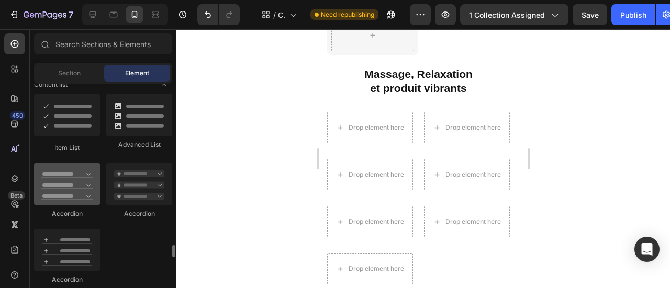
scroll to position [942, 0]
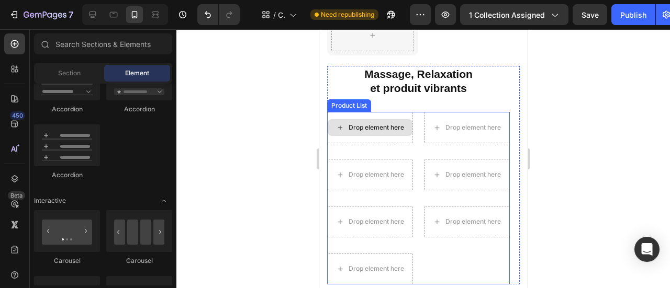
click at [365, 123] on div "Drop element here" at bounding box center [375, 127] width 55 height 8
click at [422, 112] on div "Drop element here Drop element here Drop element here Drop element here Drop el…" at bounding box center [418, 198] width 183 height 173
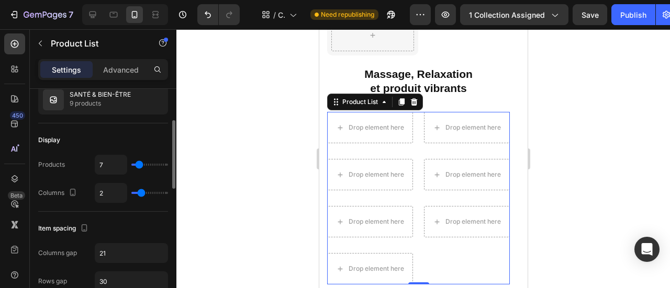
scroll to position [157, 0]
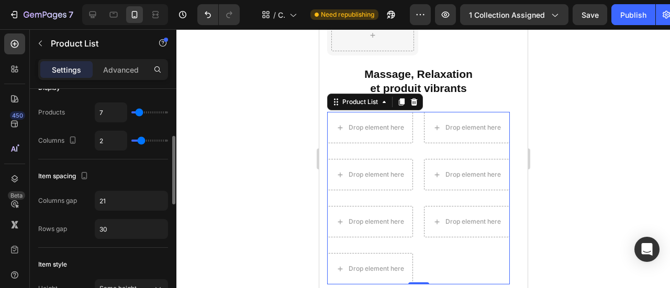
type input "1"
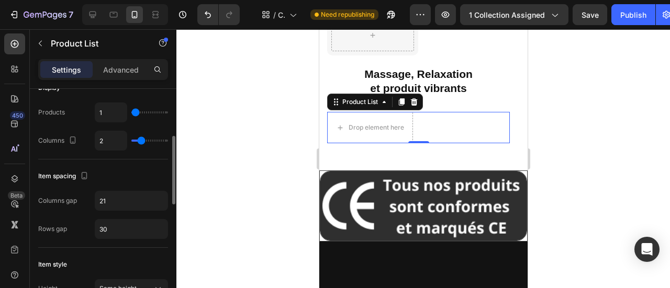
type input "1"
click at [132, 113] on input "range" at bounding box center [149, 112] width 37 height 2
type input "10"
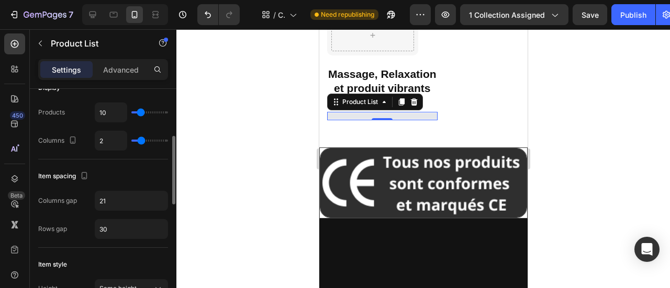
type input "10"
click at [140, 111] on input "range" at bounding box center [149, 112] width 37 height 2
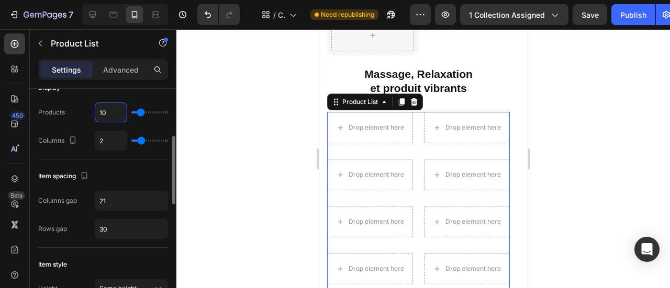
type input "'"
type input "1"
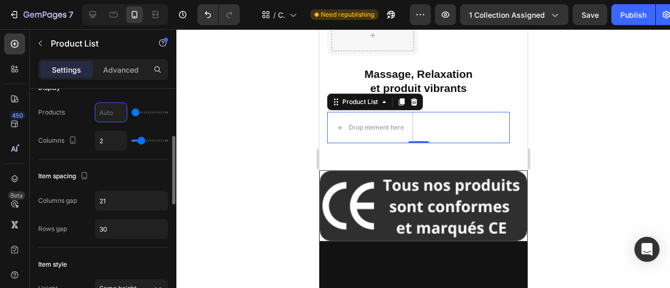
type input "4"
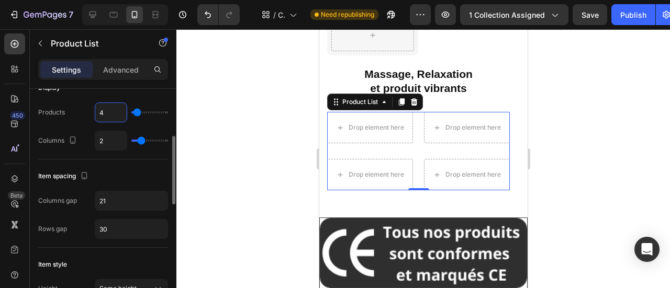
type input "4"
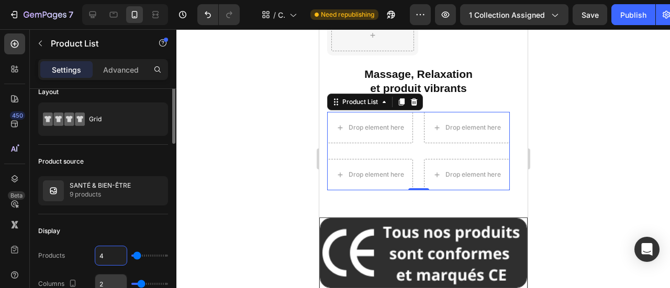
scroll to position [0, 0]
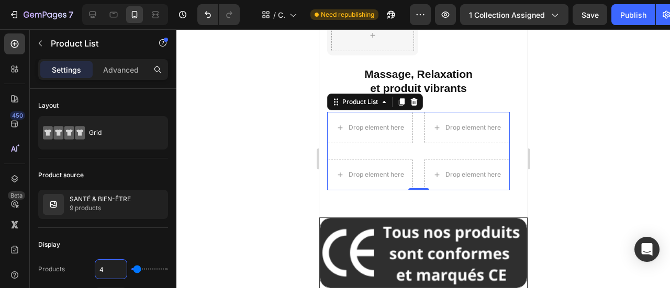
click at [263, 179] on div at bounding box center [422, 158] width 493 height 259
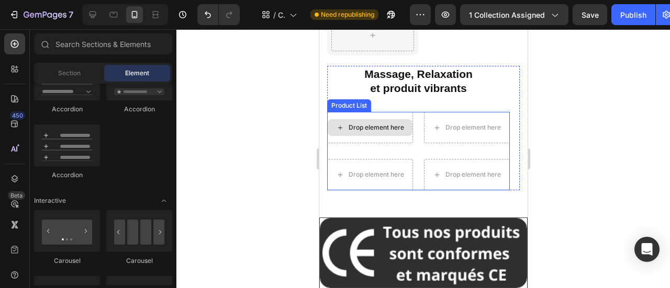
click at [370, 120] on div "Drop element here" at bounding box center [369, 127] width 85 height 17
click at [414, 112] on div "Drop element here Drop element here Drop element here Drop element here" at bounding box center [418, 151] width 183 height 78
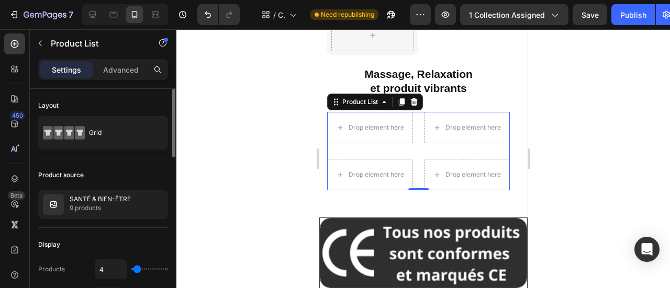
scroll to position [105, 0]
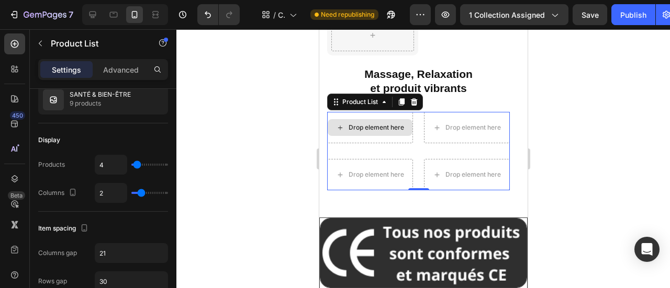
click at [363, 123] on div "Drop element here" at bounding box center [375, 127] width 55 height 8
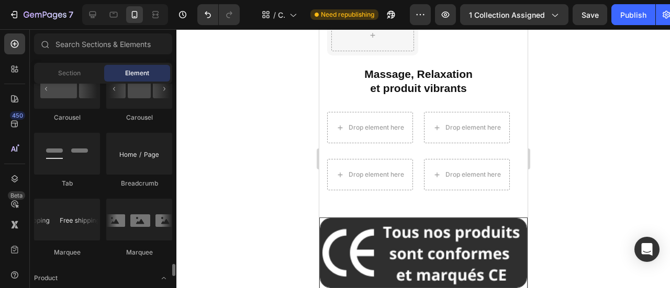
scroll to position [1308, 0]
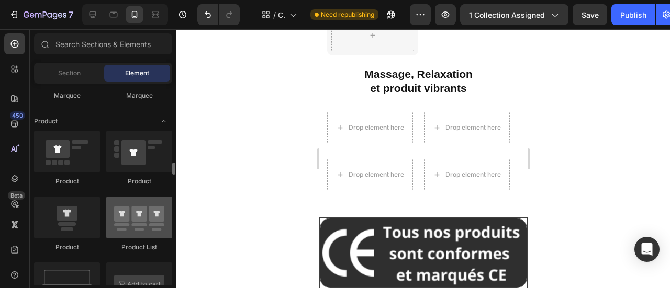
click at [142, 230] on div at bounding box center [139, 218] width 66 height 42
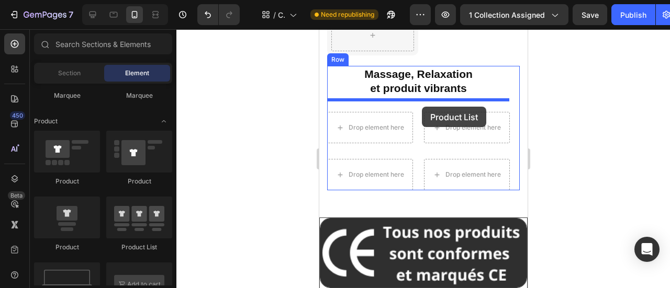
drag, startPoint x: 457, startPoint y: 250, endPoint x: 421, endPoint y: 107, distance: 147.3
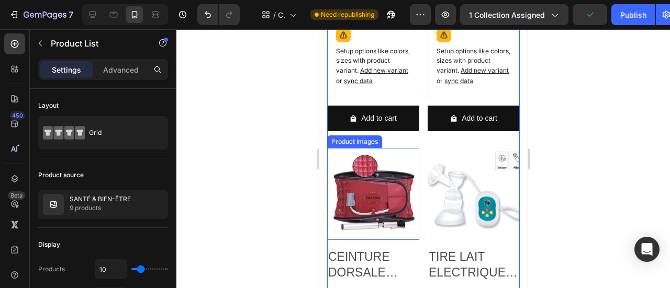
scroll to position [733, 0]
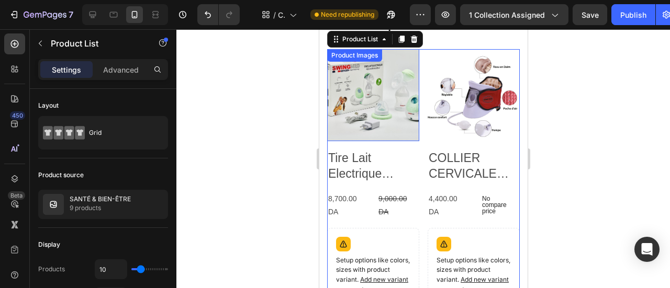
click at [411, 134] on img at bounding box center [373, 95] width 92 height 92
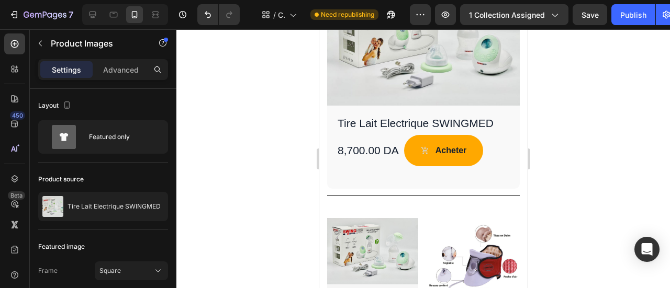
scroll to position [680, 0]
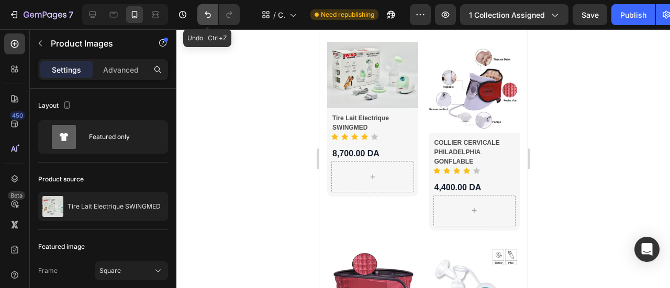
click at [211, 19] on icon "Undo/Redo" at bounding box center [208, 14] width 10 height 10
click at [208, 17] on icon "Undo/Redo" at bounding box center [208, 15] width 6 height 7
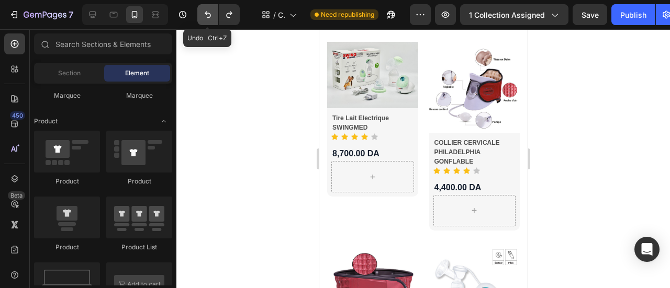
click at [208, 17] on icon "Undo/Redo" at bounding box center [208, 15] width 6 height 7
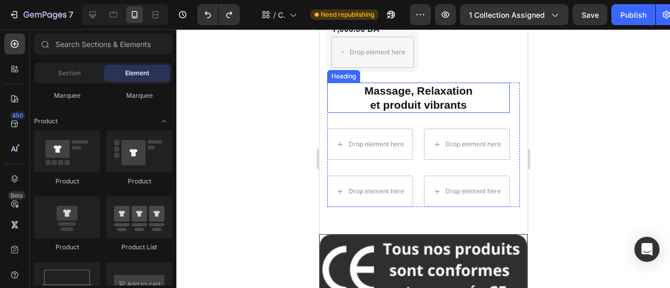
scroll to position [1622, 0]
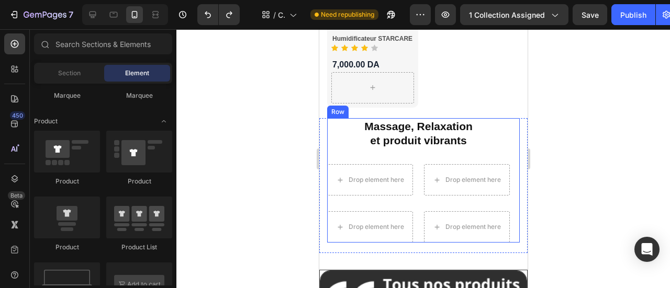
click at [503, 141] on div "Massage, Relaxation et produit vibrants Heading Drop element here Drop element …" at bounding box center [418, 180] width 183 height 125
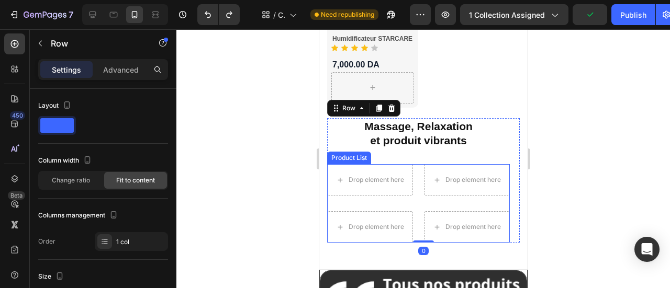
click at [504, 190] on div "Drop element here Drop element here Drop element here Drop element here" at bounding box center [418, 203] width 183 height 78
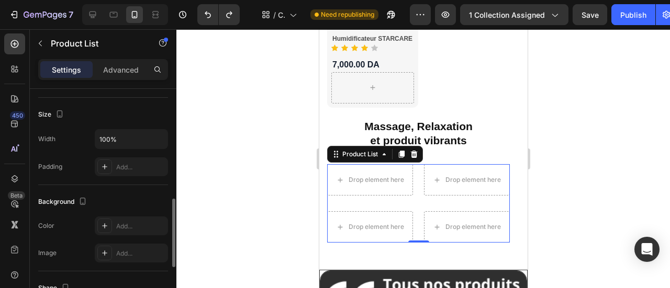
scroll to position [523, 0]
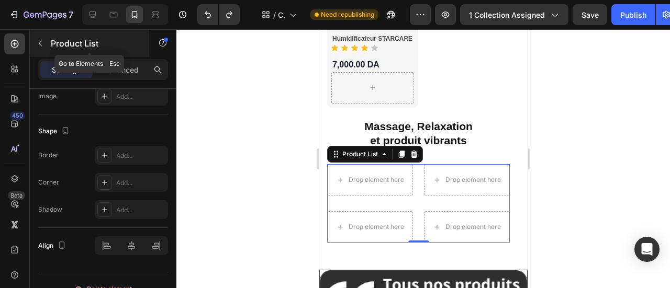
click at [42, 42] on icon "button" at bounding box center [40, 43] width 8 height 8
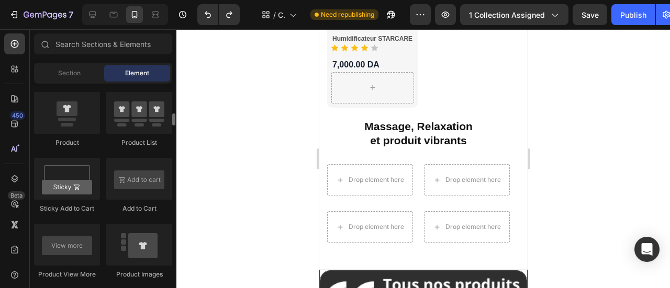
scroll to position [1361, 0]
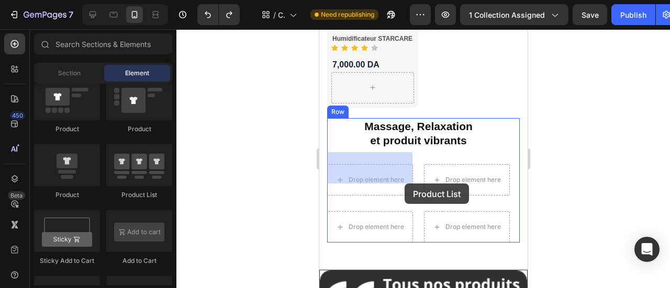
drag, startPoint x: 468, startPoint y: 201, endPoint x: 404, endPoint y: 184, distance: 66.6
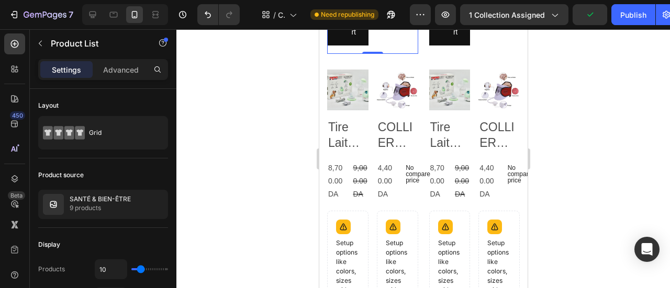
scroll to position [4186, 0]
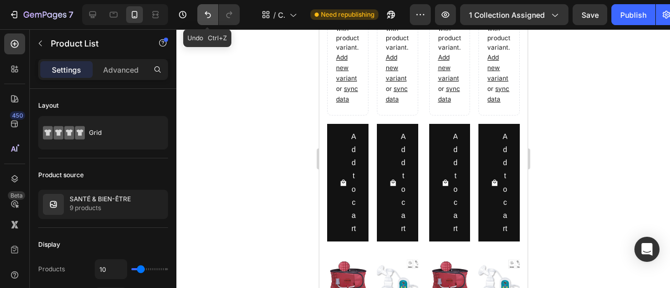
click at [203, 16] on icon "Undo/Redo" at bounding box center [208, 14] width 10 height 10
type input "2"
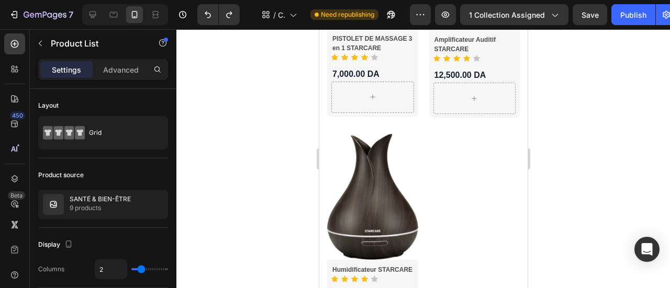
scroll to position [1653, 0]
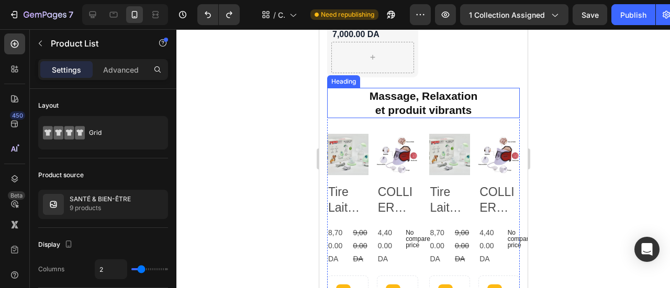
click at [483, 94] on h2 "Massage, Relaxation et produit vibrants" at bounding box center [423, 103] width 193 height 31
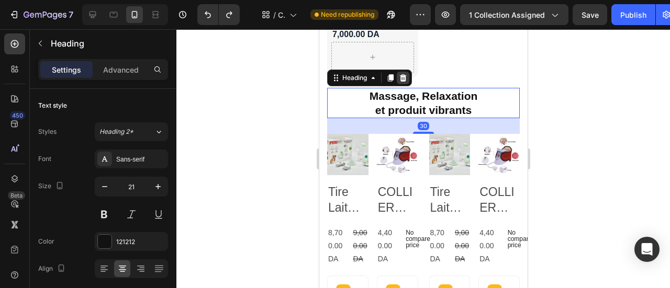
click at [405, 74] on icon at bounding box center [402, 77] width 7 height 7
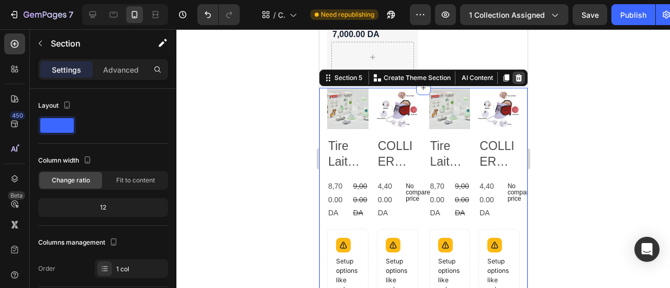
click at [515, 74] on icon at bounding box center [518, 77] width 7 height 7
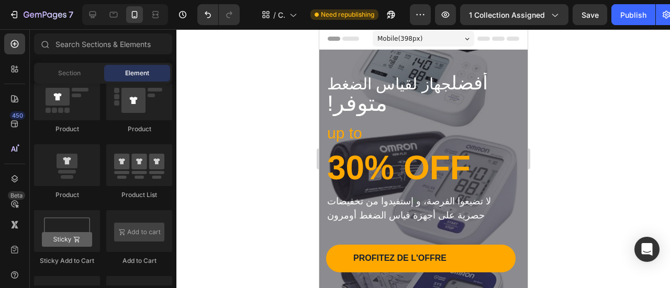
scroll to position [0, 0]
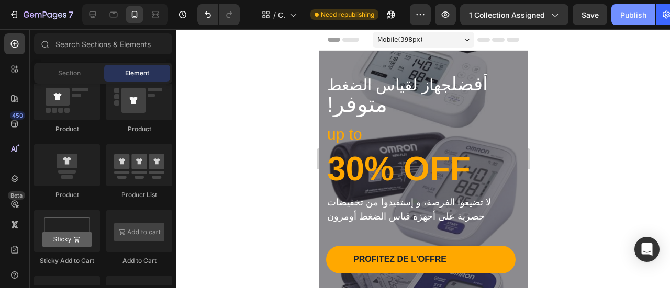
click at [630, 14] on div "Publish" at bounding box center [633, 14] width 26 height 11
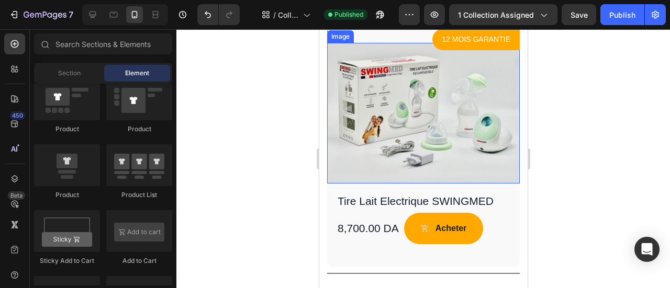
scroll to position [523, 0]
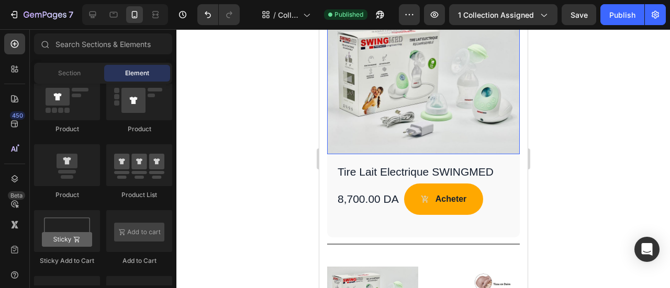
click at [497, 141] on img at bounding box center [423, 84] width 193 height 141
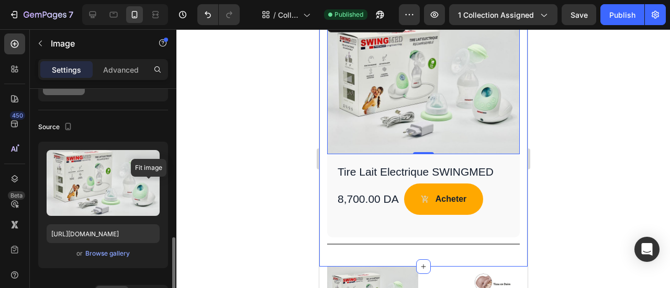
scroll to position [157, 0]
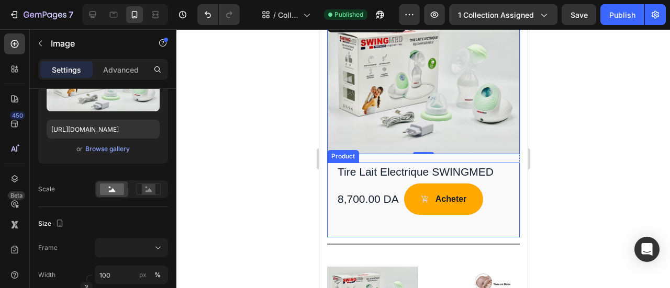
click at [502, 174] on div "Tire Lait Electrique SWINGMED Product Title 8,700.00 DA Product Price Product P…" at bounding box center [423, 200] width 193 height 75
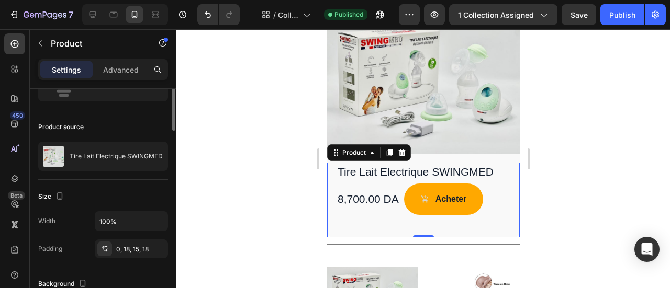
scroll to position [0, 0]
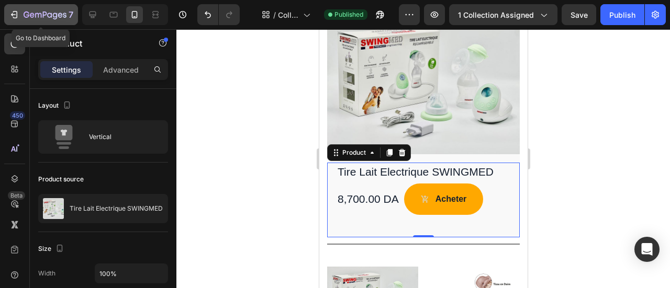
click at [37, 18] on icon "button" at bounding box center [45, 15] width 43 height 9
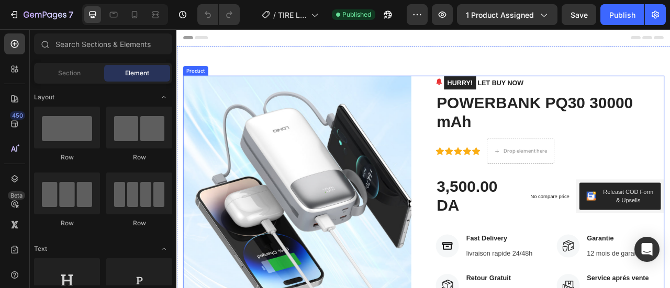
click at [481, 109] on div "Product Images HURRY! LET BUY NOW (P) Stock Counter POWERBANK PQ30 30000 mAh (P…" at bounding box center [490, 238] width 612 height 300
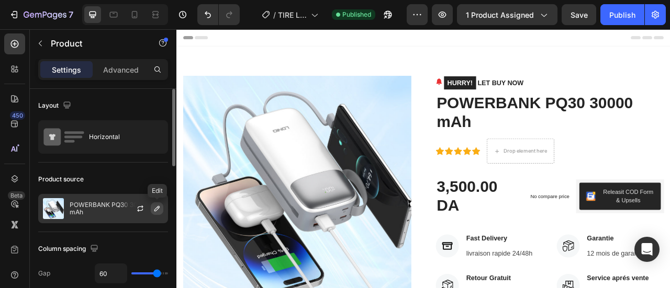
click at [154, 211] on icon "button" at bounding box center [157, 209] width 8 height 8
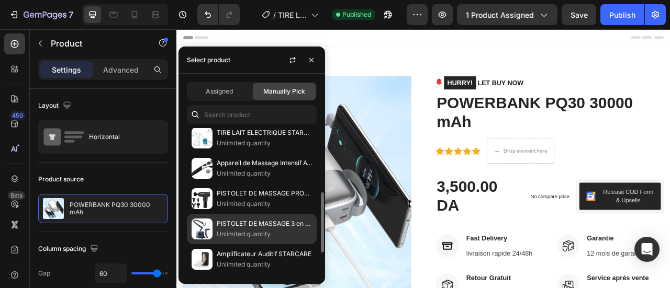
scroll to position [212, 0]
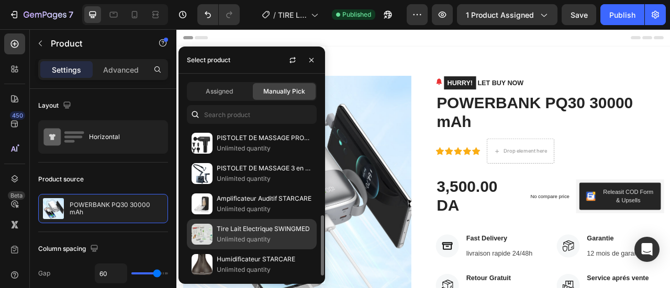
click at [233, 230] on p "Tire Lait Electrique SWINGMED" at bounding box center [264, 229] width 95 height 10
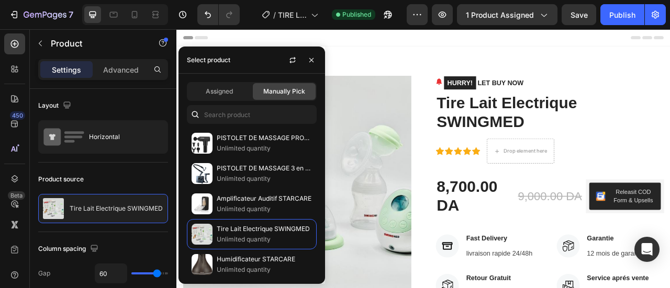
click at [552, 42] on div "Header" at bounding box center [490, 39] width 611 height 21
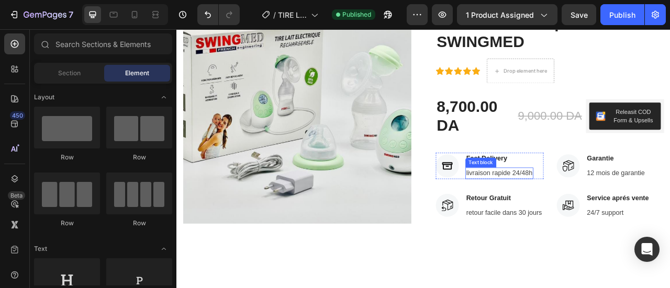
scroll to position [105, 0]
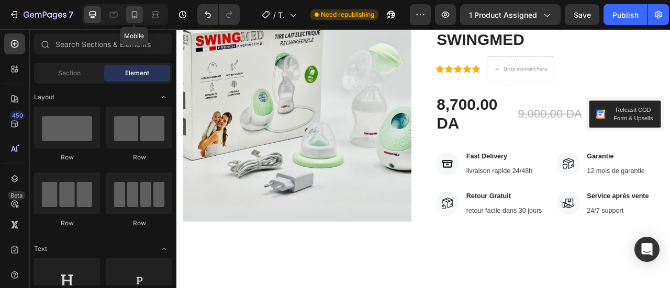
click at [138, 15] on icon at bounding box center [134, 14] width 10 height 10
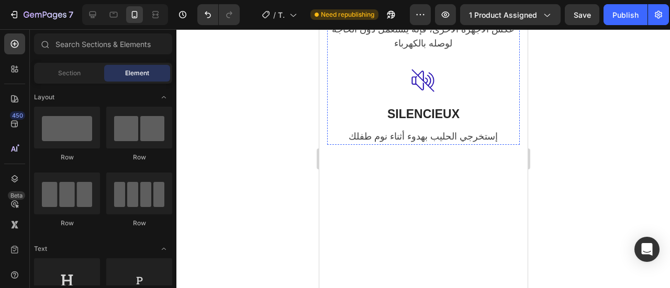
scroll to position [942, 0]
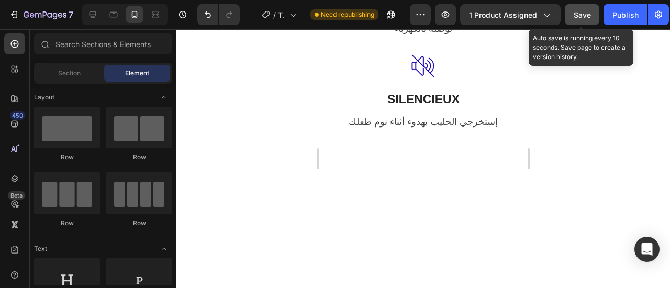
click at [588, 19] on div "Save" at bounding box center [582, 14] width 17 height 11
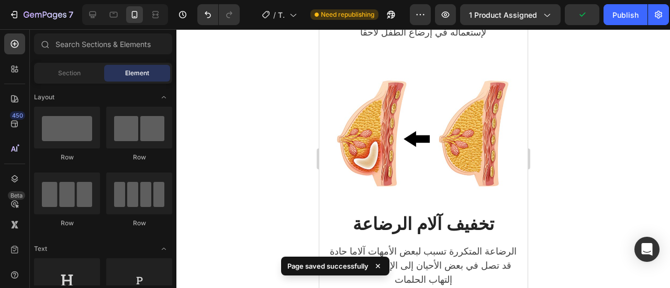
scroll to position [1308, 0]
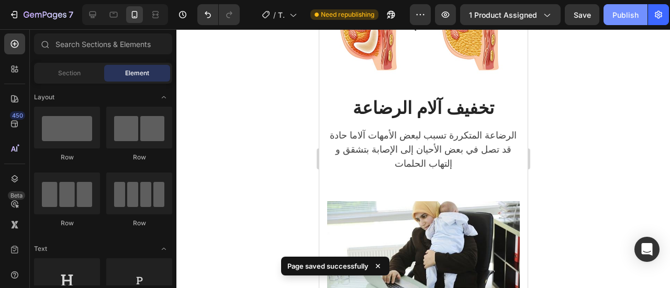
click at [614, 15] on div "Publish" at bounding box center [625, 14] width 26 height 11
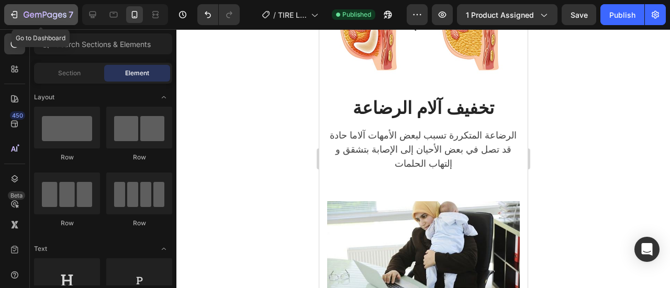
click at [32, 15] on icon "button" at bounding box center [45, 15] width 43 height 9
